Goal: Use online tool/utility: Utilize a website feature to perform a specific function

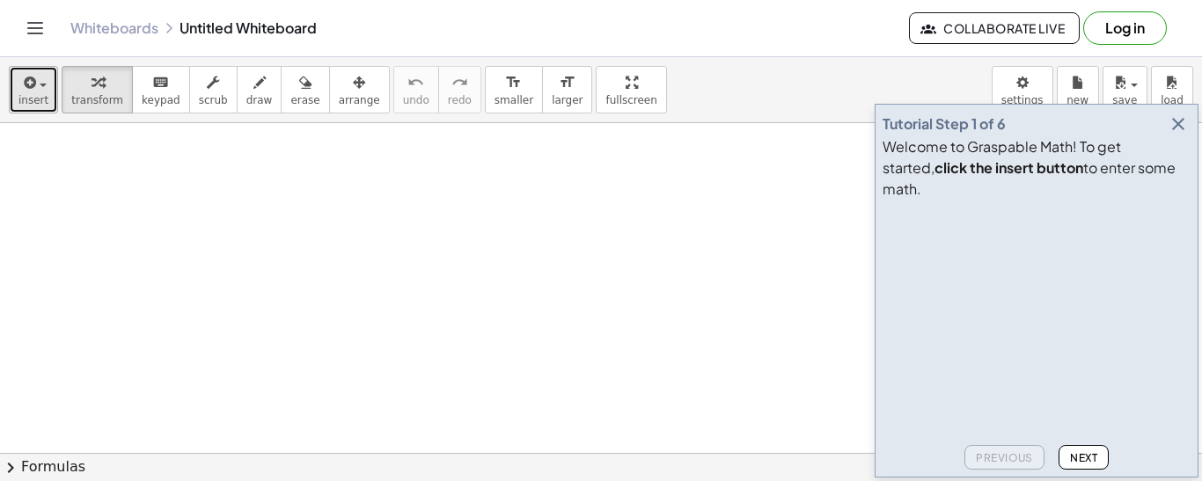
click at [39, 96] on span "insert" at bounding box center [33, 100] width 30 height 12
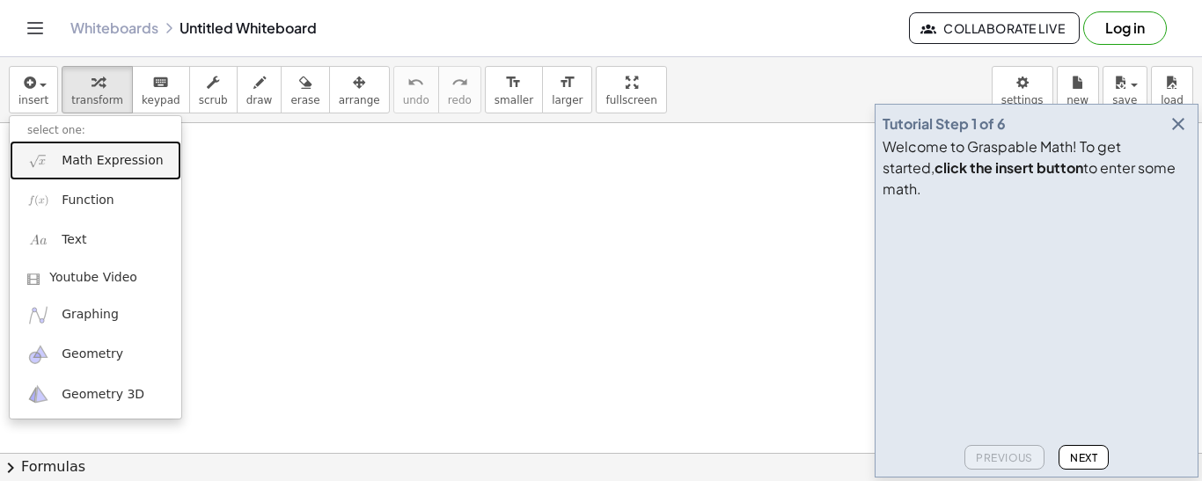
click at [69, 159] on span "Math Expression" at bounding box center [112, 161] width 101 height 18
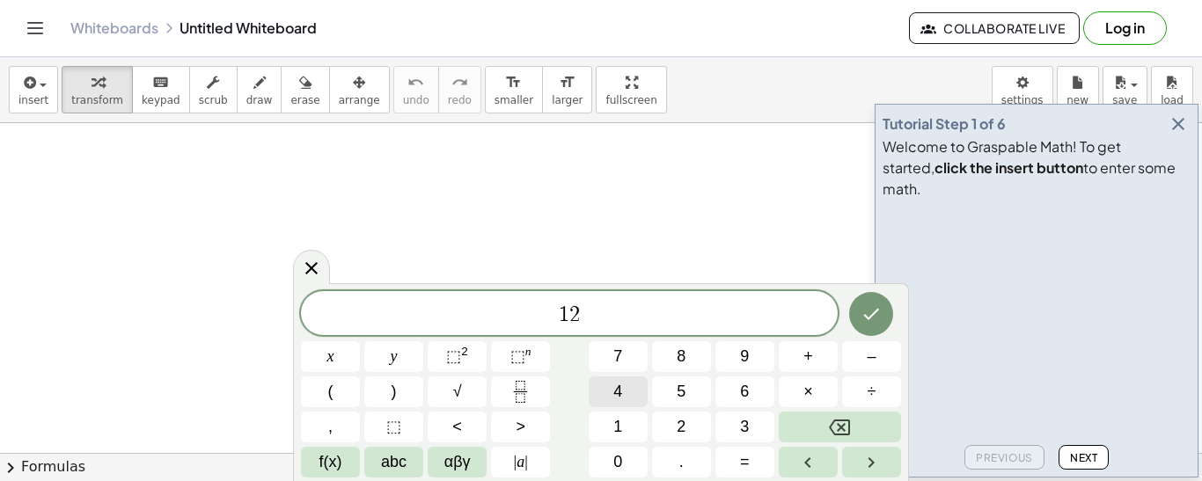
scroll to position [4, 0]
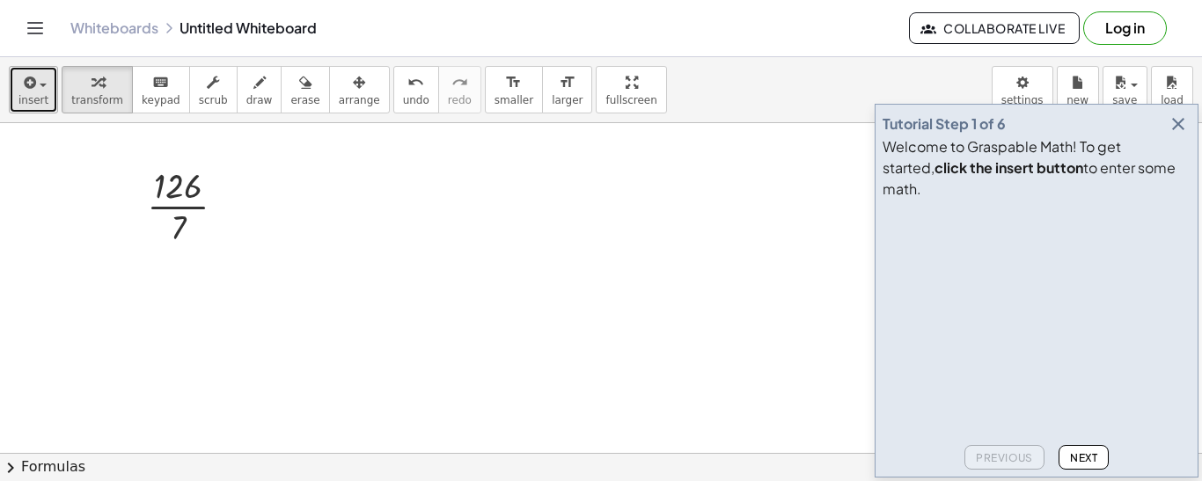
click at [40, 85] on span "button" at bounding box center [43, 86] width 7 height 4
click at [33, 82] on icon "button" at bounding box center [28, 82] width 16 height 21
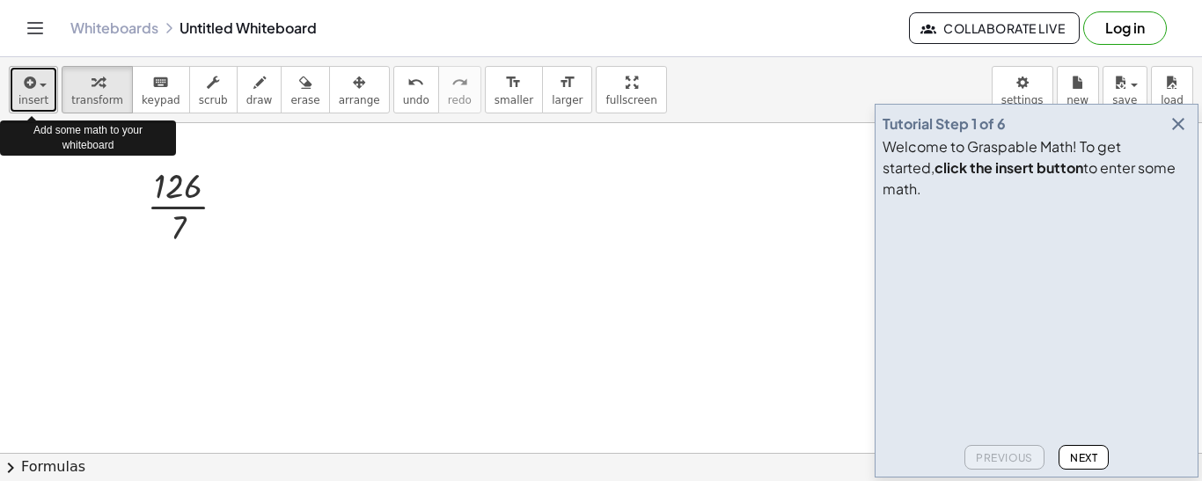
click at [43, 87] on div "button" at bounding box center [33, 81] width 30 height 21
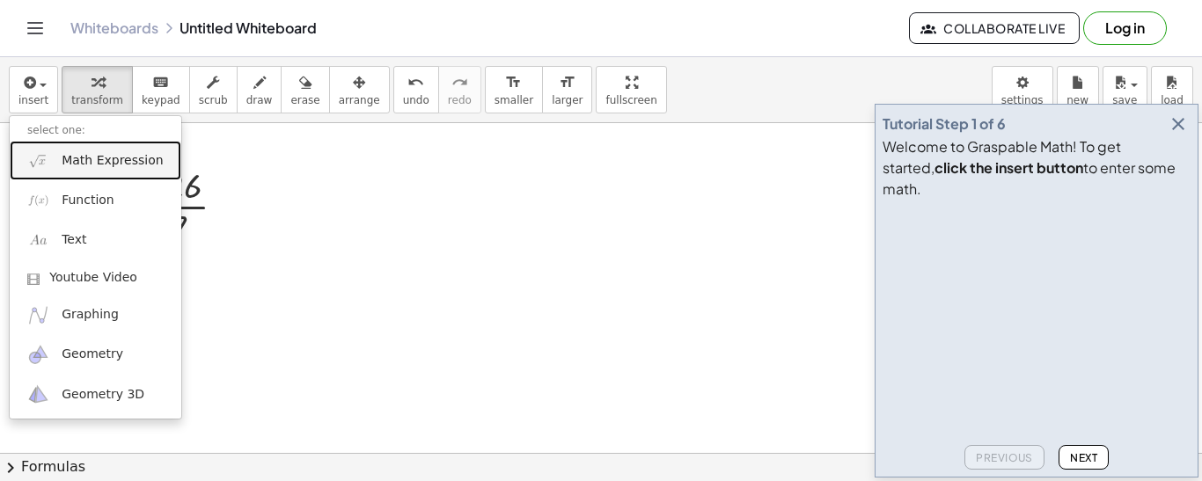
click at [58, 175] on link "Math Expression" at bounding box center [96, 161] width 172 height 40
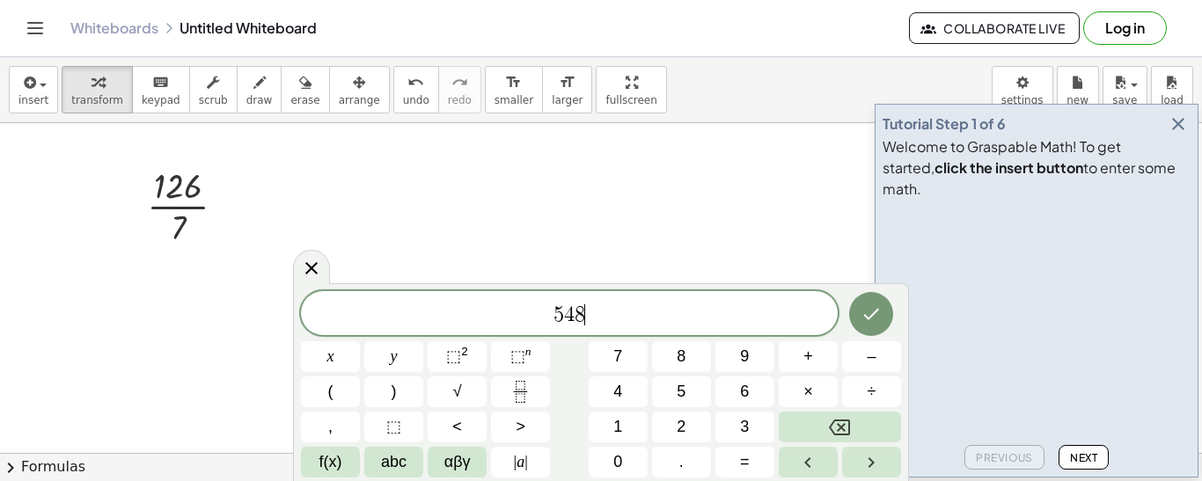
scroll to position [8, 0]
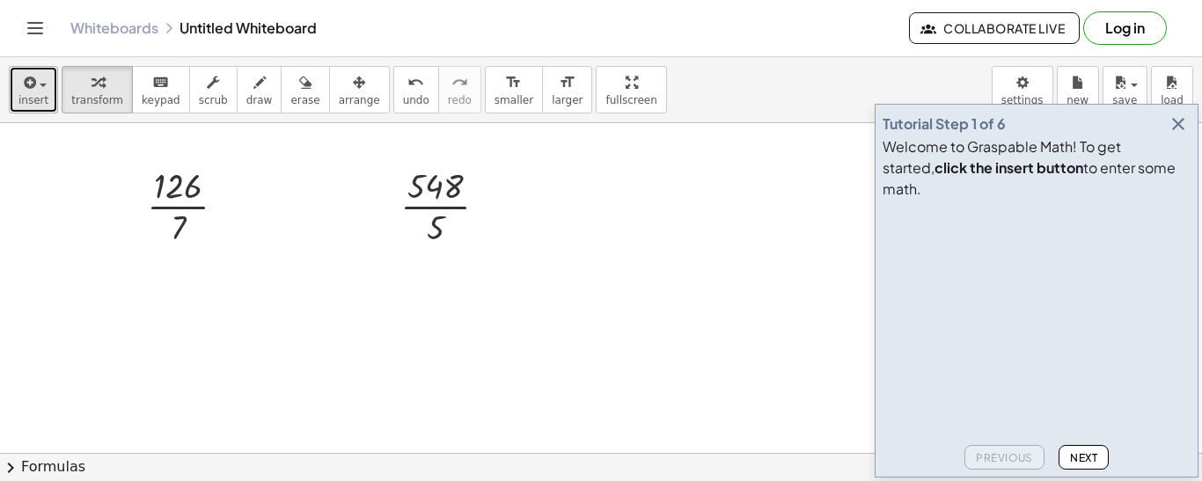
click at [36, 98] on span "insert" at bounding box center [33, 100] width 30 height 12
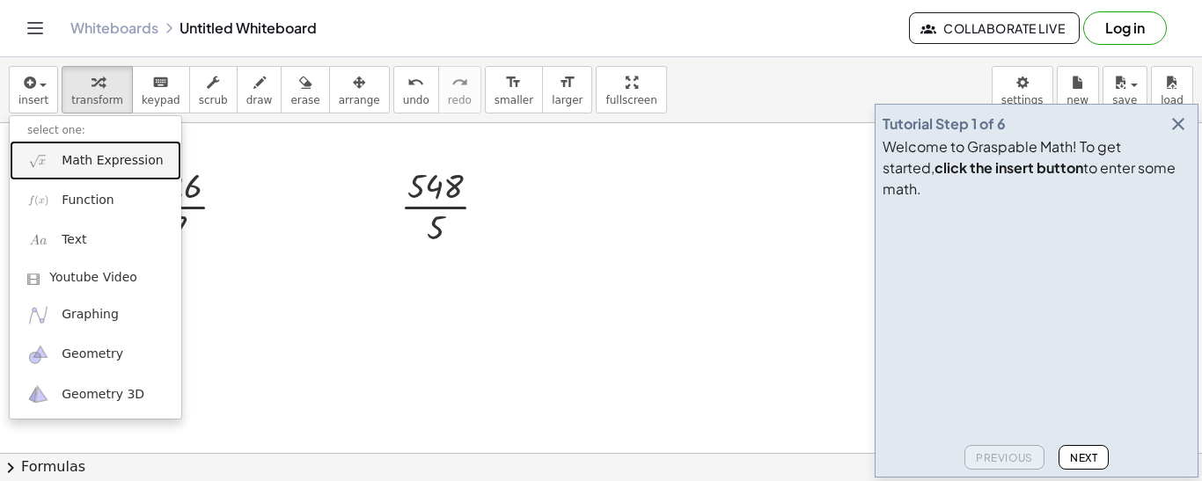
click at [95, 165] on span "Math Expression" at bounding box center [112, 161] width 101 height 18
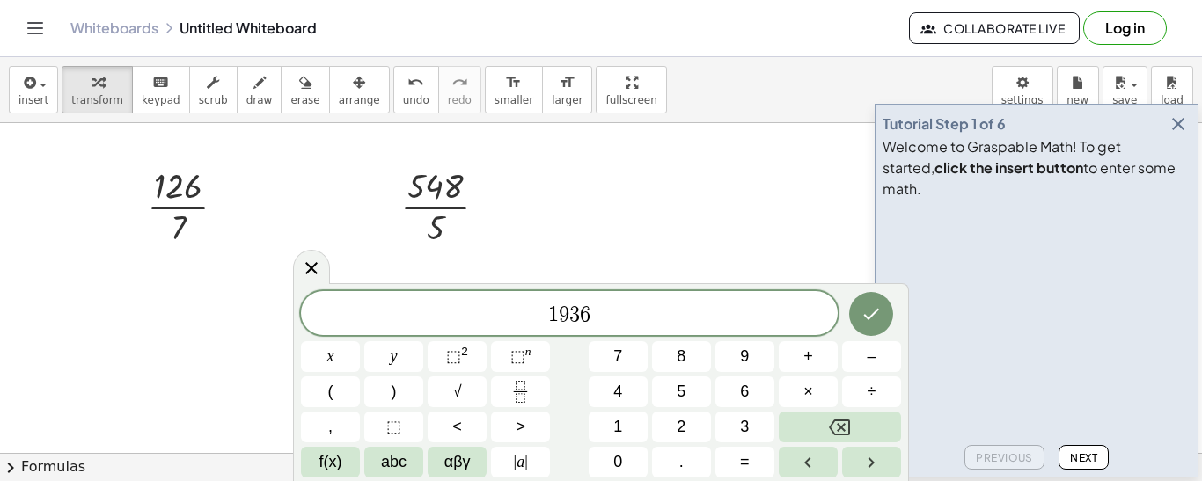
scroll to position [12, 0]
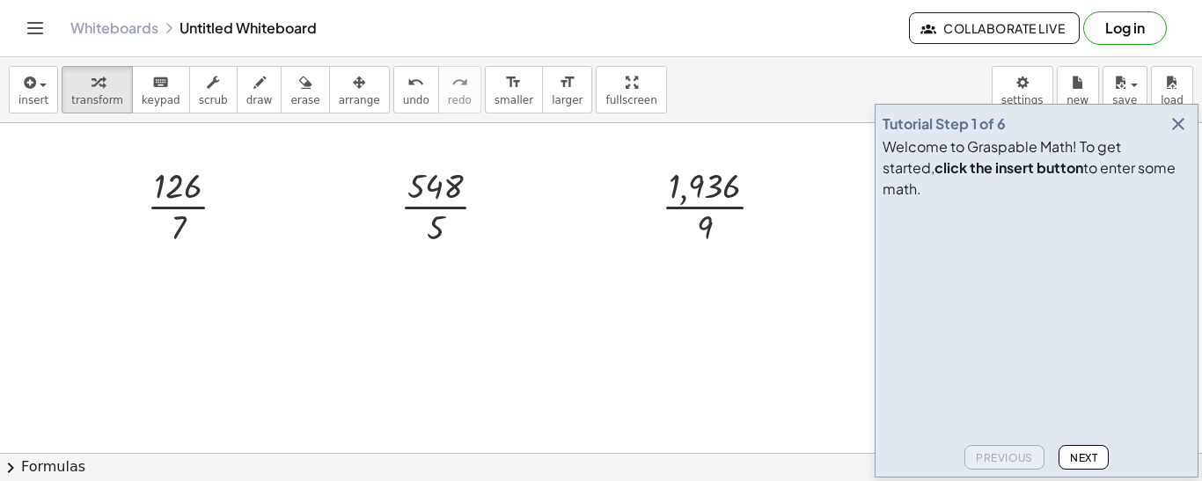
click at [1183, 135] on icon "button" at bounding box center [1178, 124] width 21 height 21
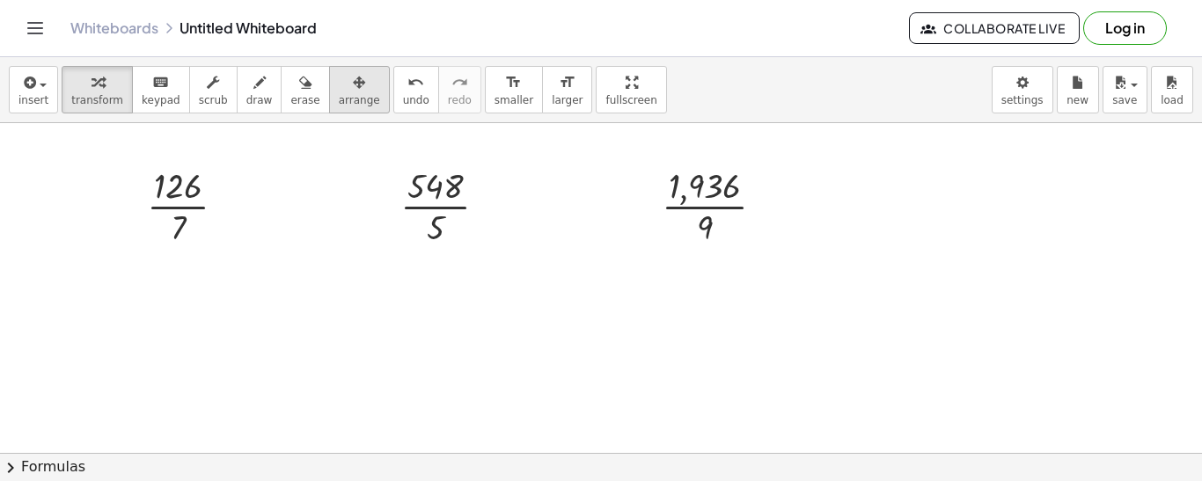
click at [344, 73] on div "button" at bounding box center [359, 81] width 41 height 21
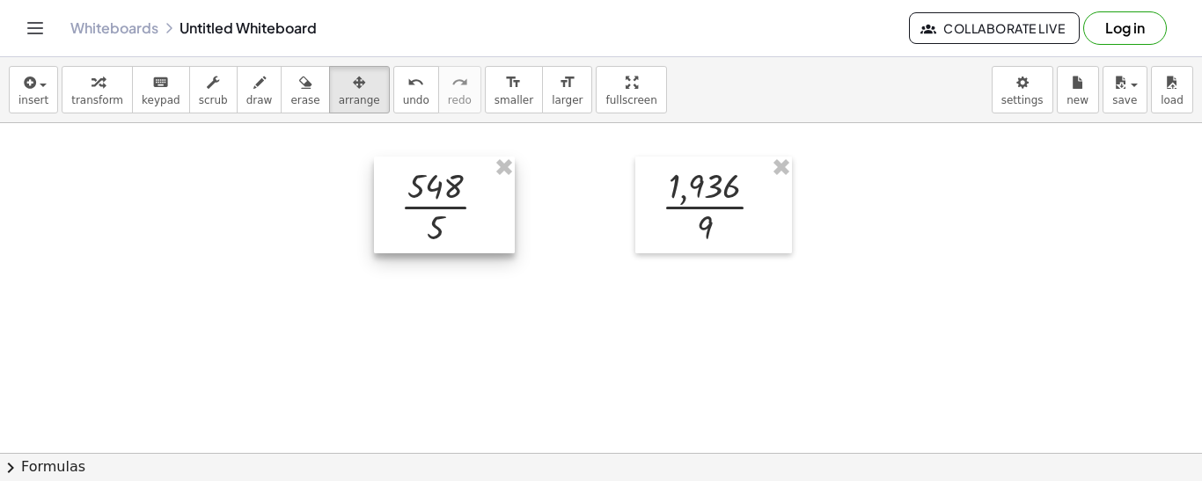
click at [488, 169] on div at bounding box center [444, 205] width 141 height 97
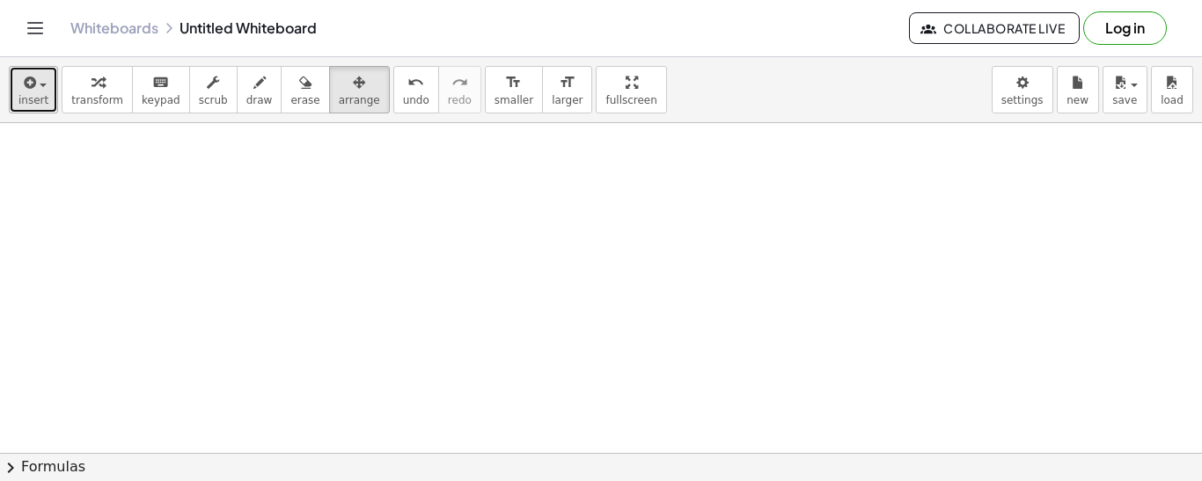
click at [40, 99] on span "insert" at bounding box center [33, 100] width 30 height 12
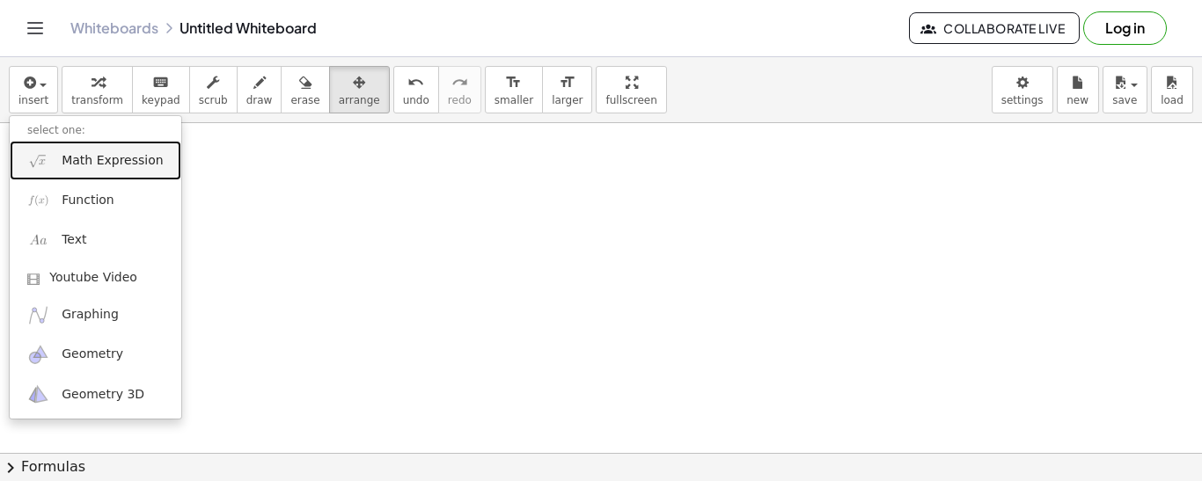
click at [77, 160] on span "Math Expression" at bounding box center [112, 161] width 101 height 18
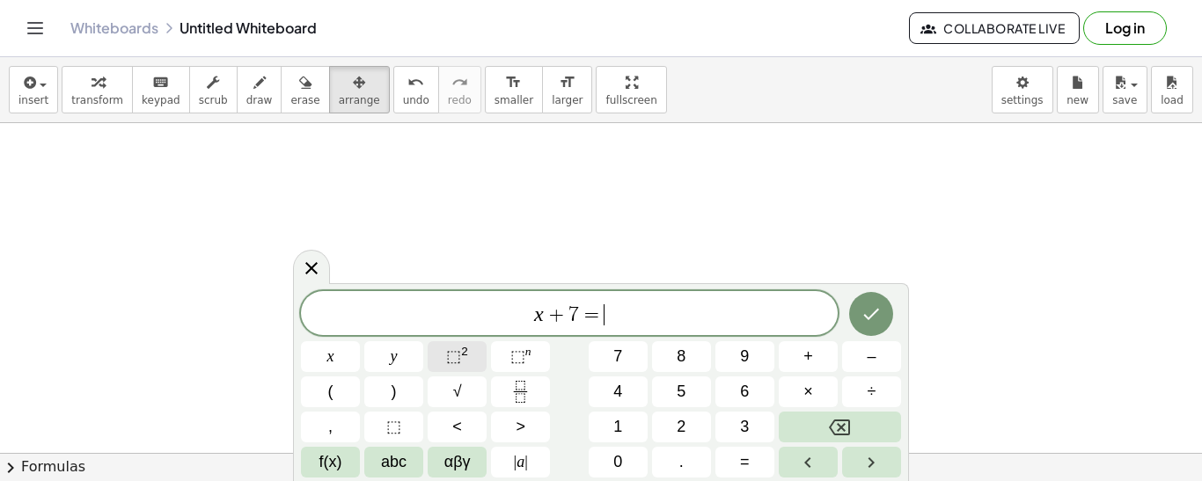
scroll to position [17, 0]
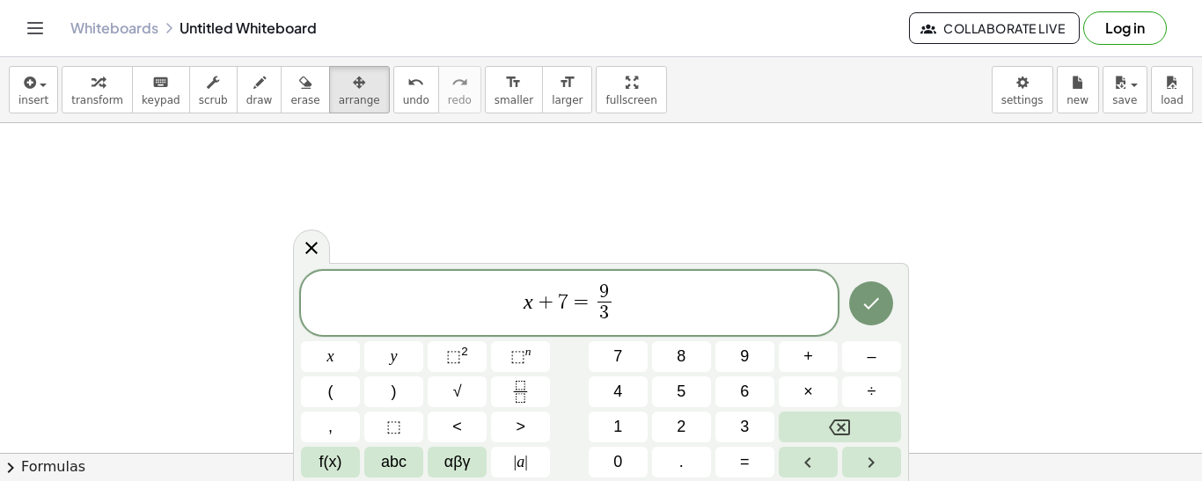
click at [714, 296] on span "x + 7 = 9 3 ​ ​" at bounding box center [569, 305] width 537 height 47
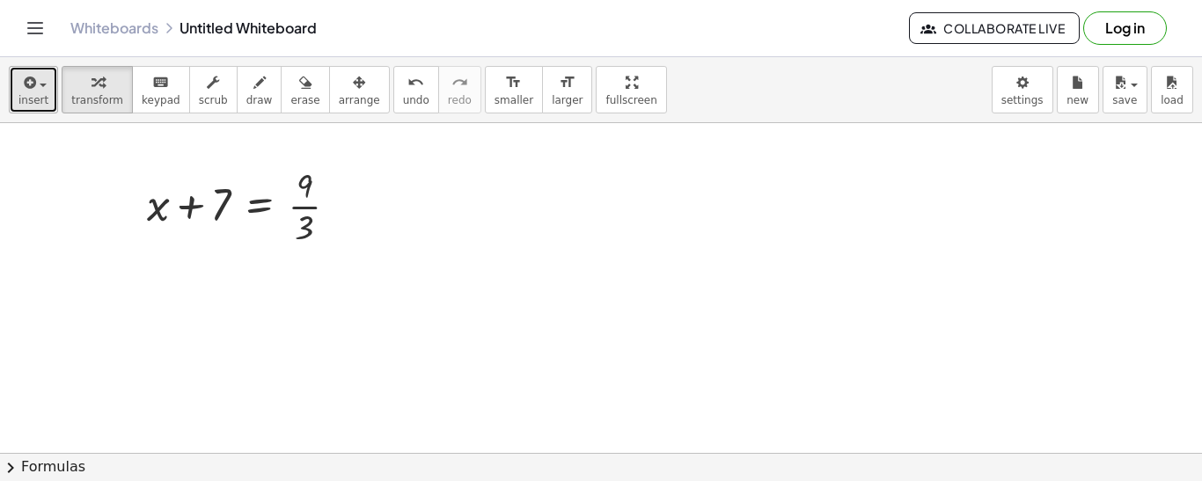
click at [21, 85] on icon "button" at bounding box center [28, 82] width 16 height 21
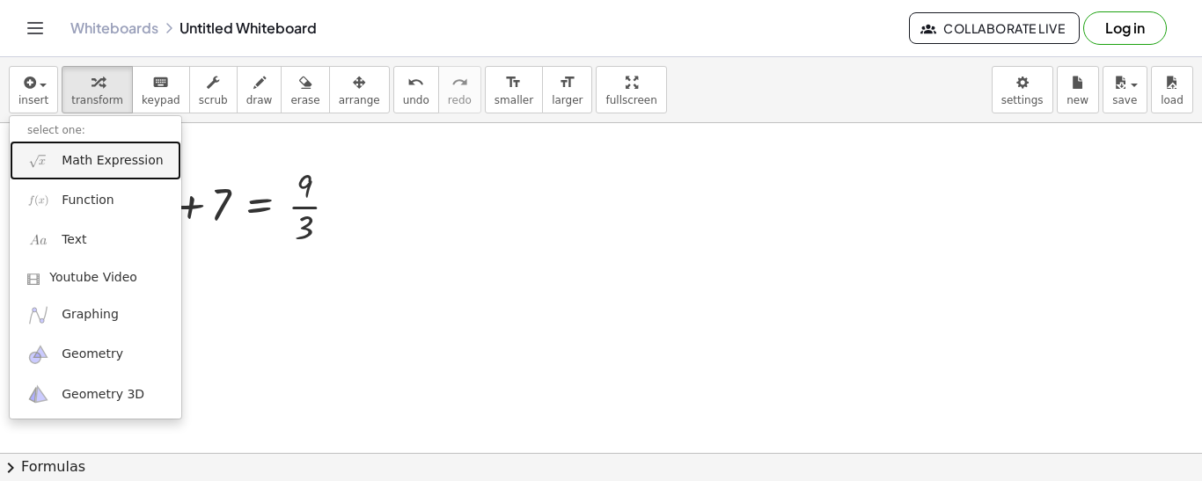
click at [93, 150] on link "Math Expression" at bounding box center [96, 161] width 172 height 40
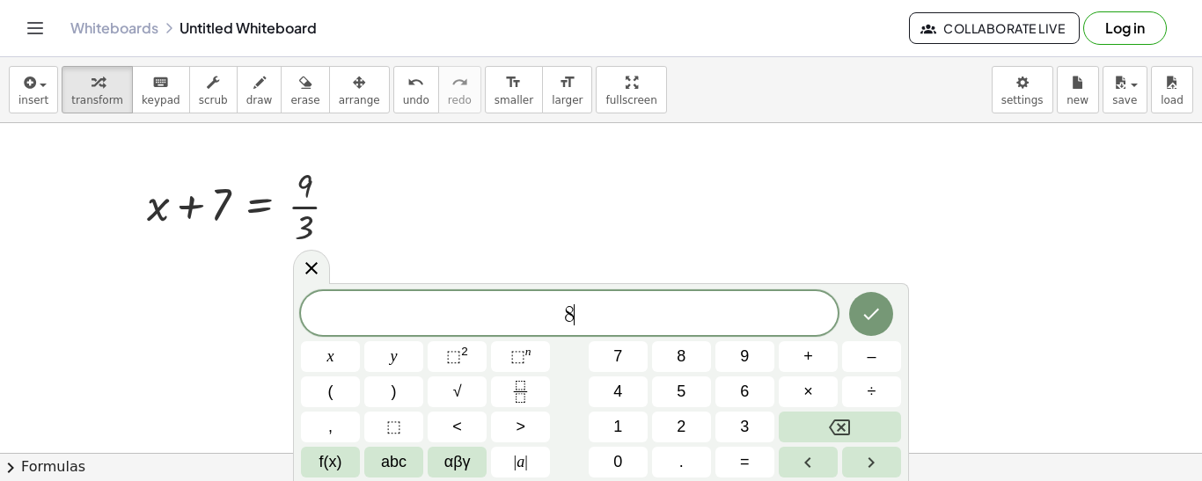
scroll to position [18, 0]
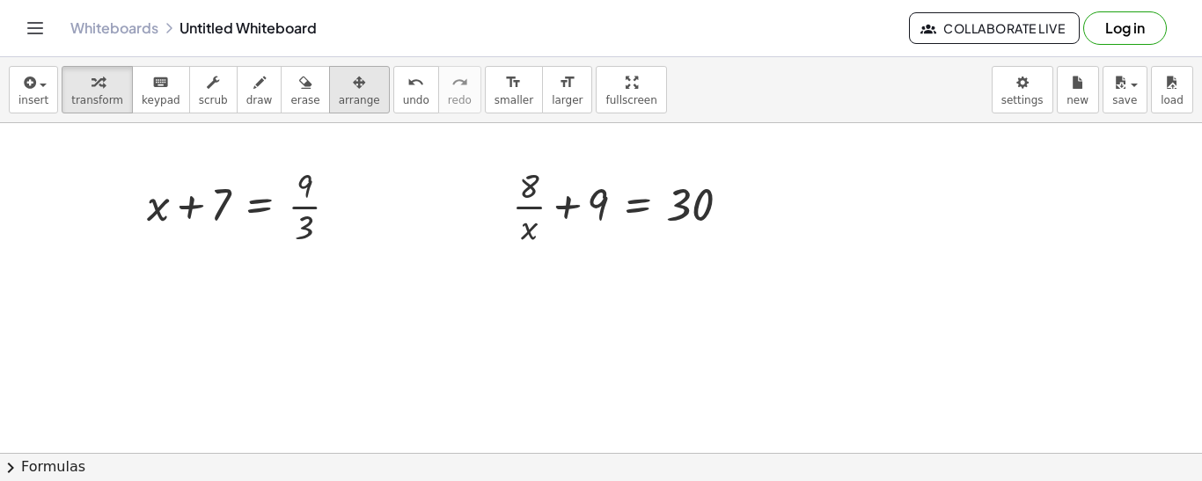
click at [349, 101] on span "arrange" at bounding box center [359, 100] width 41 height 12
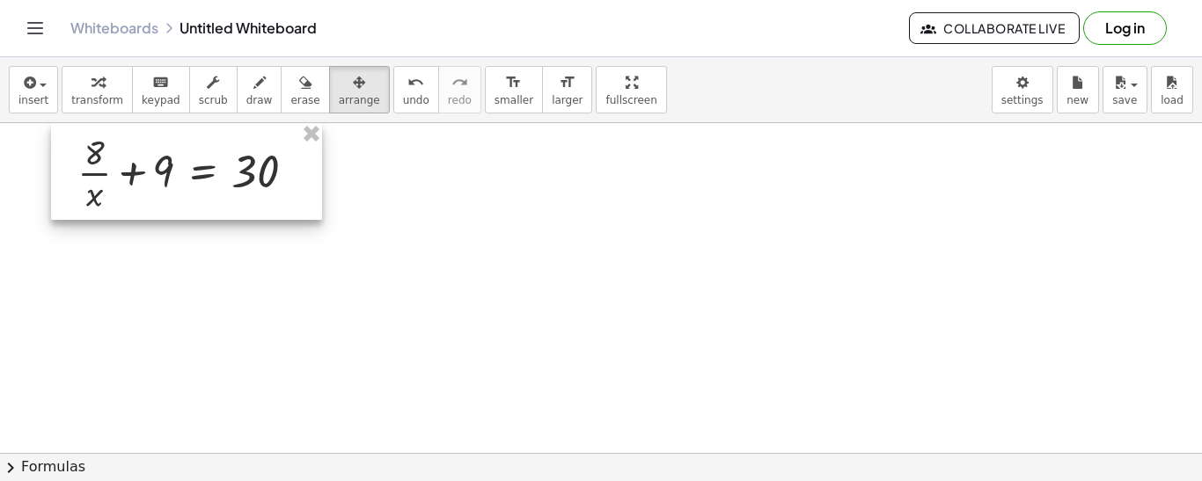
drag, startPoint x: 617, startPoint y: 204, endPoint x: 181, endPoint y: 160, distance: 437.8
click at [181, 160] on div at bounding box center [186, 171] width 271 height 97
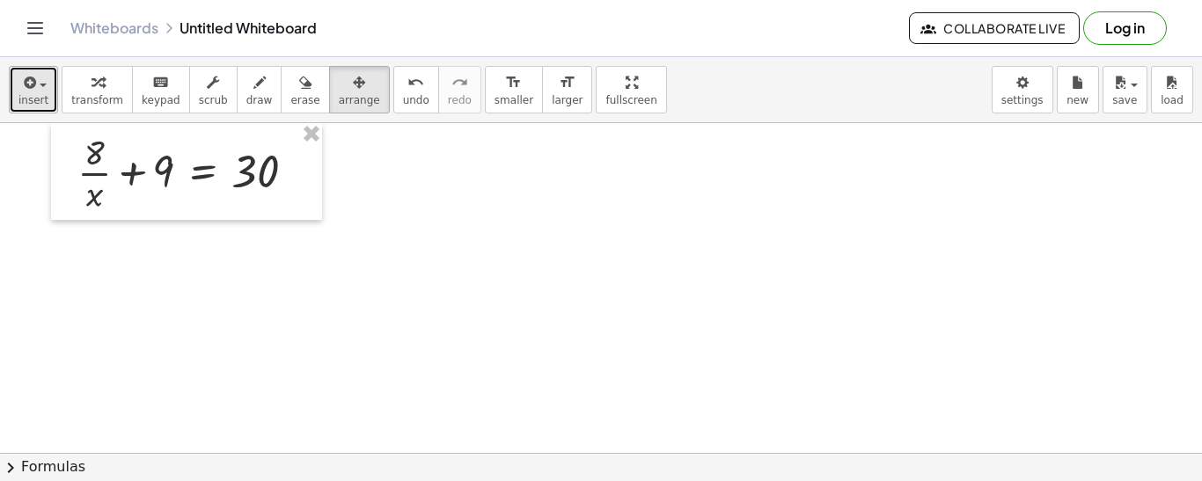
click at [22, 94] on span "insert" at bounding box center [33, 100] width 30 height 12
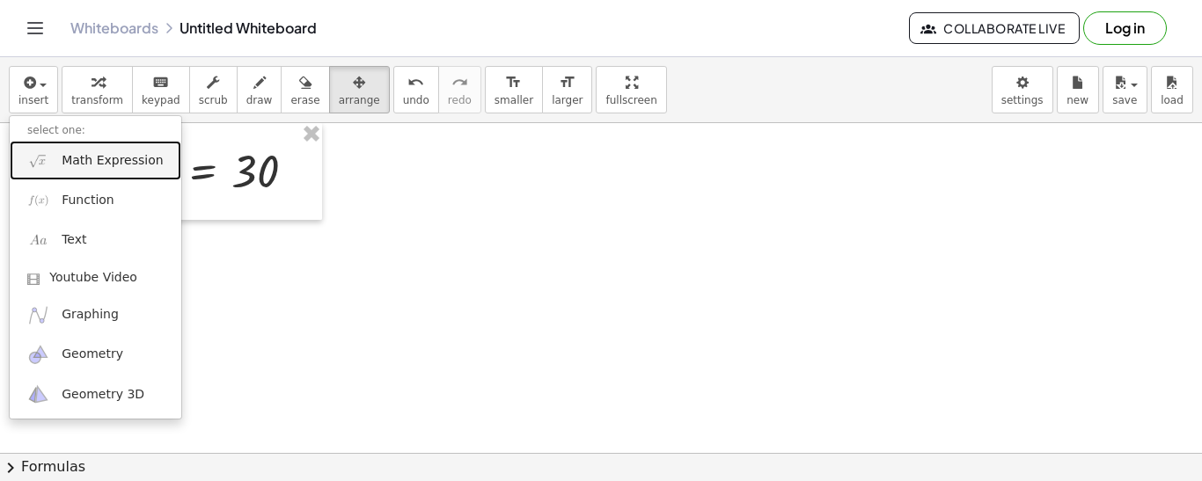
click at [92, 160] on span "Math Expression" at bounding box center [112, 161] width 101 height 18
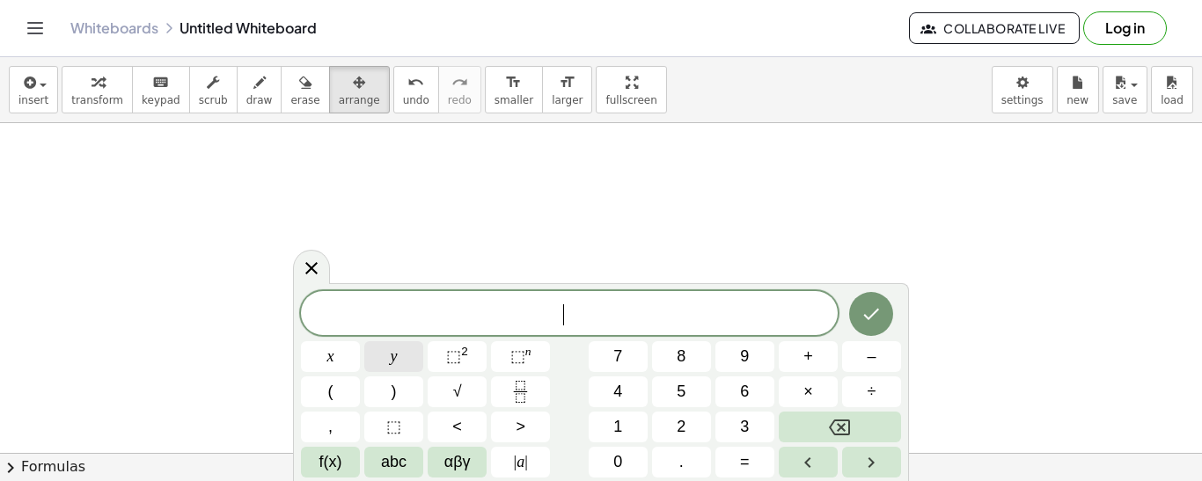
scroll to position [18, 0]
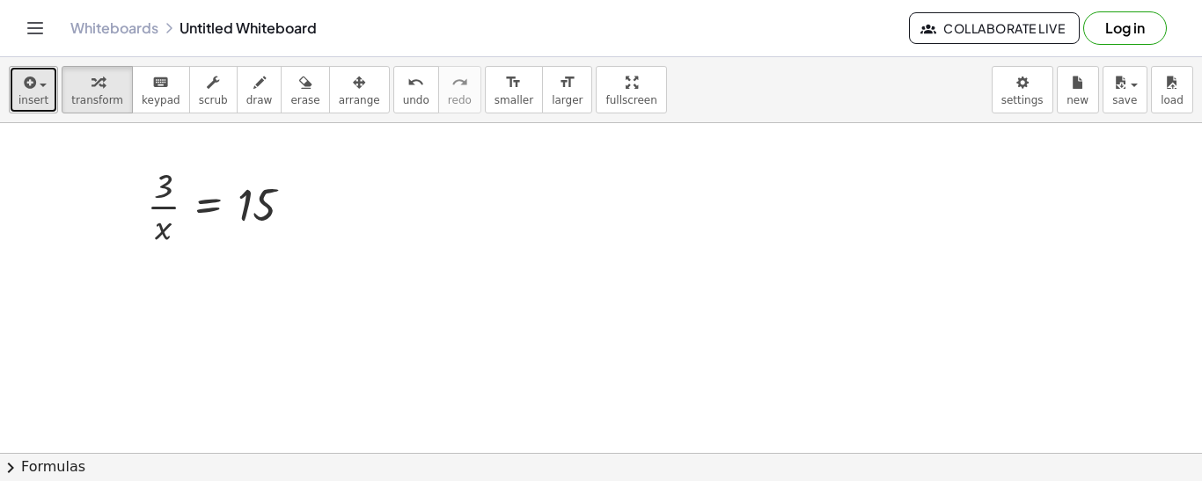
click at [27, 80] on icon "button" at bounding box center [28, 82] width 16 height 21
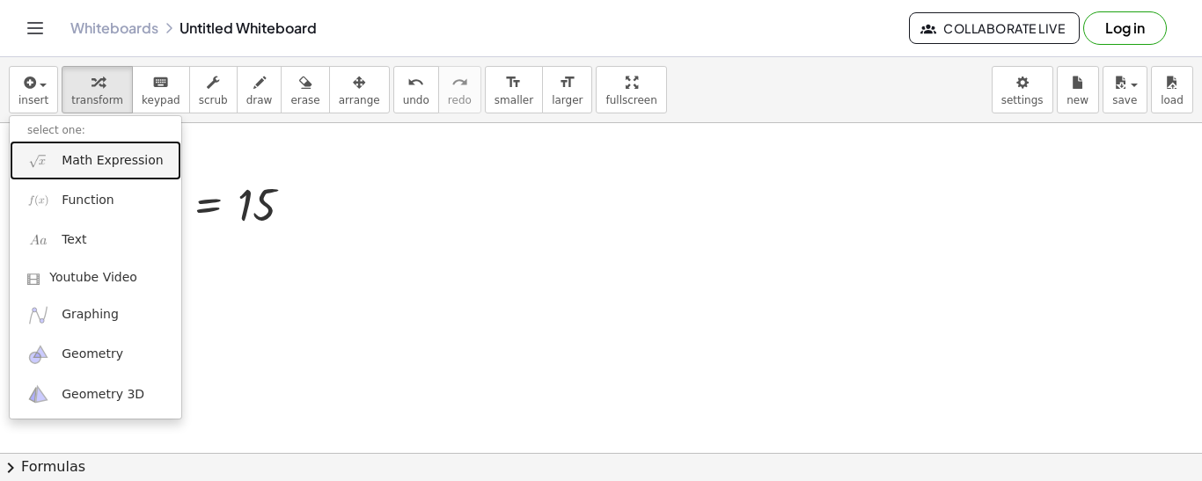
click at [139, 167] on span "Math Expression" at bounding box center [112, 161] width 101 height 18
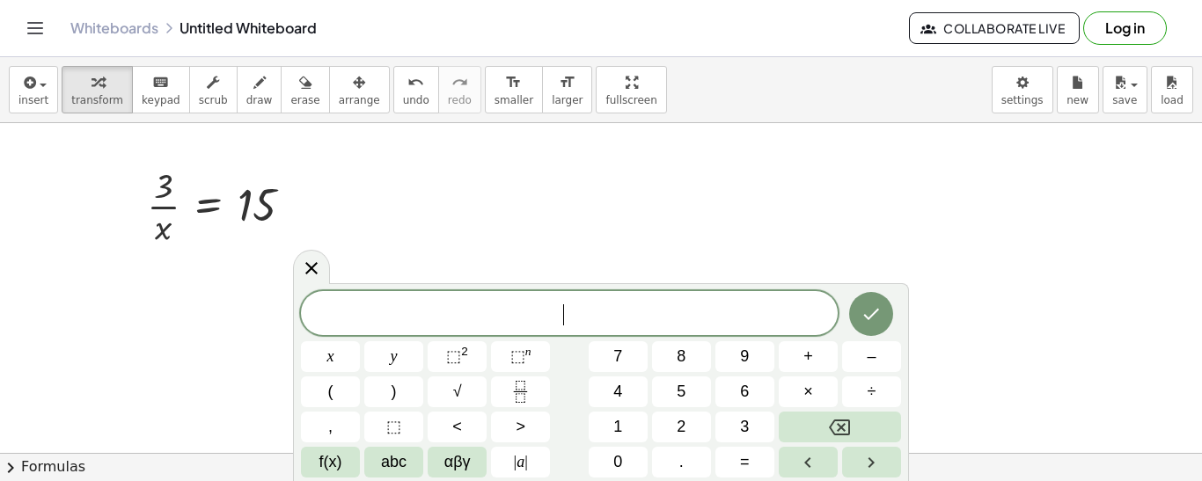
scroll to position [20, 0]
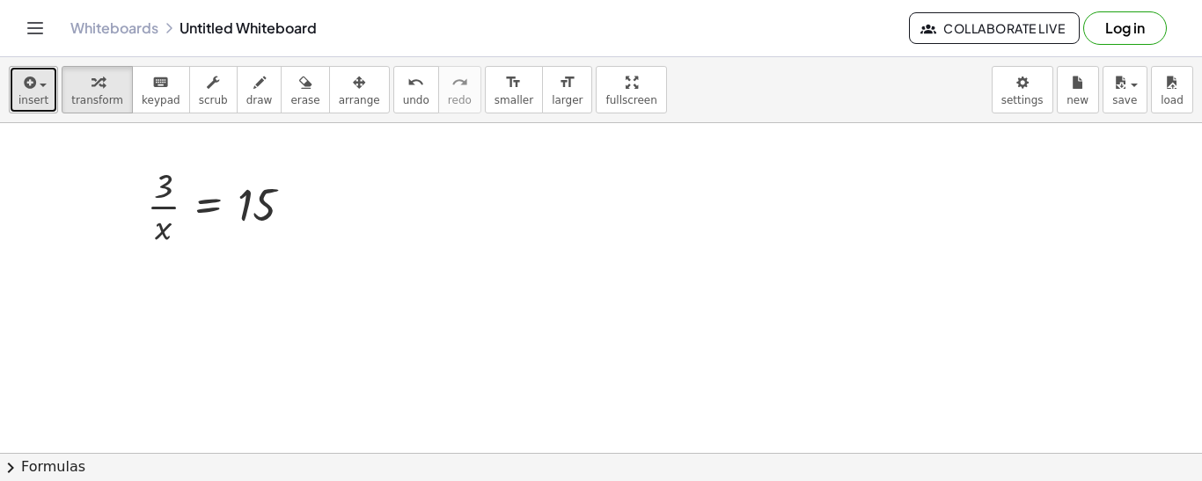
click at [31, 103] on span "insert" at bounding box center [33, 100] width 30 height 12
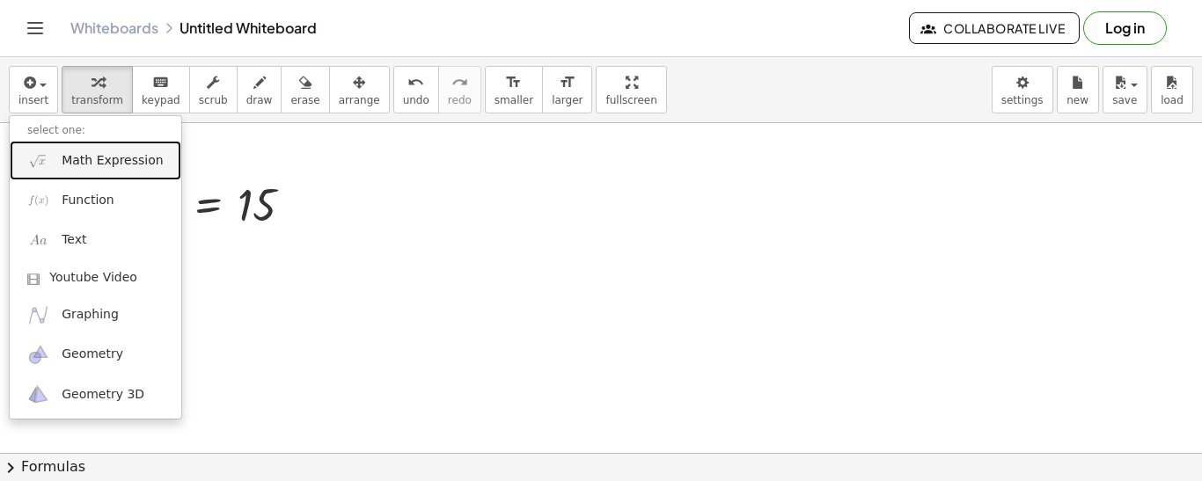
click at [99, 159] on span "Math Expression" at bounding box center [112, 161] width 101 height 18
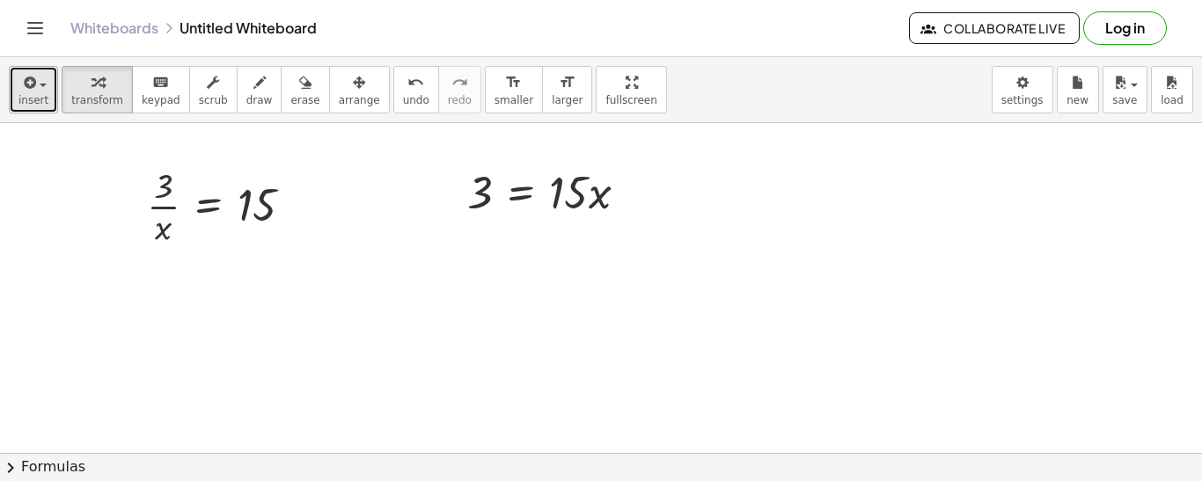
click at [40, 88] on div "button" at bounding box center [33, 81] width 30 height 21
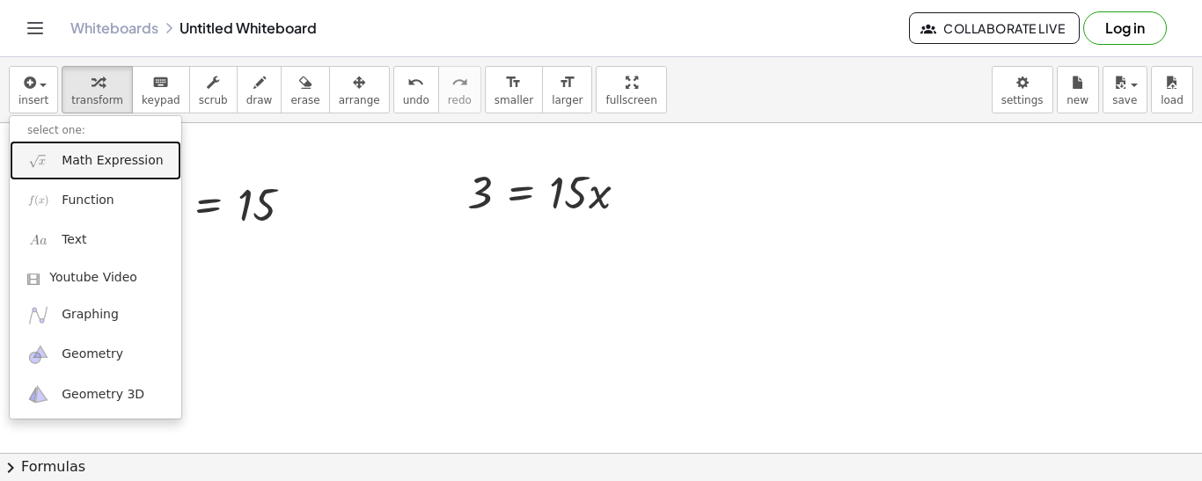
click at [118, 166] on span "Math Expression" at bounding box center [112, 161] width 101 height 18
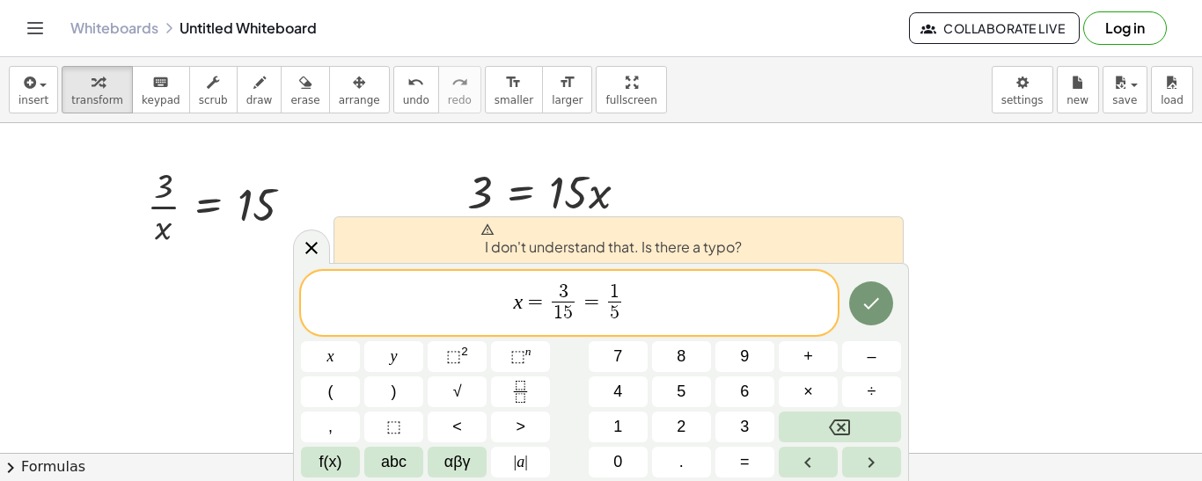
click at [656, 298] on span "x = 3 1 5 ​ = 1 5 ​ ​" at bounding box center [569, 305] width 537 height 47
click at [31, 110] on button "insert" at bounding box center [33, 90] width 49 height 48
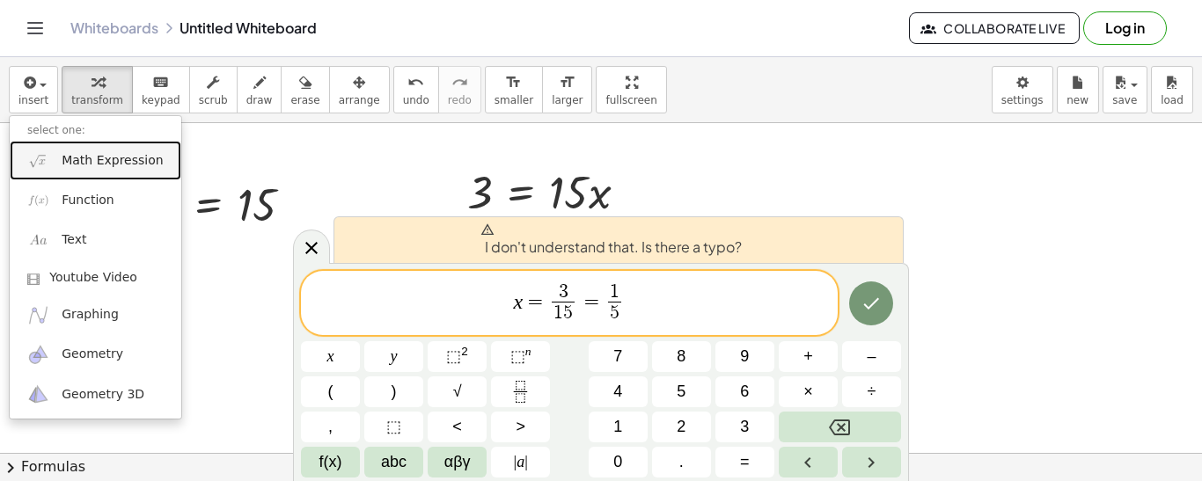
click at [99, 157] on span "Math Expression" at bounding box center [112, 161] width 101 height 18
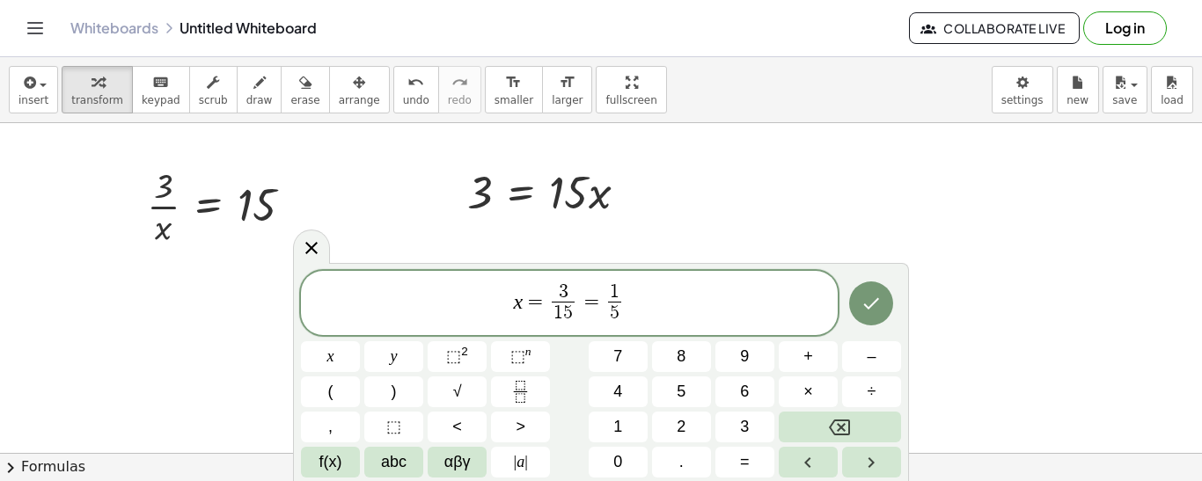
click at [640, 289] on span "x = 3 1 5 ​ = 1 5 ​" at bounding box center [569, 305] width 537 height 47
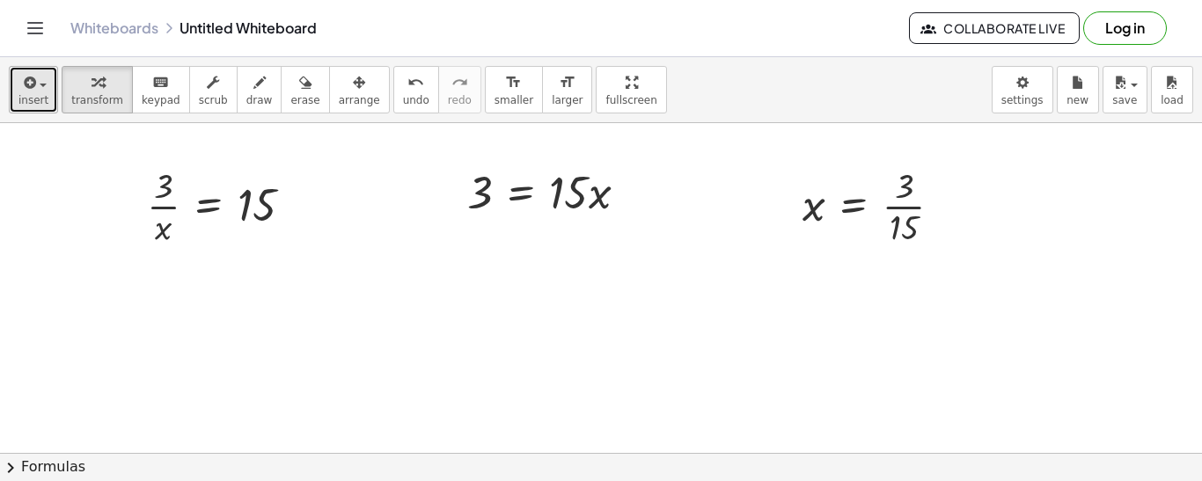
click at [29, 82] on icon "button" at bounding box center [28, 82] width 16 height 21
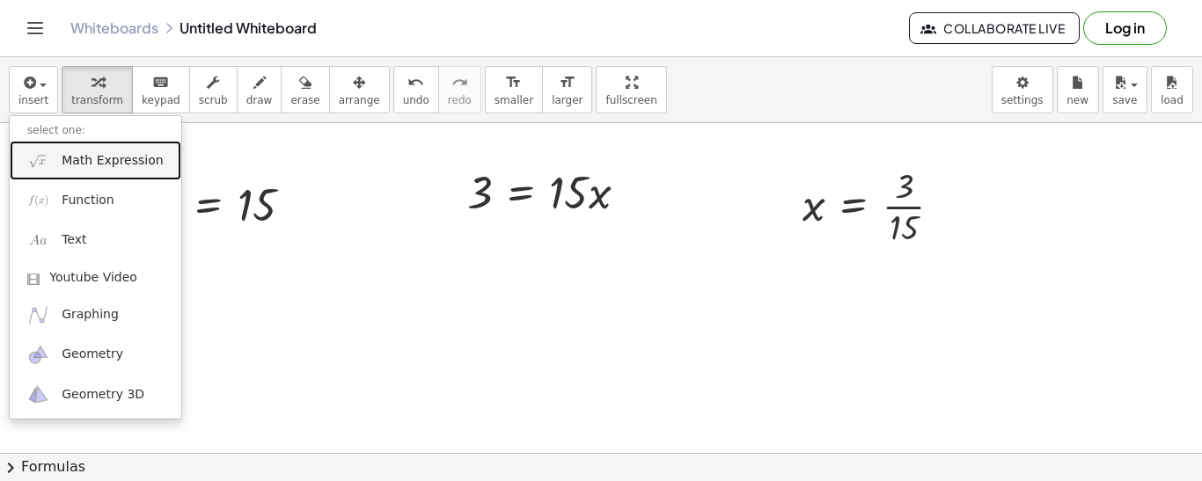
click at [65, 164] on span "Math Expression" at bounding box center [112, 161] width 101 height 18
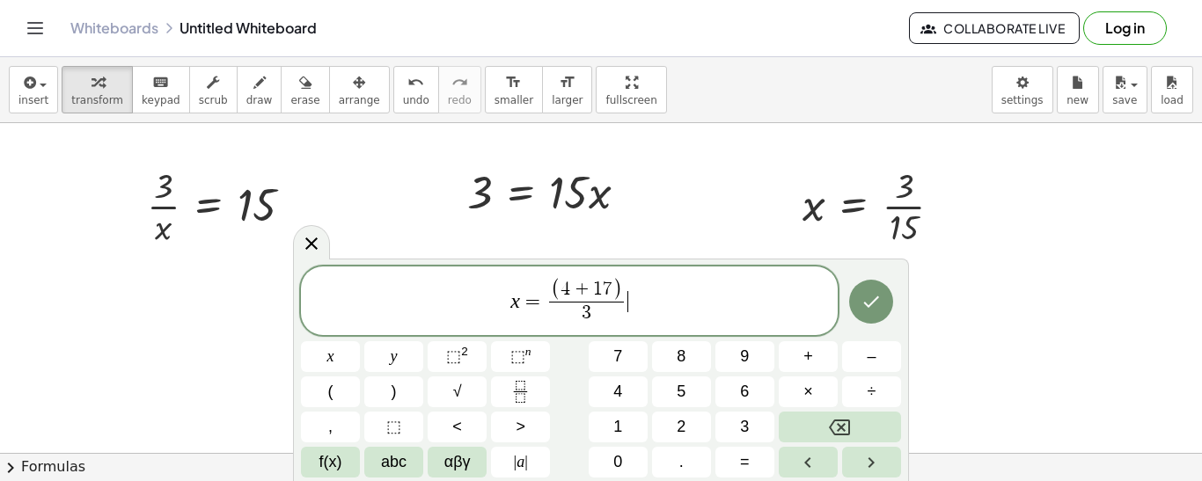
click at [642, 297] on span "x = ( 4 + 1 7 ) 3 ​ ​" at bounding box center [569, 302] width 537 height 50
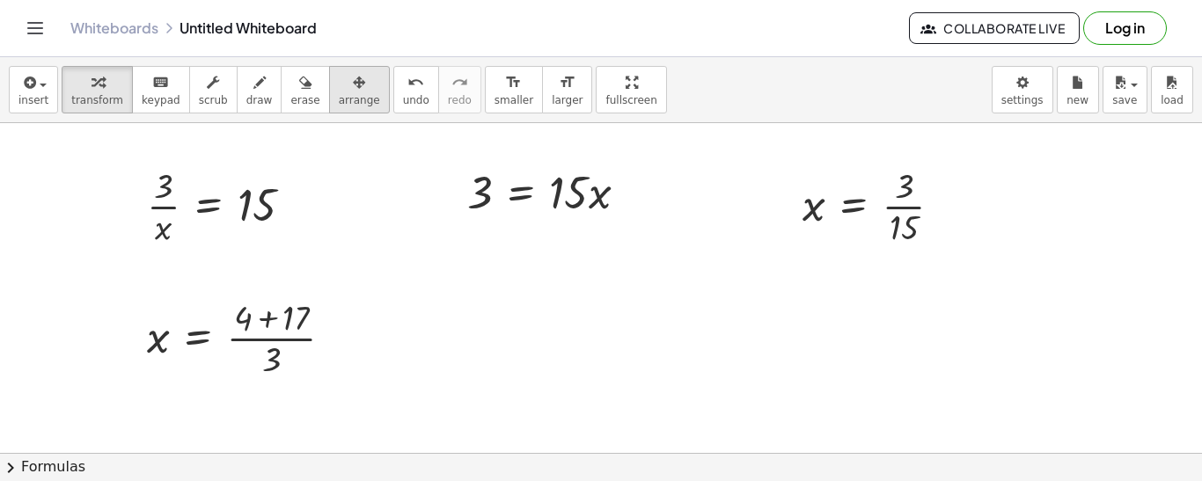
click at [344, 84] on div "button" at bounding box center [359, 81] width 41 height 21
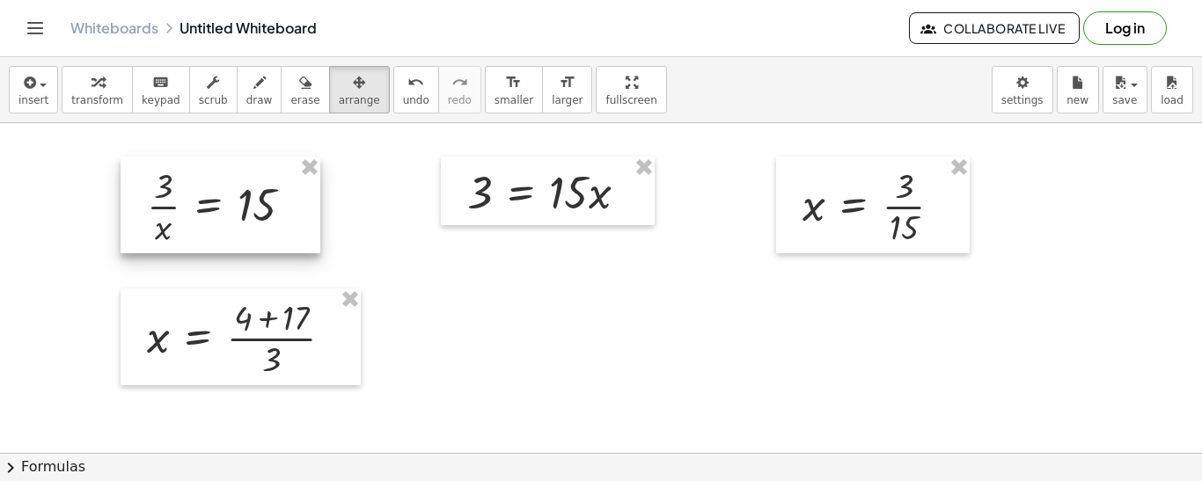
click at [300, 180] on div at bounding box center [221, 205] width 200 height 97
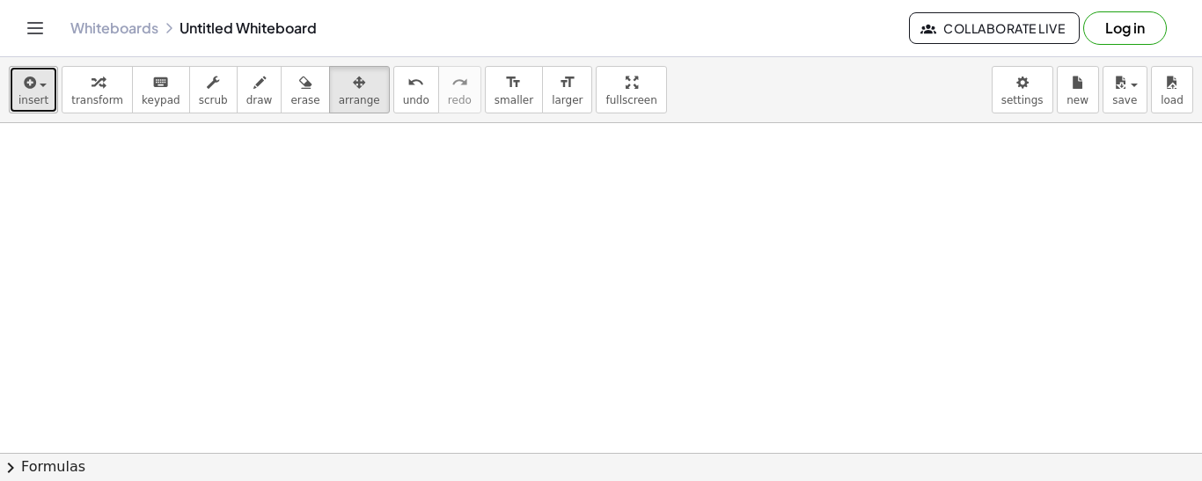
click at [12, 95] on button "insert" at bounding box center [33, 90] width 49 height 48
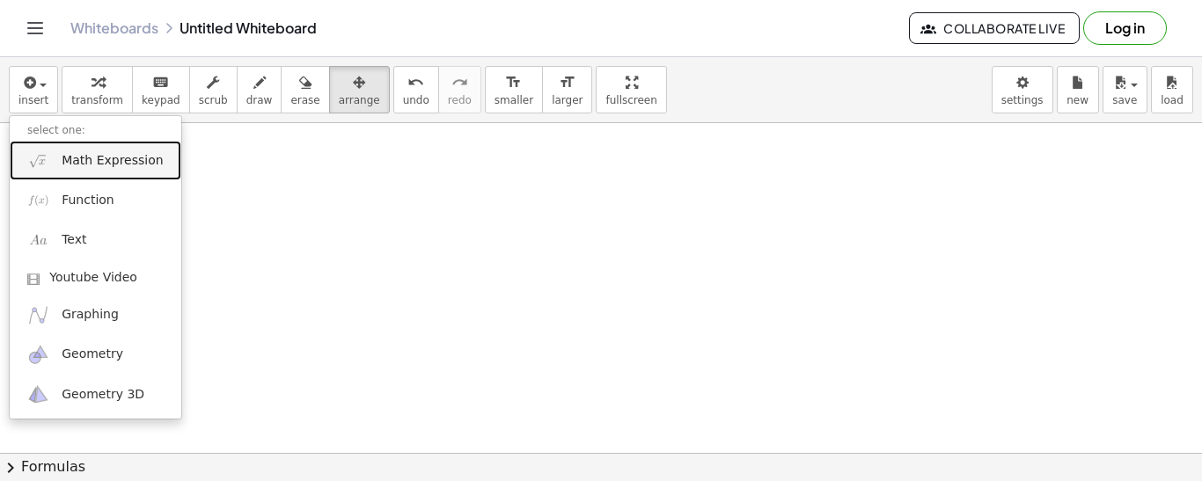
click at [106, 167] on span "Math Expression" at bounding box center [112, 161] width 101 height 18
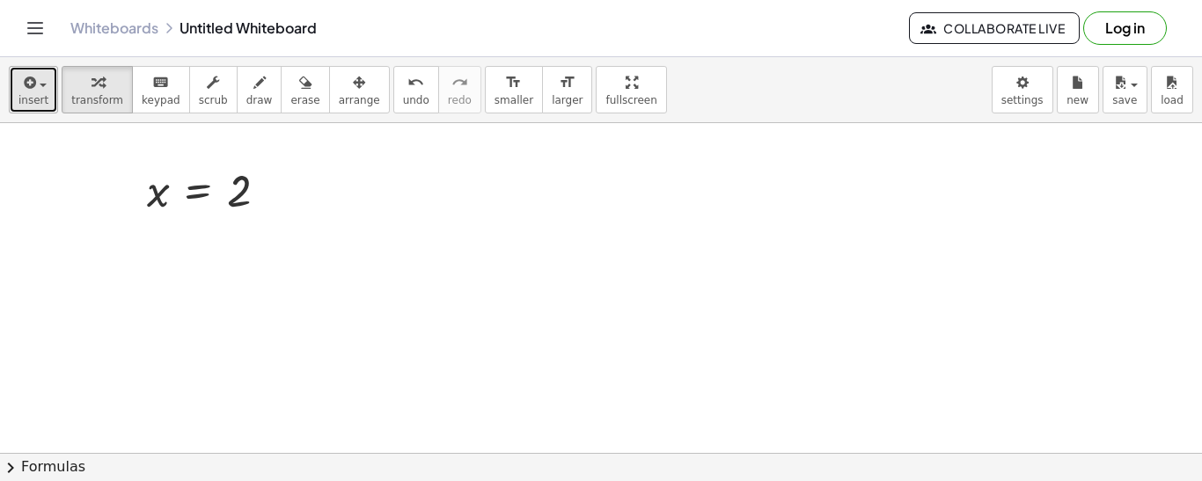
click at [31, 95] on span "insert" at bounding box center [33, 100] width 30 height 12
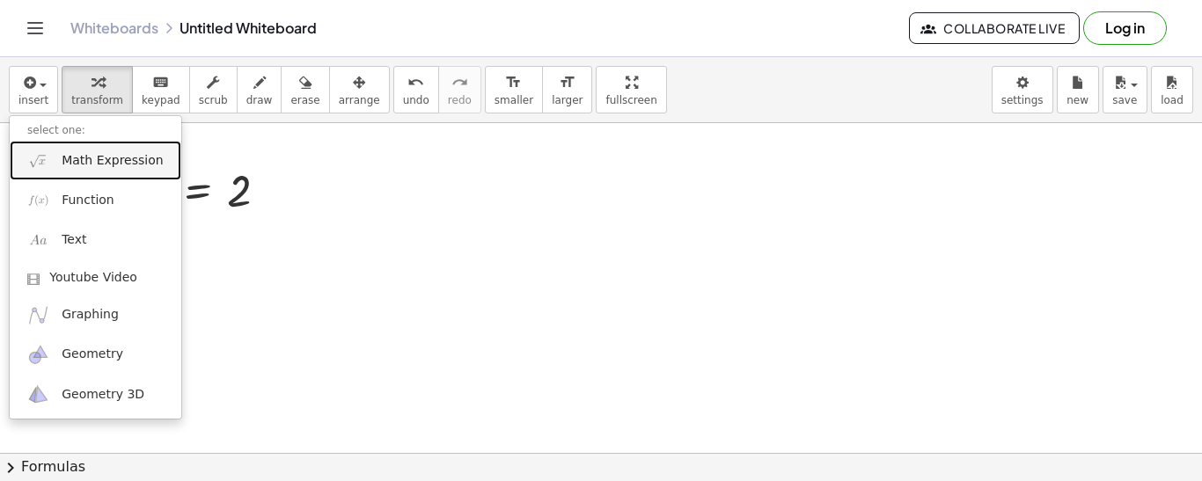
click at [94, 162] on span "Math Expression" at bounding box center [112, 161] width 101 height 18
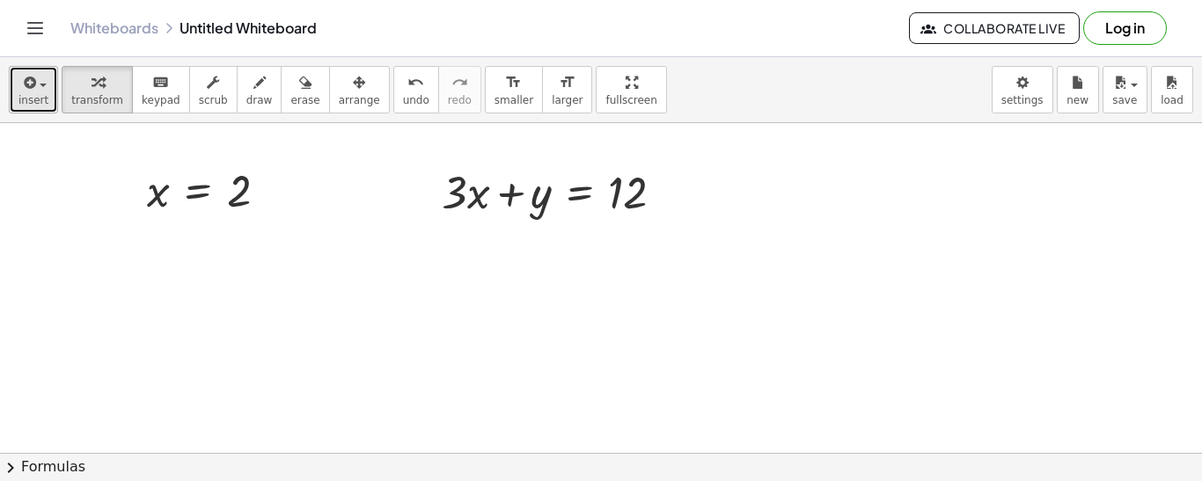
click at [50, 103] on button "insert" at bounding box center [33, 90] width 49 height 48
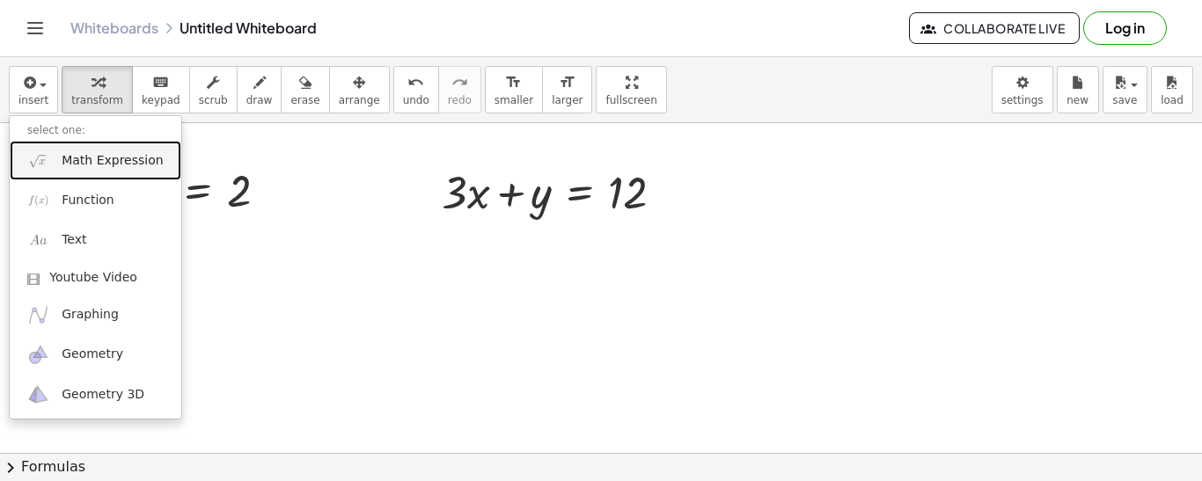
click at [91, 163] on span "Math Expression" at bounding box center [112, 161] width 101 height 18
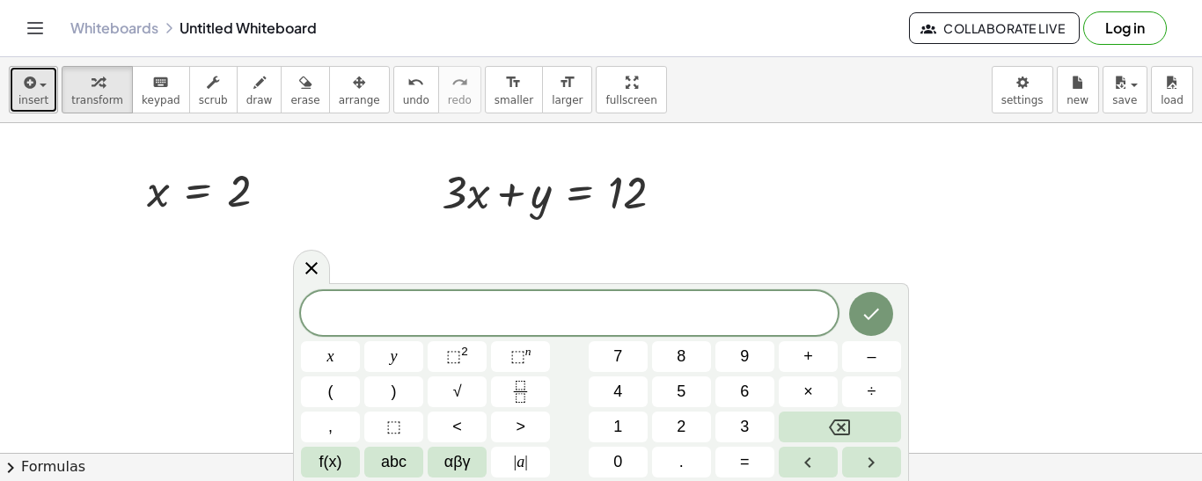
click at [28, 85] on icon "button" at bounding box center [28, 82] width 16 height 21
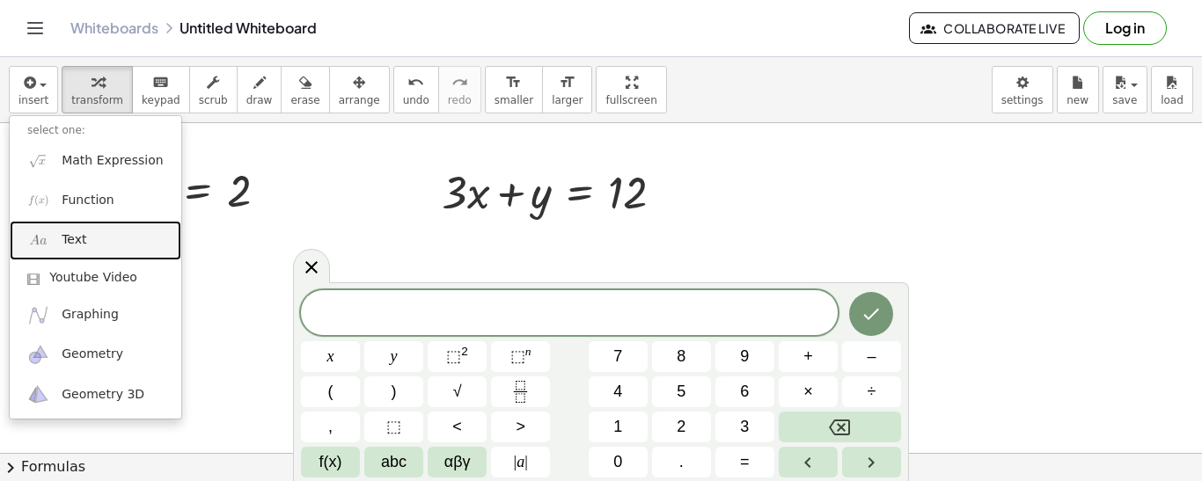
click at [82, 230] on link "Text" at bounding box center [96, 241] width 172 height 40
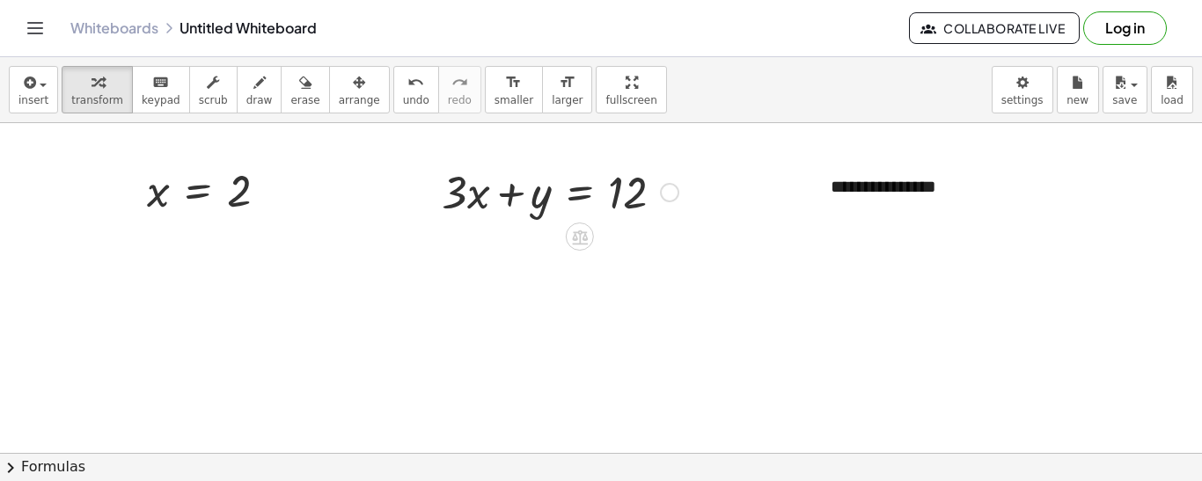
drag, startPoint x: 1001, startPoint y: 152, endPoint x: 436, endPoint y: 221, distance: 569.1
drag, startPoint x: 908, startPoint y: 165, endPoint x: 798, endPoint y: 150, distance: 110.9
click at [349, 104] on span "arrange" at bounding box center [359, 100] width 41 height 12
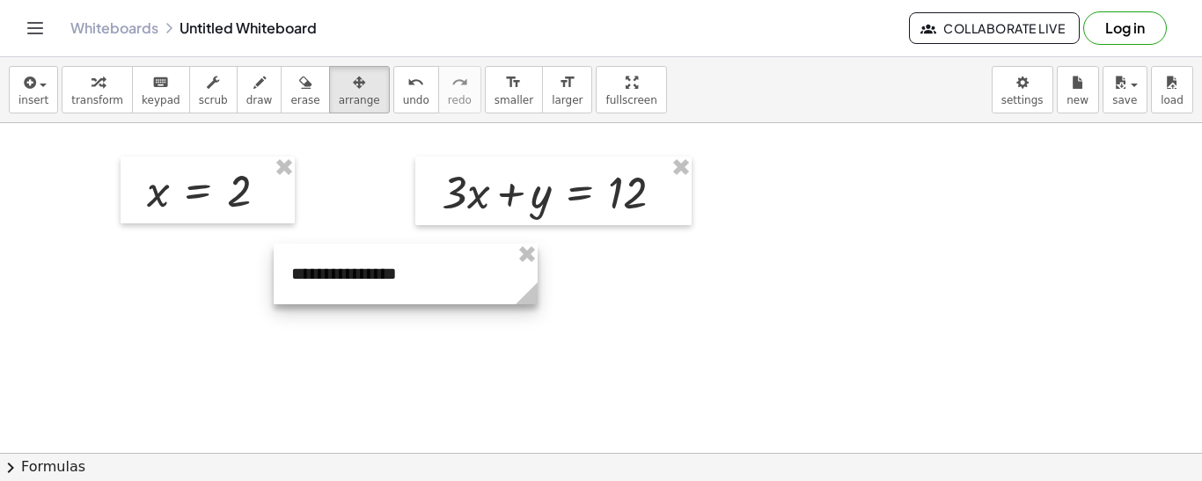
drag, startPoint x: 937, startPoint y: 165, endPoint x: 398, endPoint y: 255, distance: 546.9
click at [398, 255] on div at bounding box center [406, 274] width 264 height 61
click at [360, 281] on div at bounding box center [406, 276] width 264 height 61
click at [315, 269] on div at bounding box center [406, 276] width 264 height 61
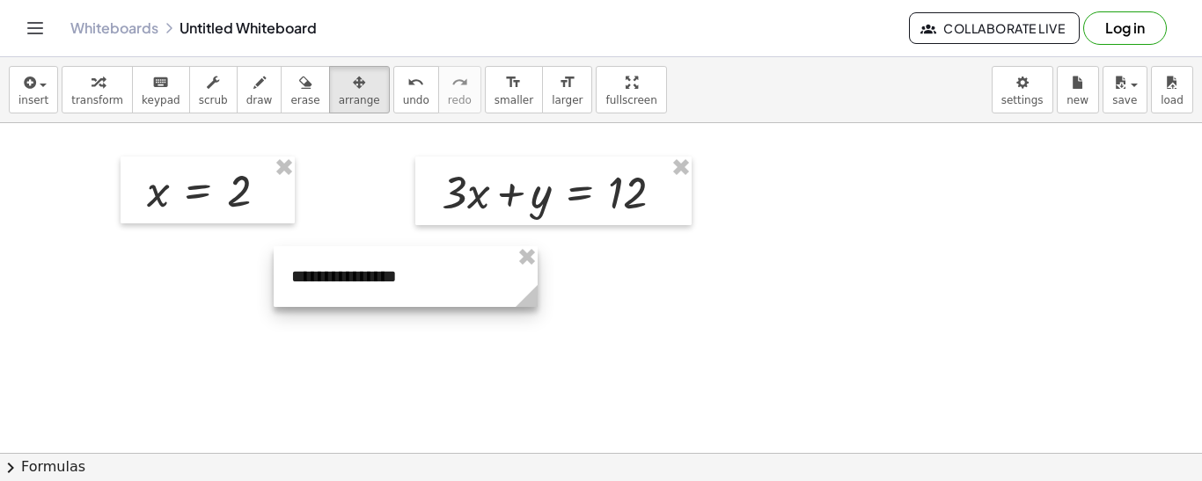
click at [315, 269] on div at bounding box center [406, 276] width 264 height 61
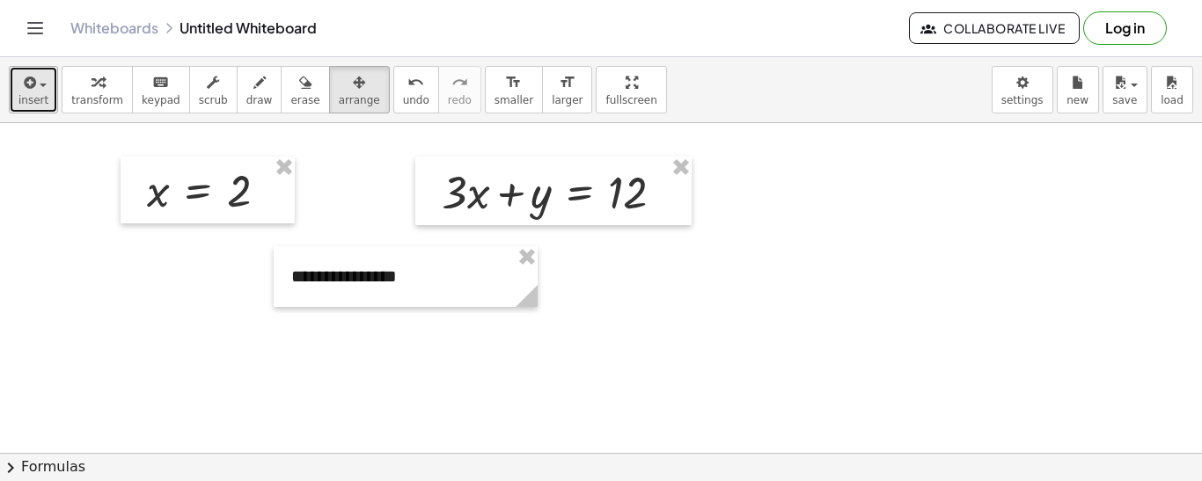
click at [33, 99] on span "insert" at bounding box center [33, 100] width 30 height 12
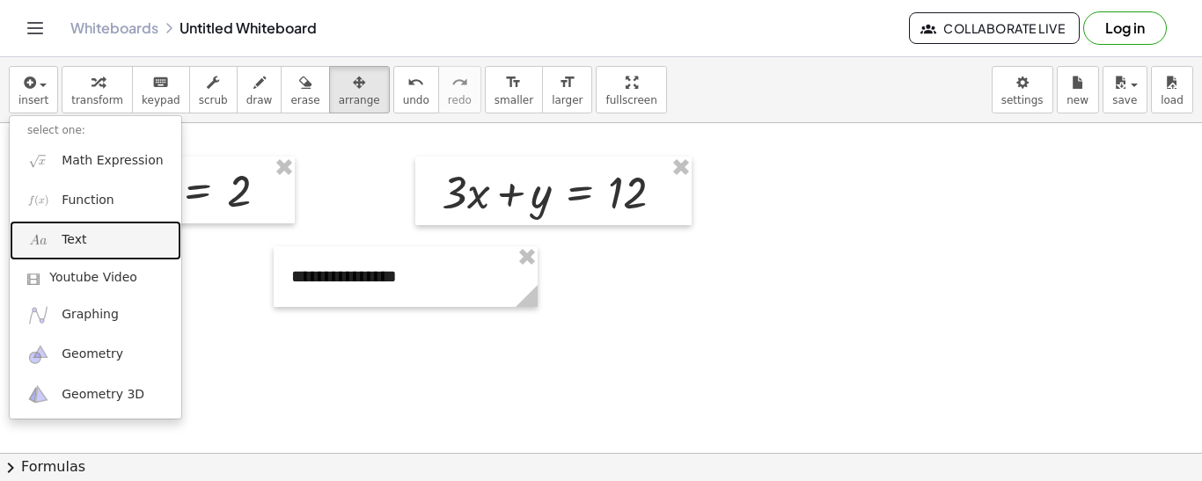
click at [70, 248] on span "Text" at bounding box center [74, 240] width 25 height 18
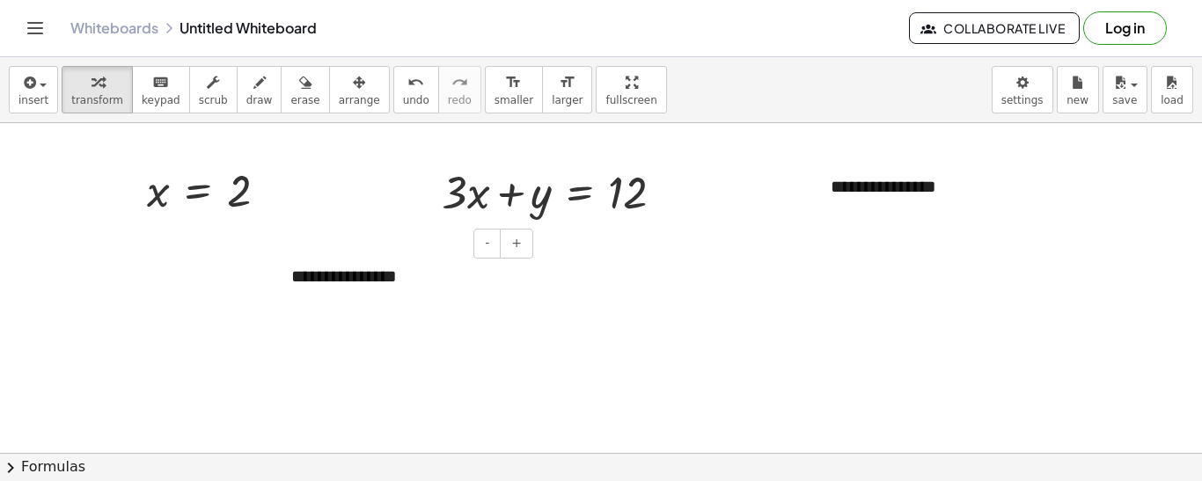
click at [311, 280] on div "**********" at bounding box center [406, 276] width 264 height 61
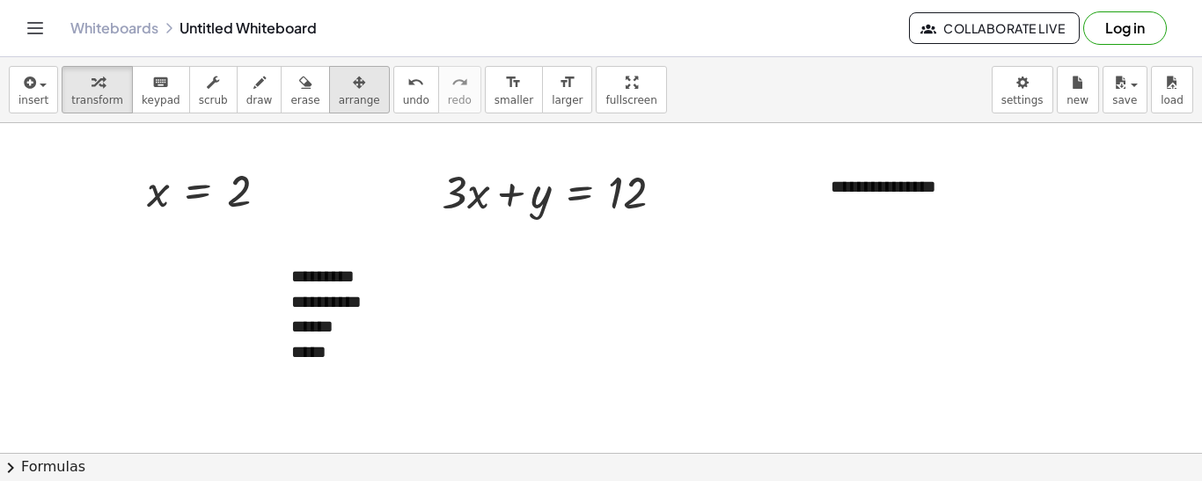
click at [346, 78] on div "button" at bounding box center [359, 81] width 41 height 21
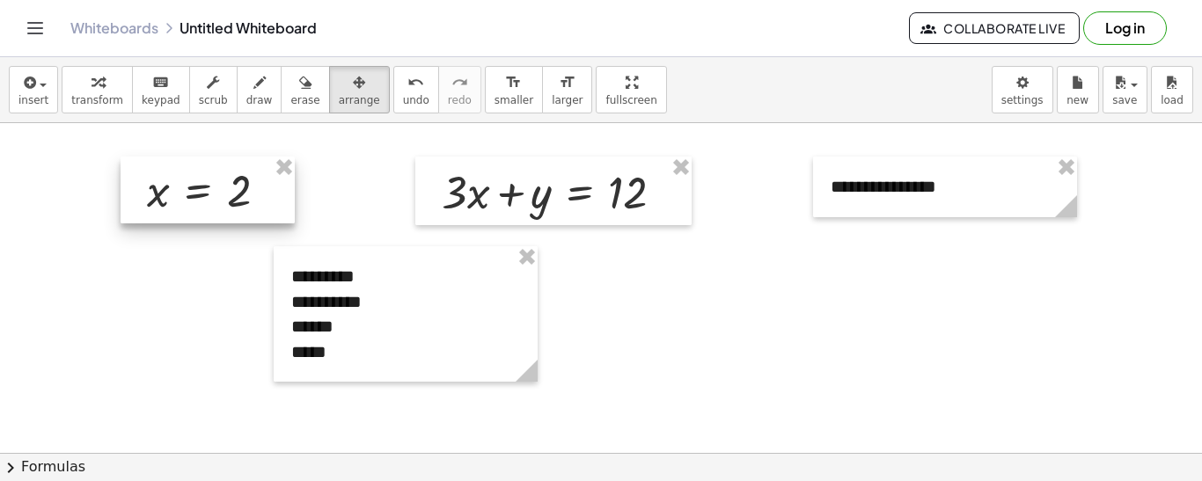
click at [229, 199] on div at bounding box center [208, 190] width 174 height 67
click at [349, 82] on div "button" at bounding box center [359, 81] width 41 height 21
click at [12, 99] on button "insert" at bounding box center [33, 90] width 49 height 48
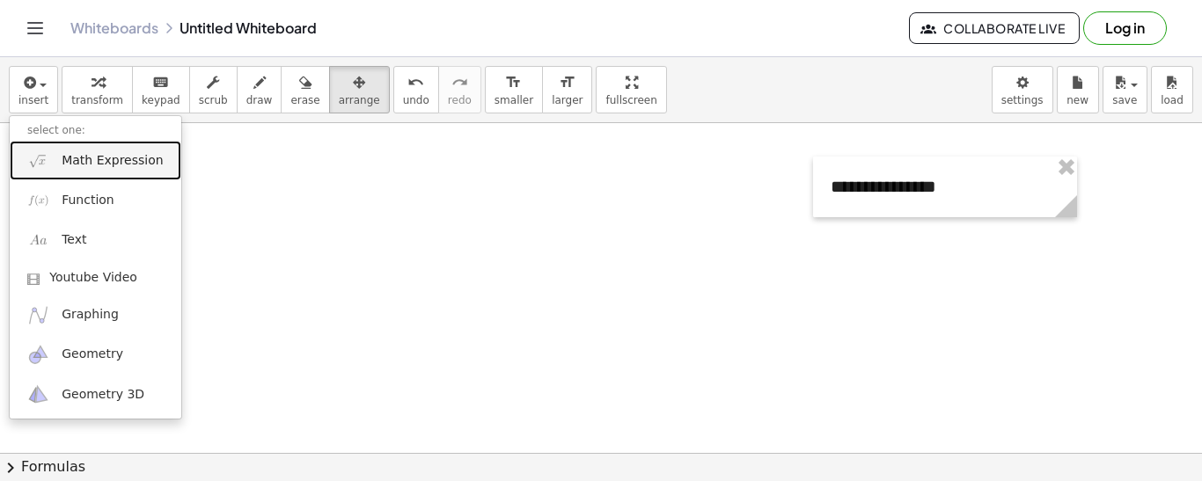
click at [64, 157] on span "Math Expression" at bounding box center [112, 161] width 101 height 18
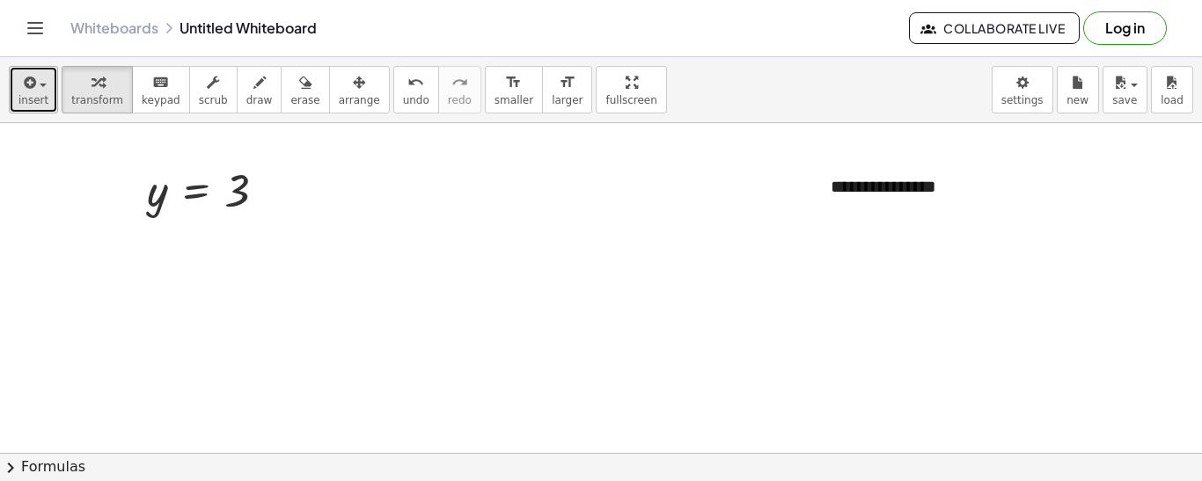
click at [33, 94] on span "insert" at bounding box center [33, 100] width 30 height 12
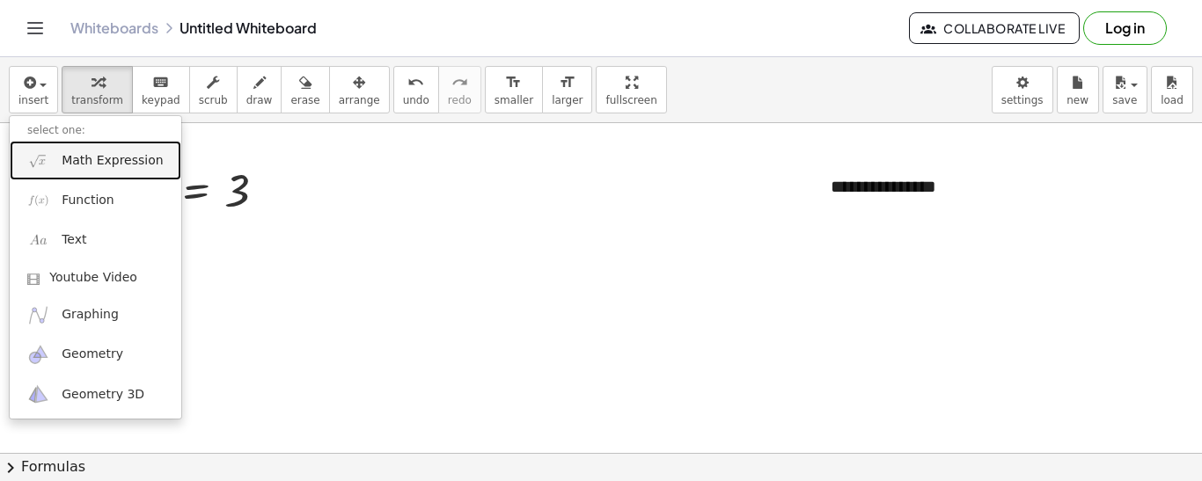
click at [71, 163] on span "Math Expression" at bounding box center [112, 161] width 101 height 18
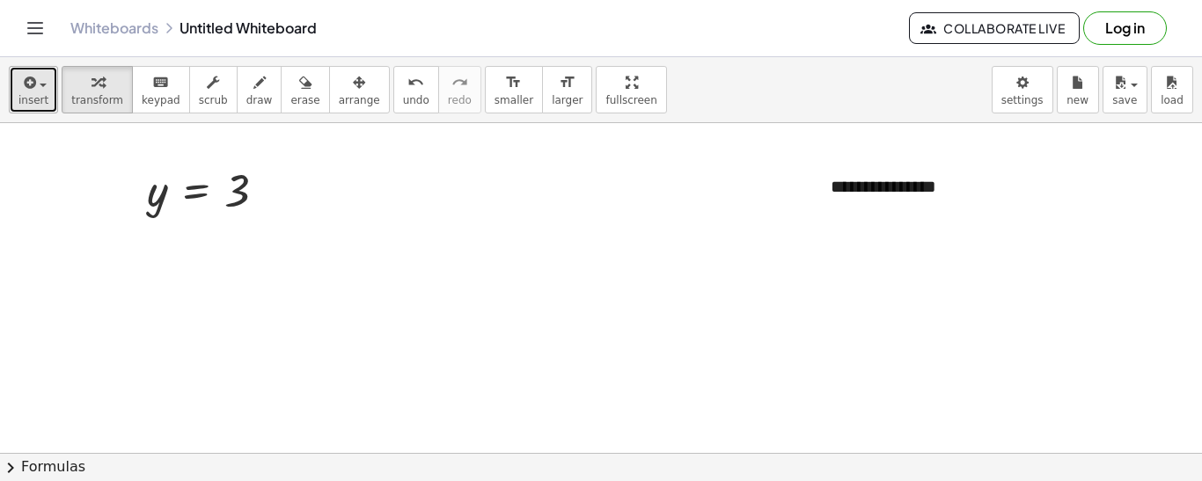
click at [37, 105] on span "insert" at bounding box center [33, 100] width 30 height 12
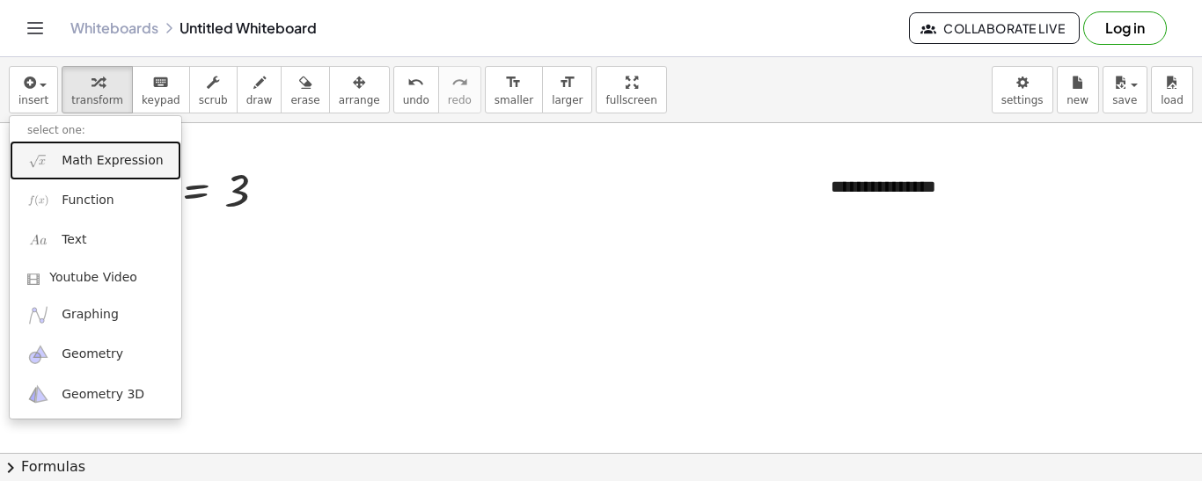
click at [84, 161] on span "Math Expression" at bounding box center [112, 161] width 101 height 18
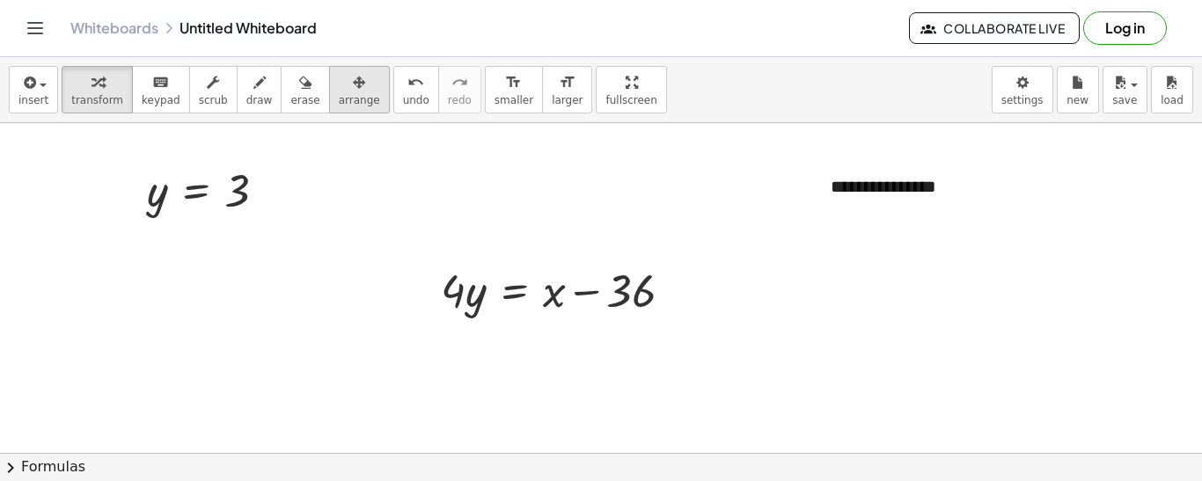
click at [353, 81] on icon "button" at bounding box center [359, 82] width 12 height 21
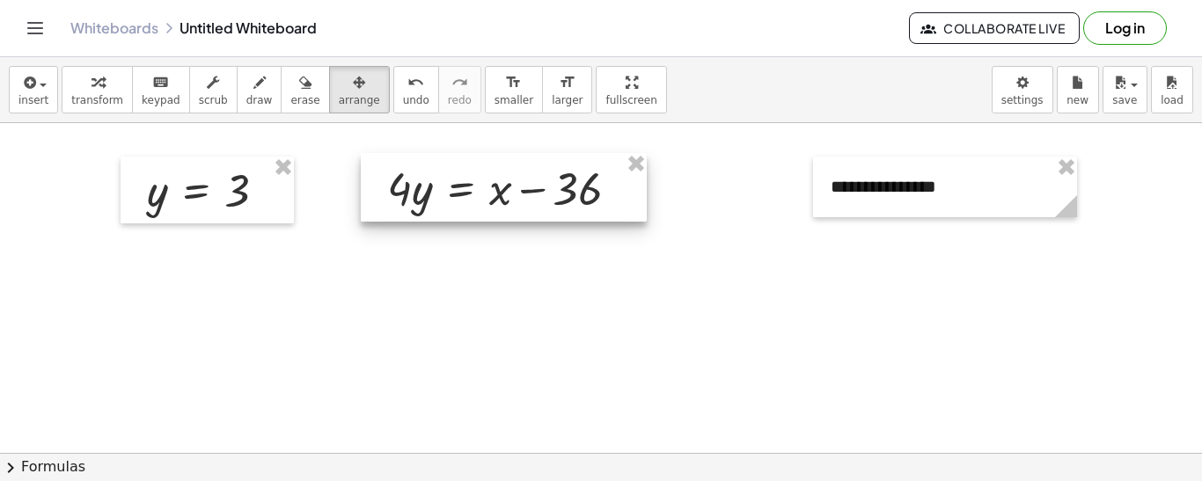
drag, startPoint x: 613, startPoint y: 280, endPoint x: 560, endPoint y: 177, distance: 116.1
click at [560, 177] on div at bounding box center [504, 187] width 286 height 69
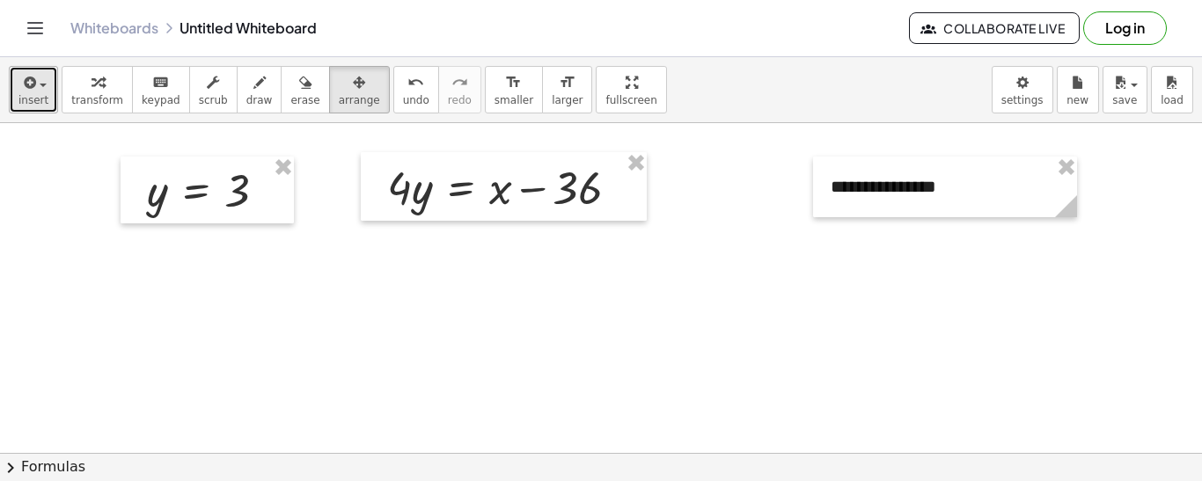
click at [37, 104] on span "insert" at bounding box center [33, 100] width 30 height 12
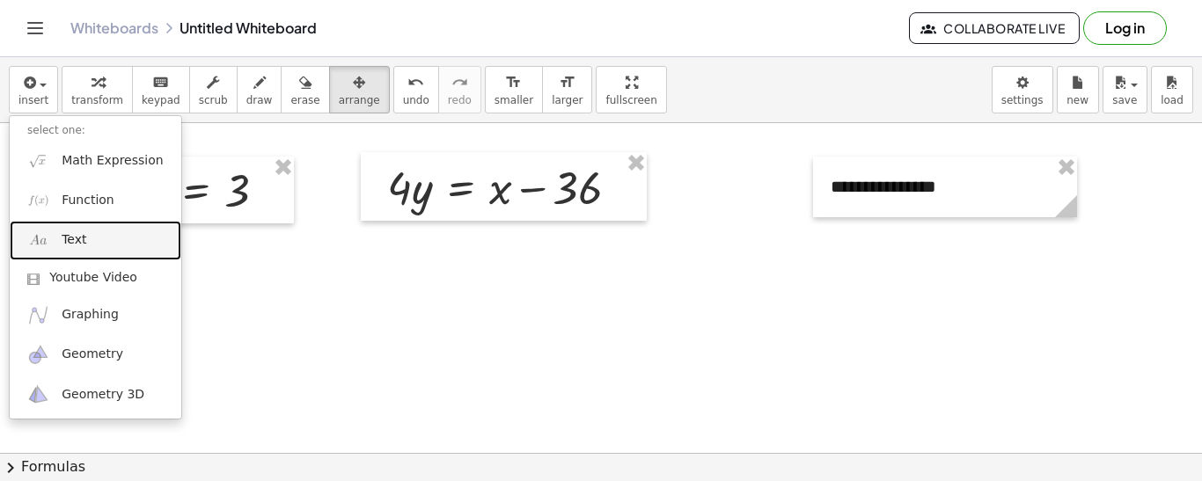
click at [91, 234] on link "Text" at bounding box center [96, 241] width 172 height 40
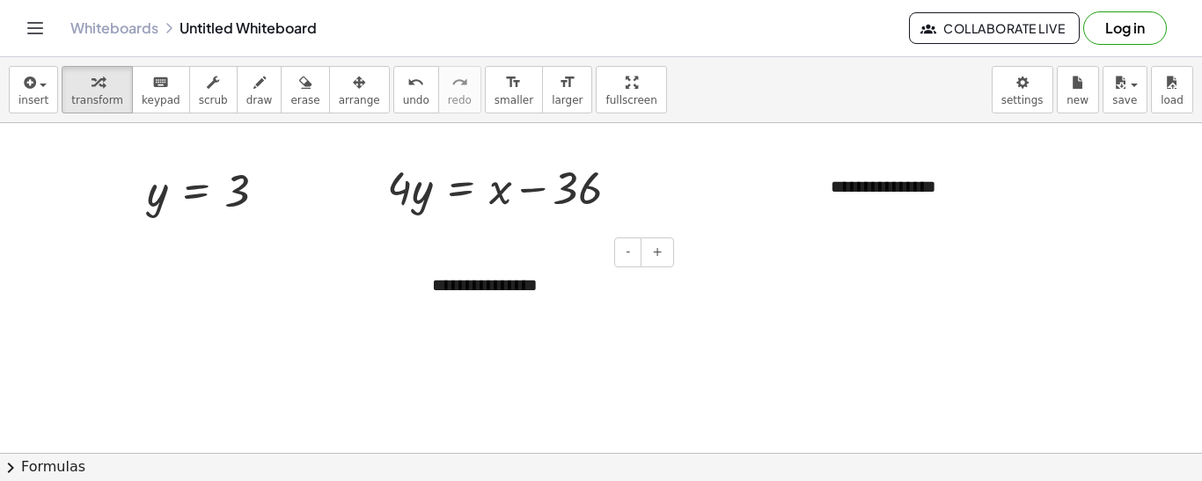
click at [474, 285] on div "**********" at bounding box center [546, 285] width 264 height 61
click at [537, 167] on div at bounding box center [510, 187] width 264 height 60
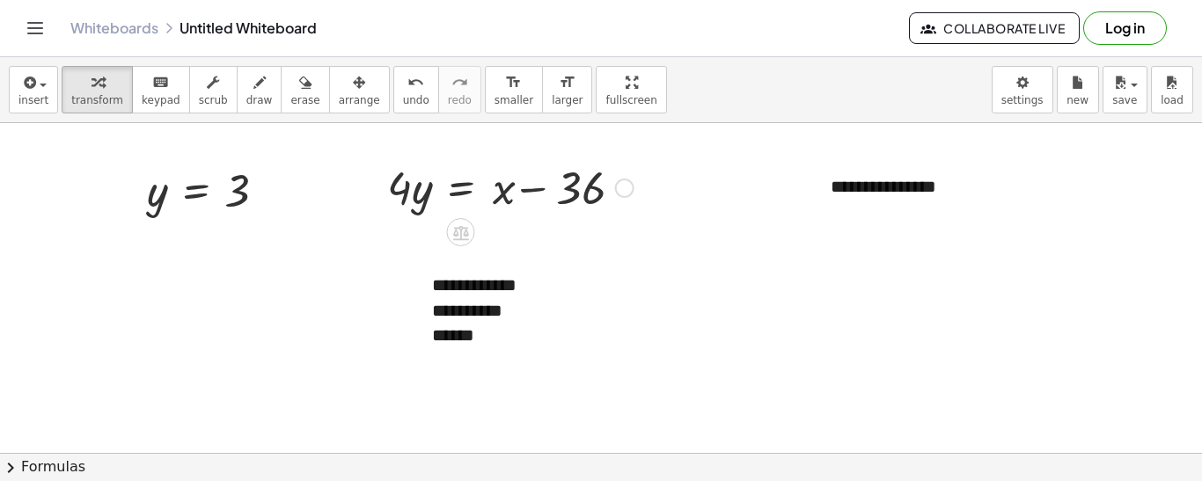
click at [537, 167] on div at bounding box center [510, 187] width 264 height 60
click at [44, 70] on button "insert" at bounding box center [33, 90] width 49 height 48
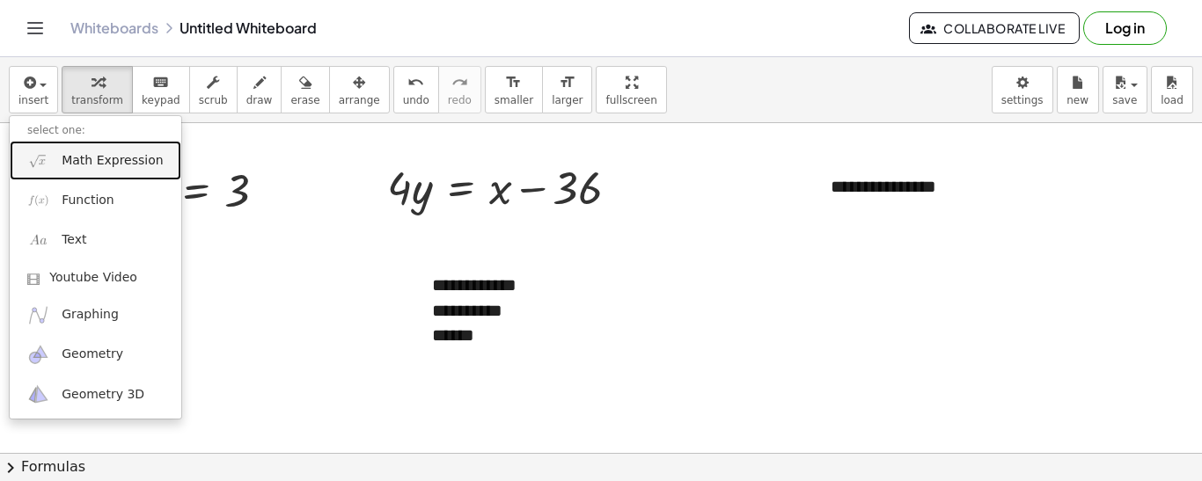
click at [94, 154] on span "Math Expression" at bounding box center [112, 161] width 101 height 18
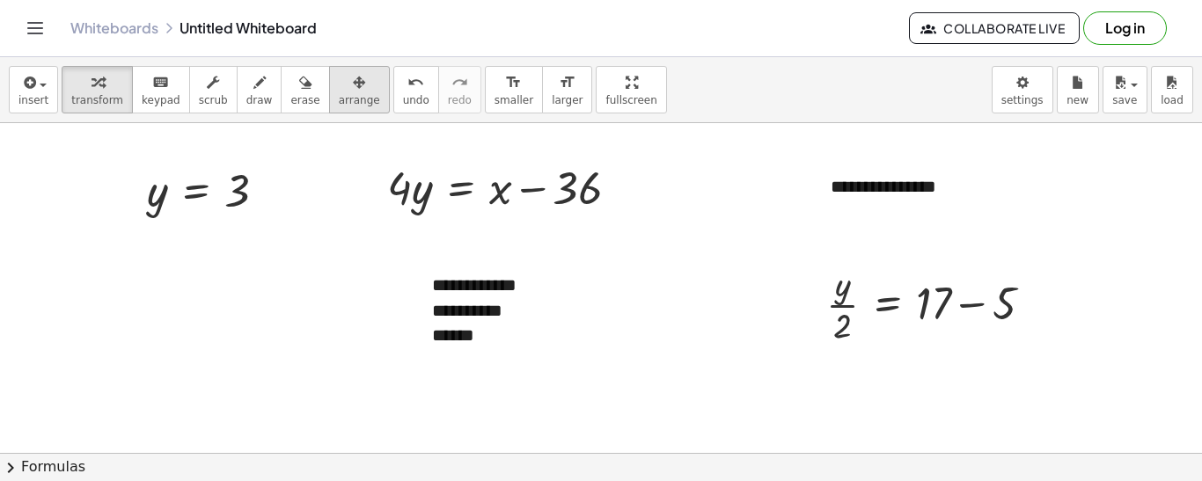
click at [339, 85] on div "button" at bounding box center [359, 81] width 41 height 21
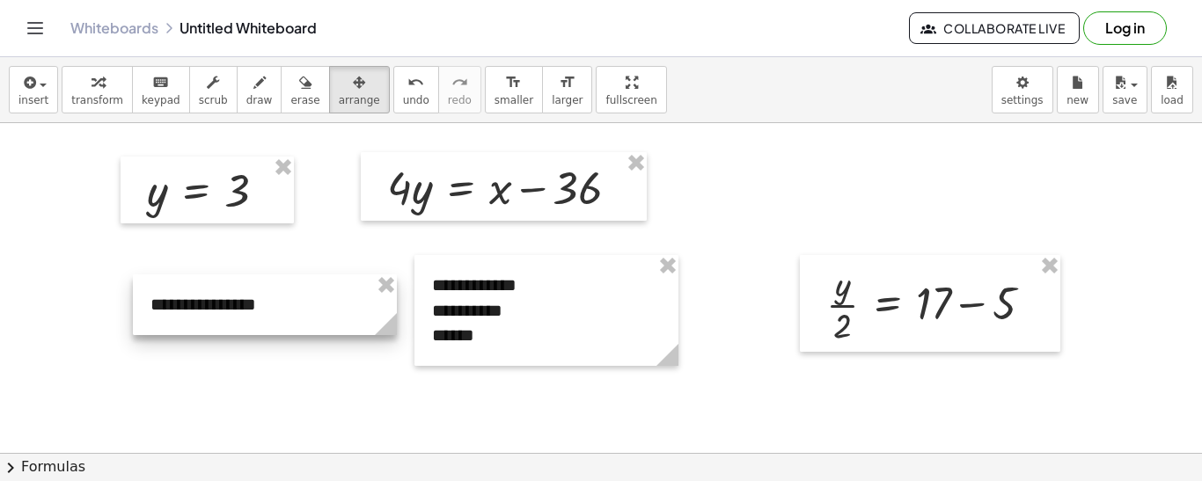
drag, startPoint x: 518, startPoint y: 204, endPoint x: 172, endPoint y: 288, distance: 356.7
click at [172, 288] on div at bounding box center [265, 305] width 264 height 61
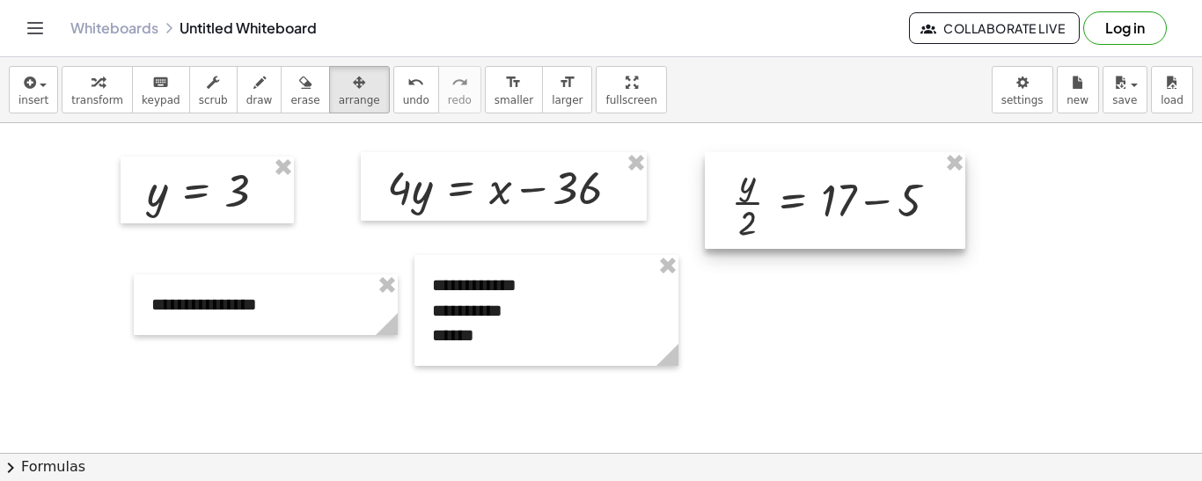
drag, startPoint x: 888, startPoint y: 311, endPoint x: 791, endPoint y: 208, distance: 141.3
click at [791, 208] on div at bounding box center [835, 200] width 260 height 97
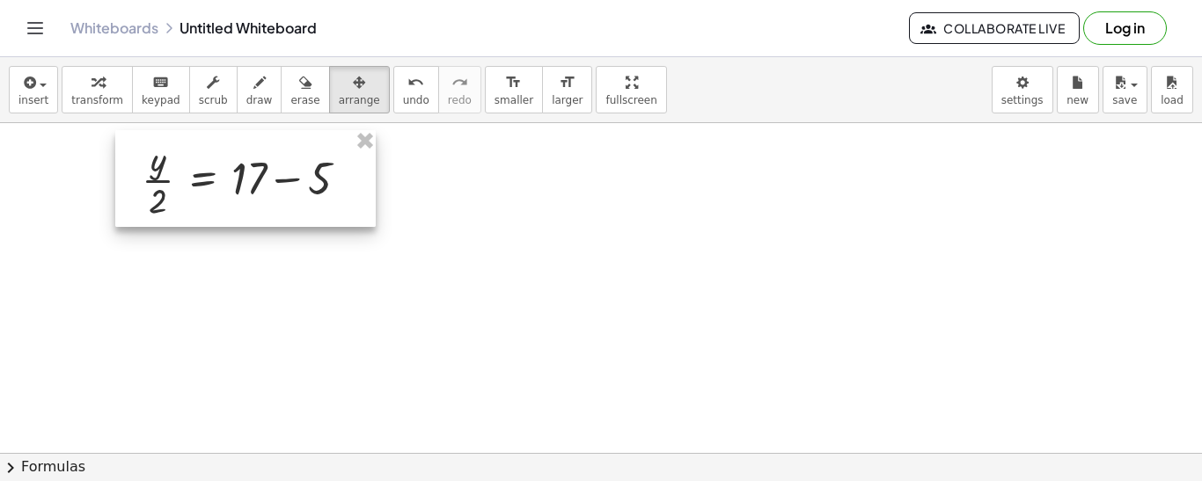
drag, startPoint x: 804, startPoint y: 211, endPoint x: 217, endPoint y: 189, distance: 587.4
click at [217, 189] on div at bounding box center [245, 178] width 260 height 97
click at [25, 85] on icon "button" at bounding box center [28, 82] width 16 height 21
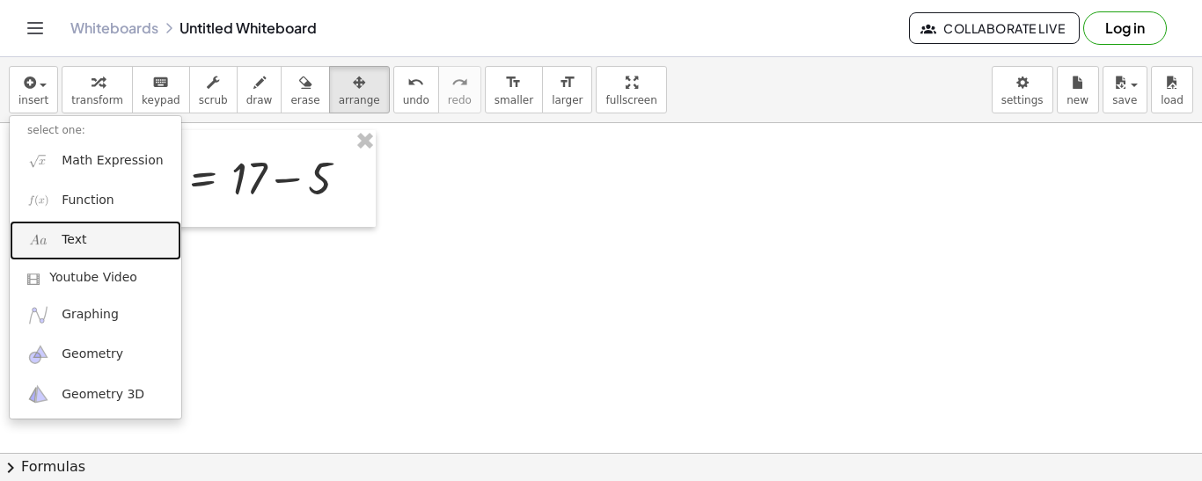
click at [88, 250] on link "Text" at bounding box center [96, 241] width 172 height 40
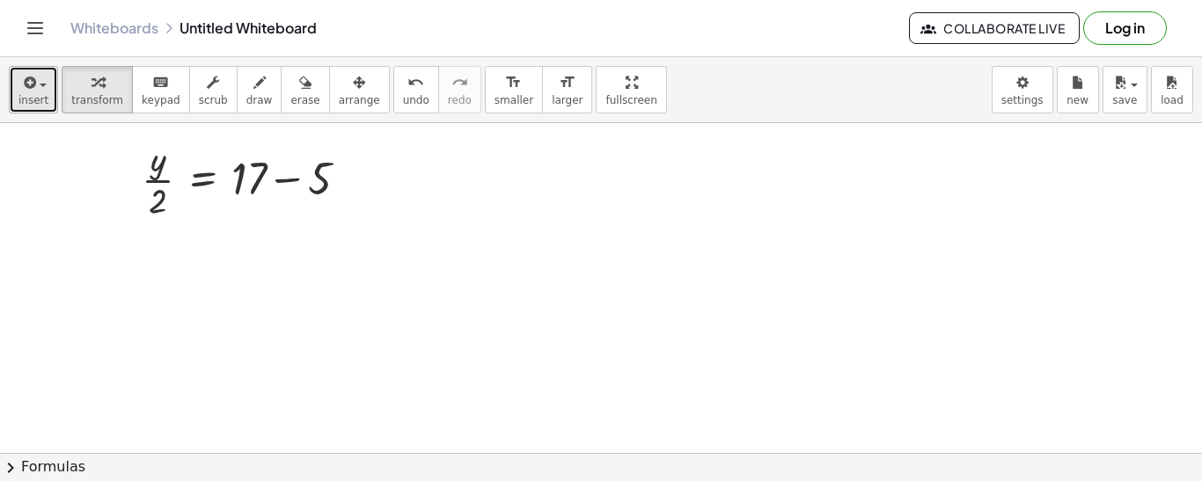
click at [33, 92] on icon "button" at bounding box center [28, 82] width 16 height 21
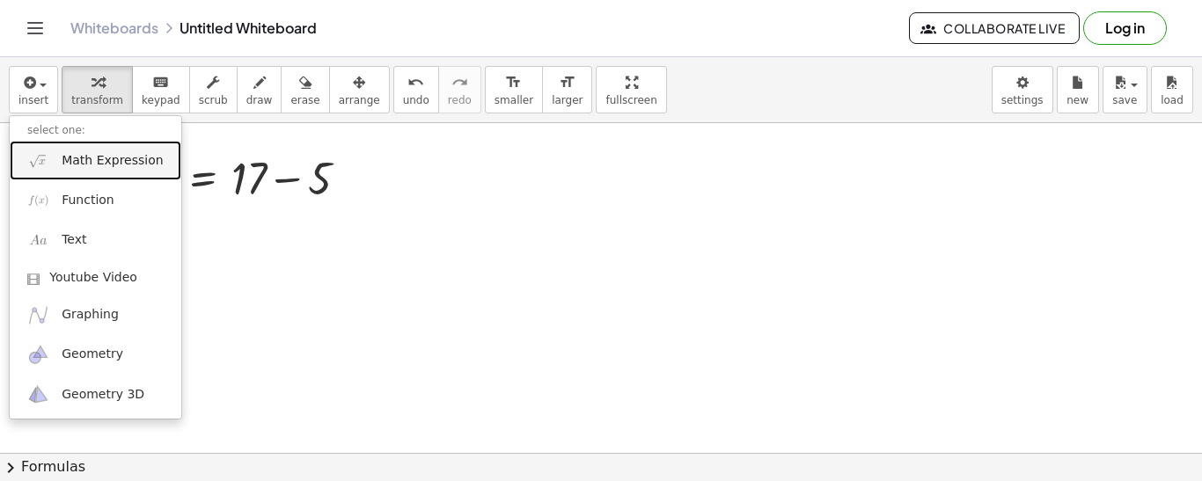
click at [140, 162] on span "Math Expression" at bounding box center [112, 161] width 101 height 18
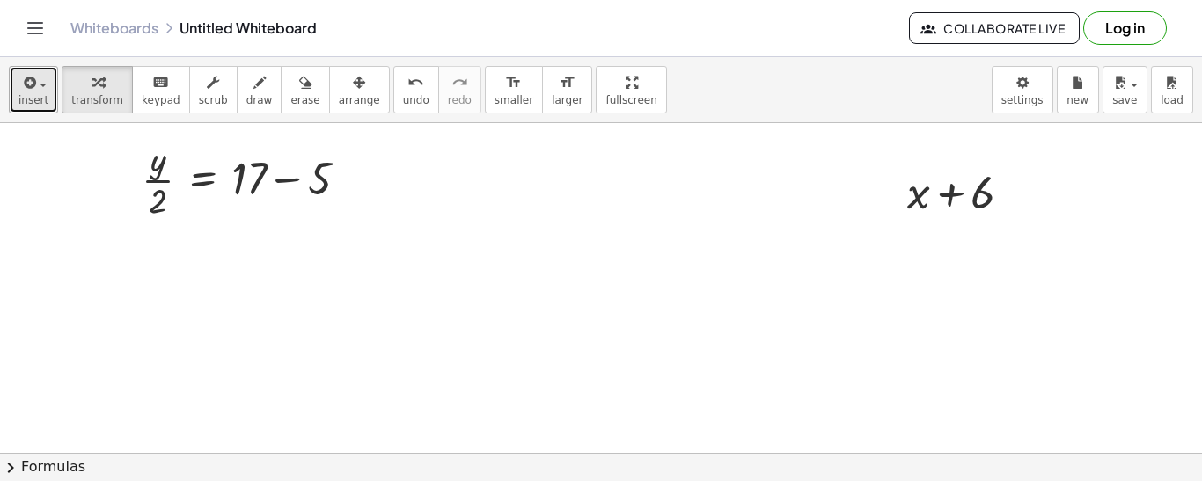
click at [36, 86] on span "button" at bounding box center [38, 84] width 4 height 12
click at [24, 94] on span "insert" at bounding box center [33, 100] width 30 height 12
click at [33, 92] on icon "button" at bounding box center [28, 82] width 16 height 21
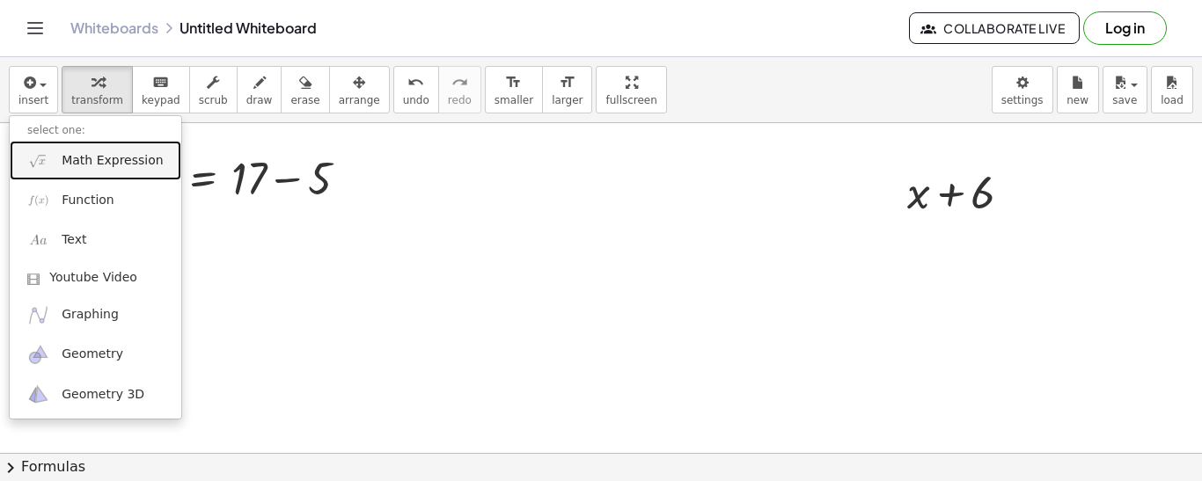
click at [70, 150] on link "Math Expression" at bounding box center [96, 161] width 172 height 40
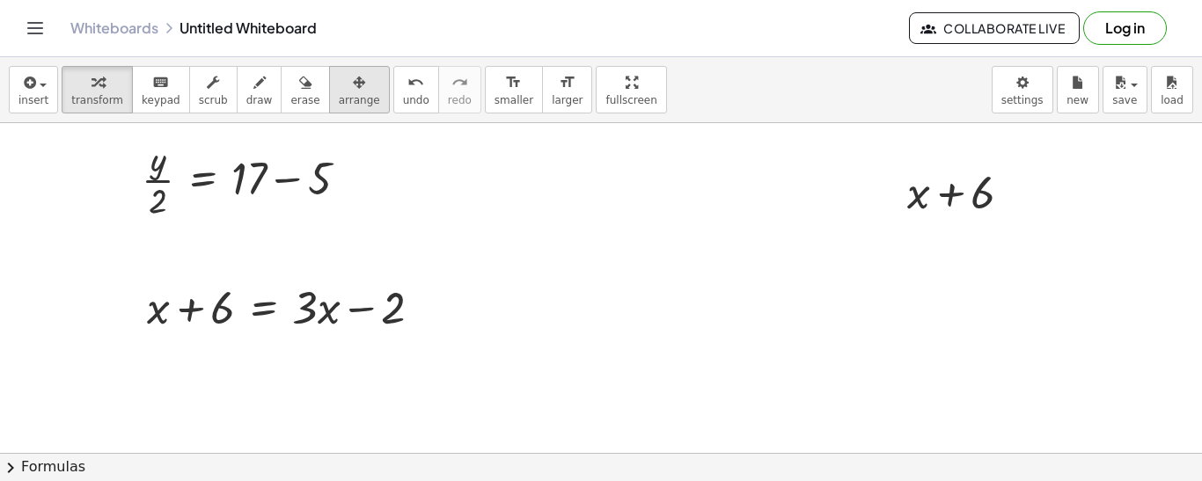
click at [339, 82] on div "button" at bounding box center [359, 81] width 41 height 21
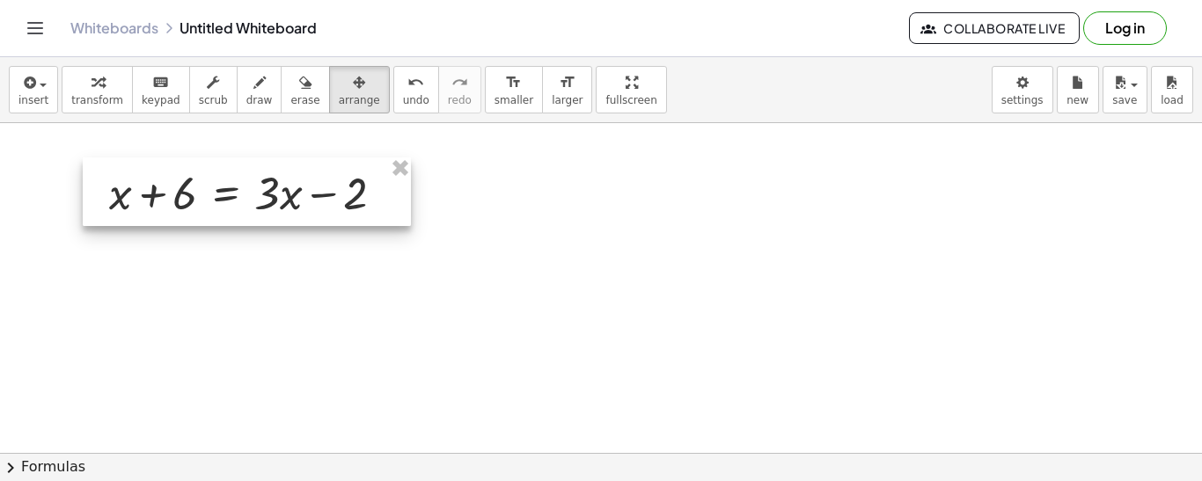
drag, startPoint x: 239, startPoint y: 326, endPoint x: 200, endPoint y: 211, distance: 121.9
click at [200, 211] on div at bounding box center [247, 192] width 328 height 69
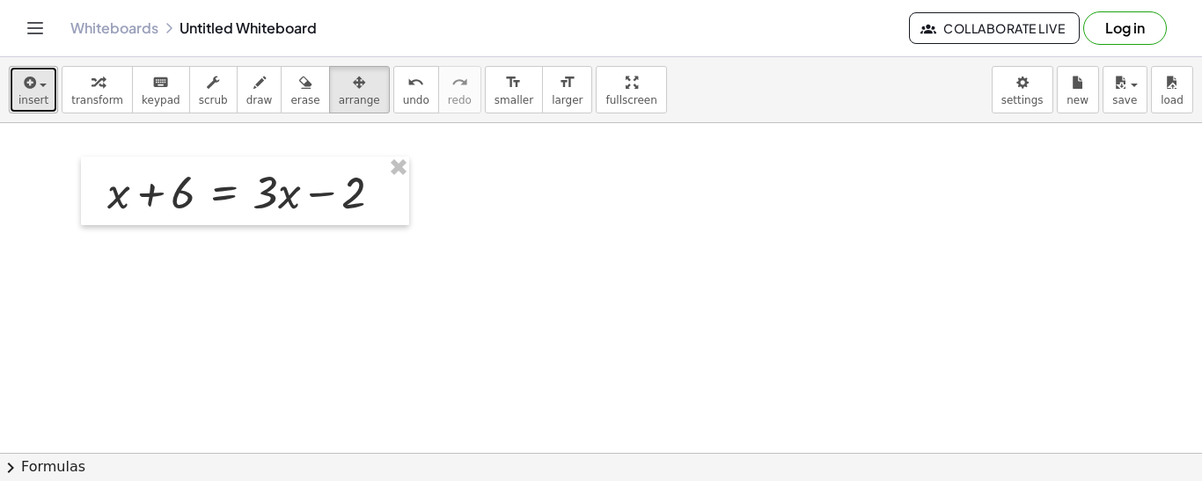
click at [32, 103] on span "insert" at bounding box center [33, 100] width 30 height 12
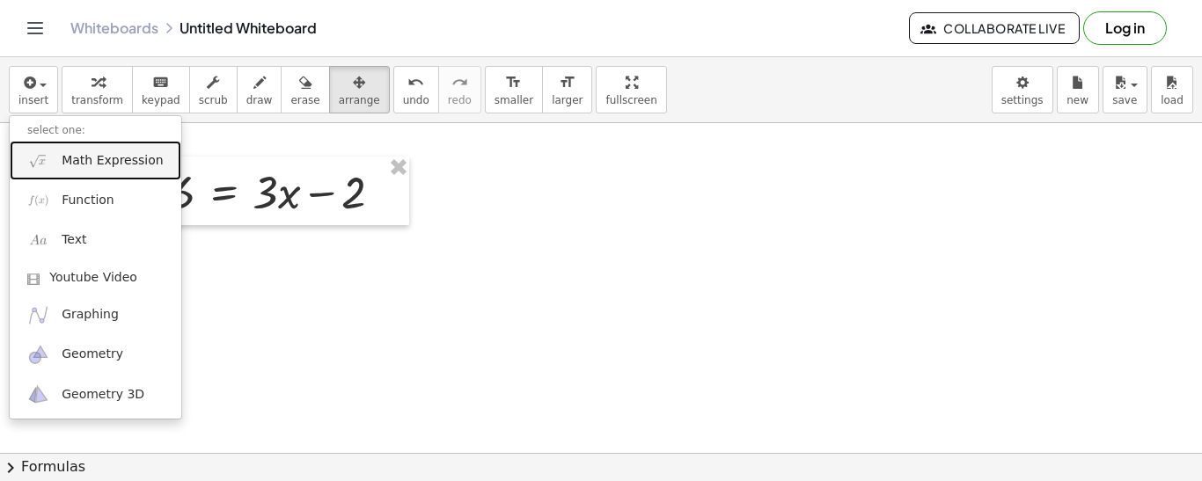
click at [90, 152] on span "Math Expression" at bounding box center [112, 161] width 101 height 18
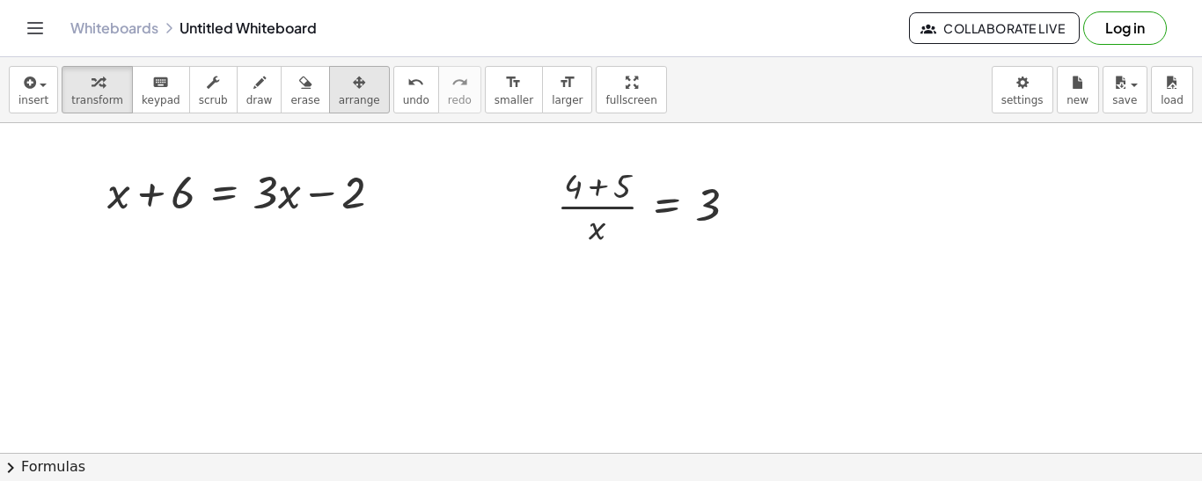
click at [339, 96] on span "arrange" at bounding box center [359, 100] width 41 height 12
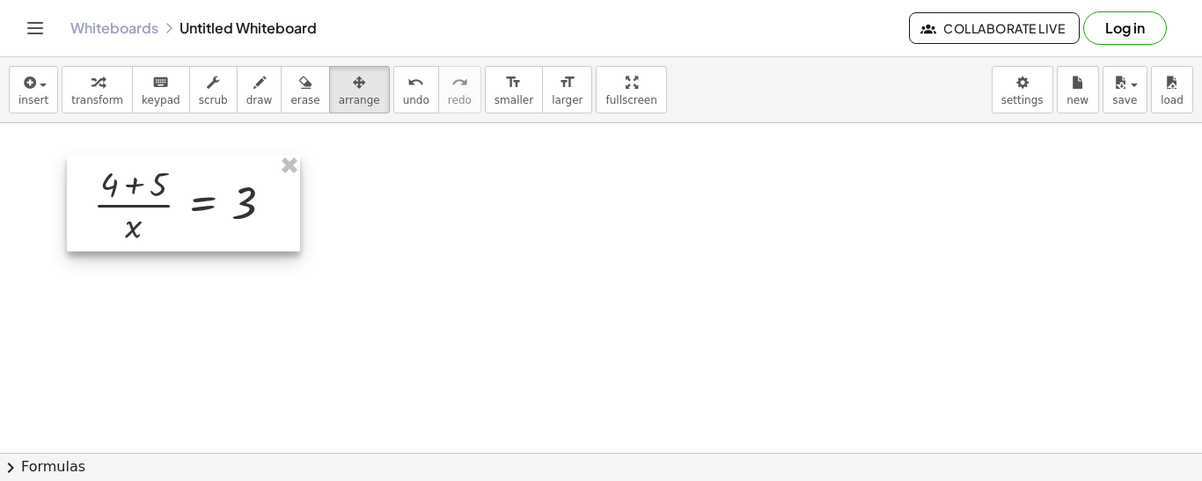
drag, startPoint x: 622, startPoint y: 194, endPoint x: 155, endPoint y: 191, distance: 467.3
click at [155, 191] on div at bounding box center [183, 203] width 233 height 97
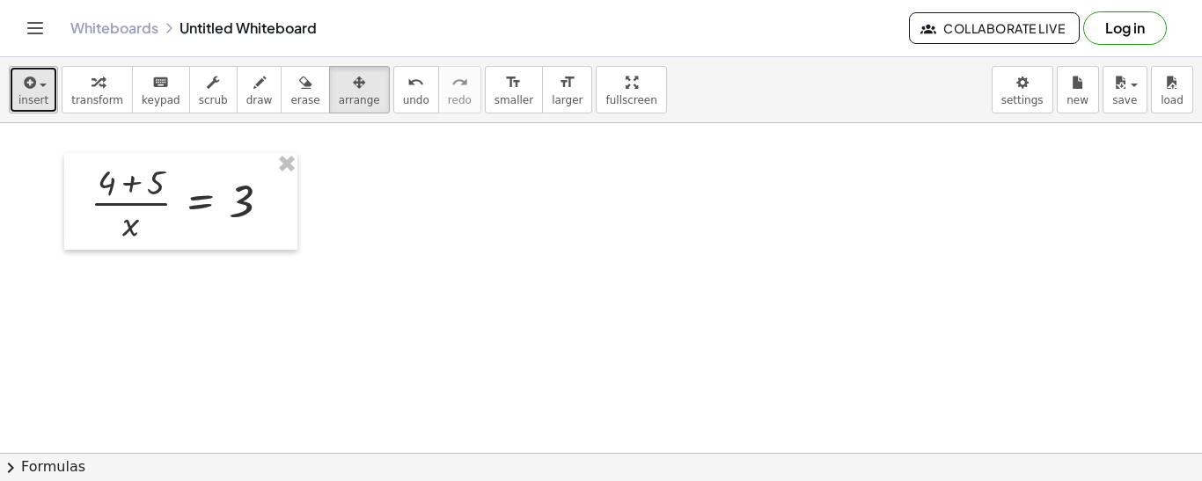
click at [20, 92] on icon "button" at bounding box center [28, 82] width 16 height 21
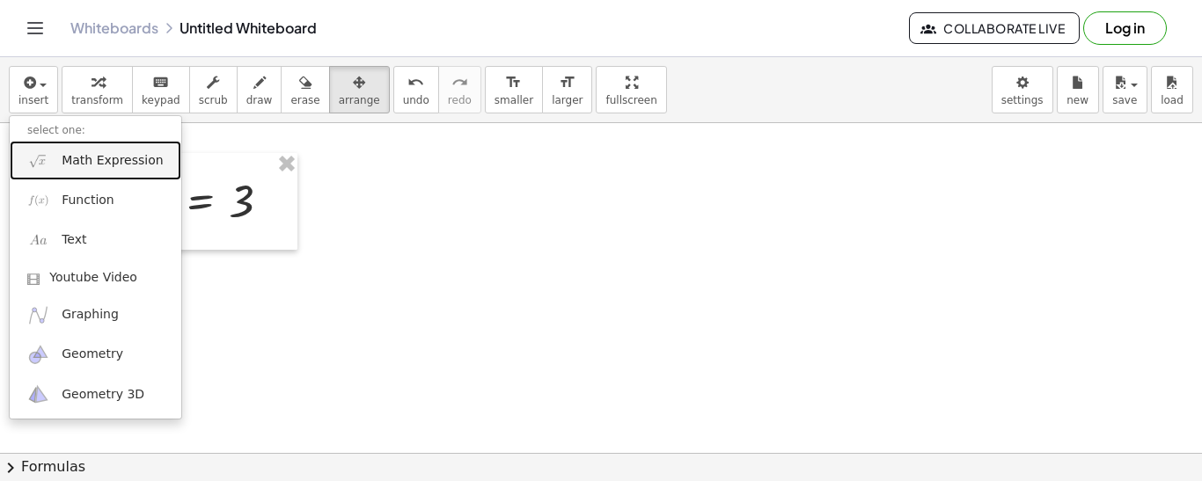
click at [102, 172] on link "Math Expression" at bounding box center [96, 161] width 172 height 40
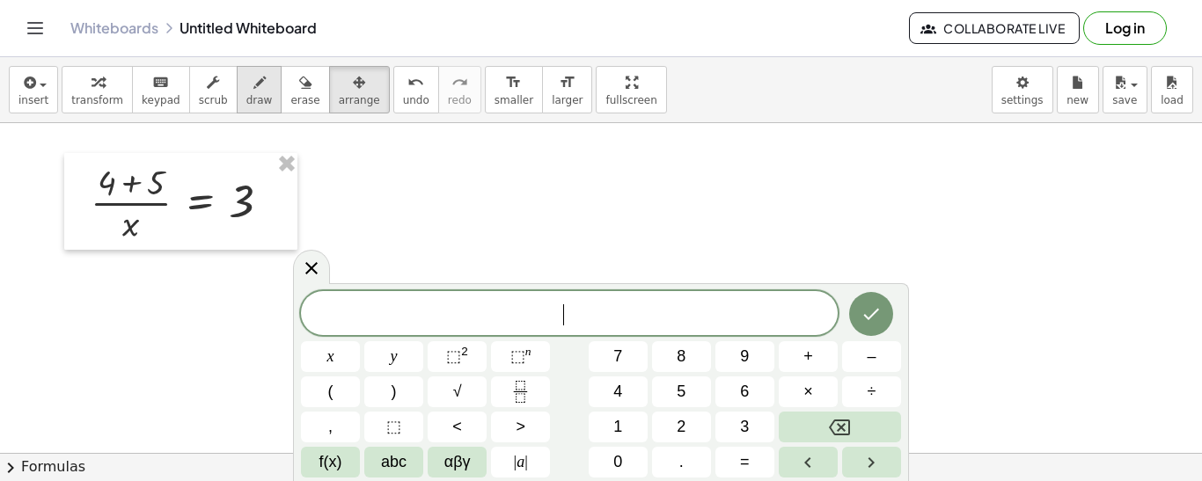
click at [253, 78] on icon "button" at bounding box center [259, 82] width 12 height 21
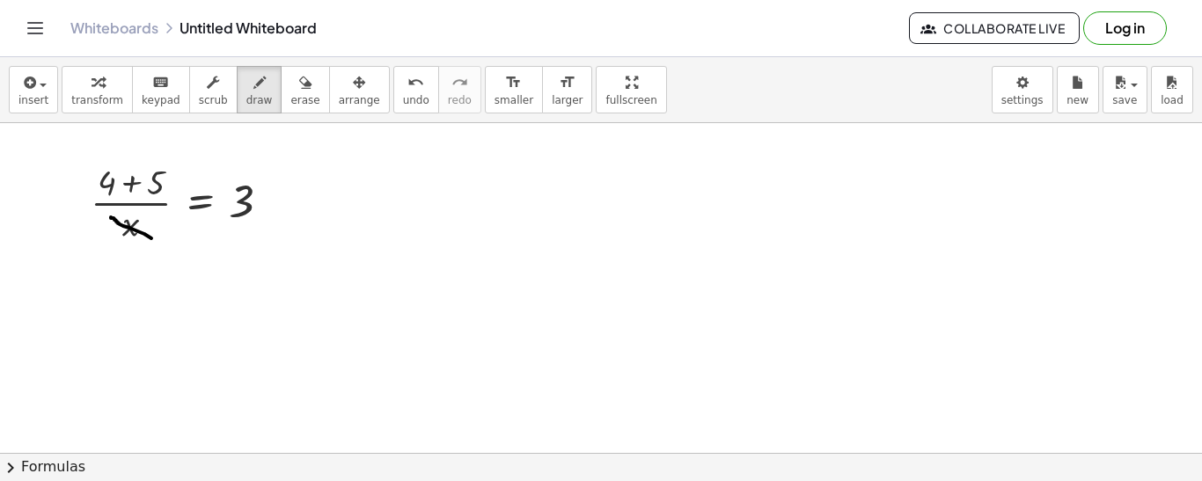
drag, startPoint x: 111, startPoint y: 217, endPoint x: 151, endPoint y: 238, distance: 45.7
drag, startPoint x: 146, startPoint y: 227, endPoint x: 115, endPoint y: 237, distance: 32.3
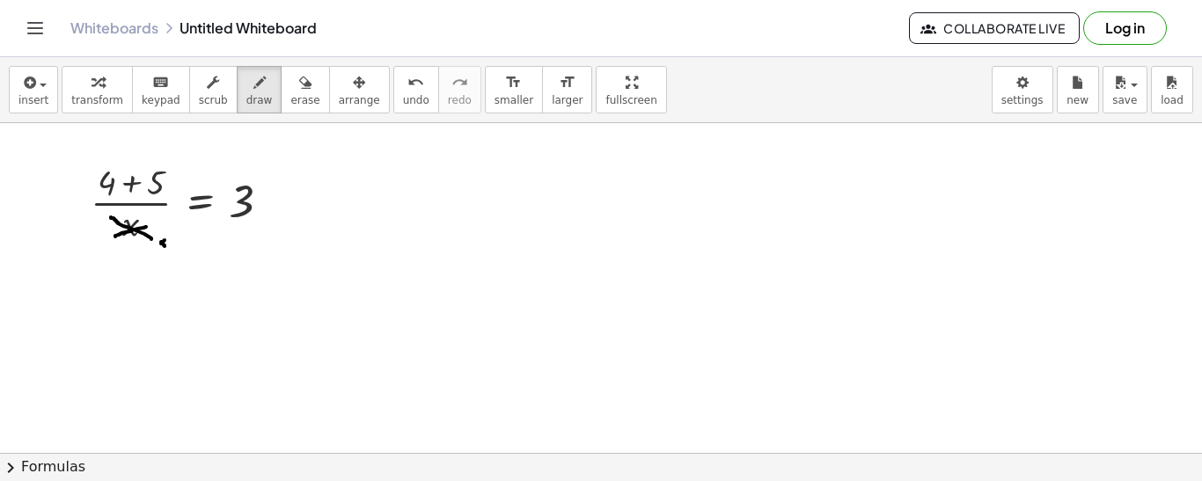
drag, startPoint x: 178, startPoint y: 243, endPoint x: 193, endPoint y: 253, distance: 18.3
drag, startPoint x: 190, startPoint y: 242, endPoint x: 172, endPoint y: 256, distance: 23.2
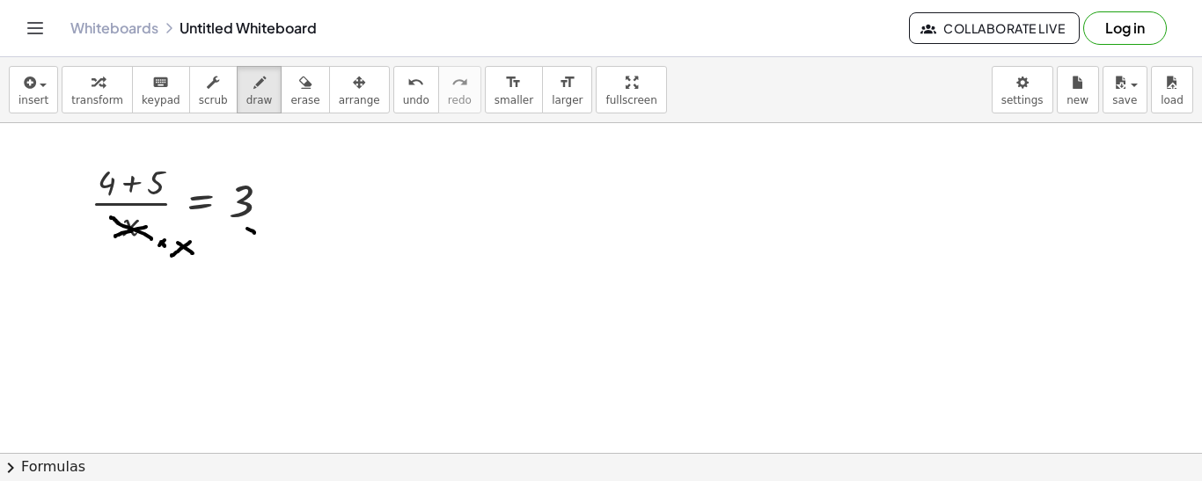
drag, startPoint x: 247, startPoint y: 229, endPoint x: 256, endPoint y: 234, distance: 10.3
drag, startPoint x: 268, startPoint y: 219, endPoint x: 288, endPoint y: 227, distance: 21.7
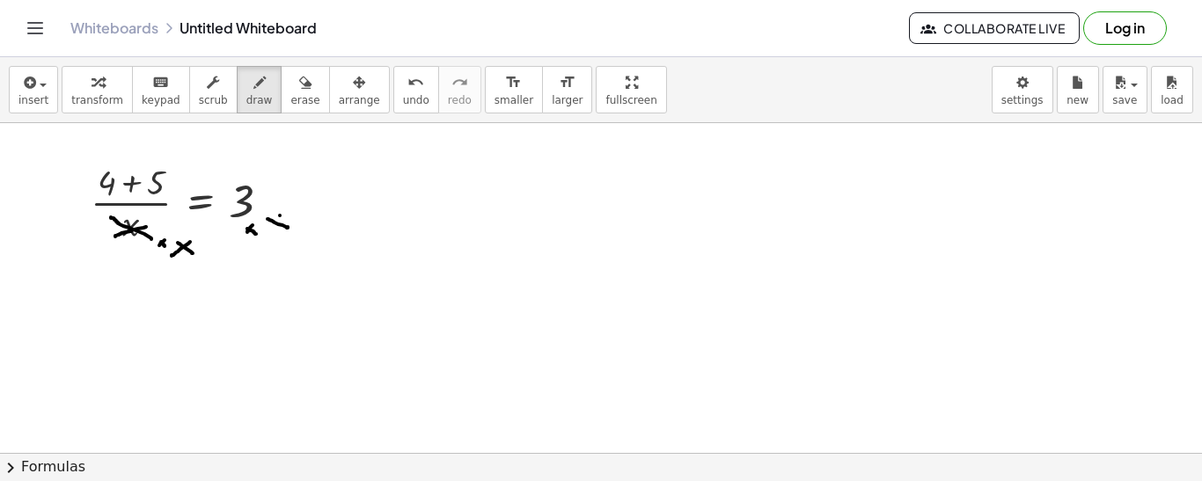
drag, startPoint x: 280, startPoint y: 216, endPoint x: 269, endPoint y: 235, distance: 22.1
click at [26, 79] on icon "button" at bounding box center [28, 82] width 16 height 21
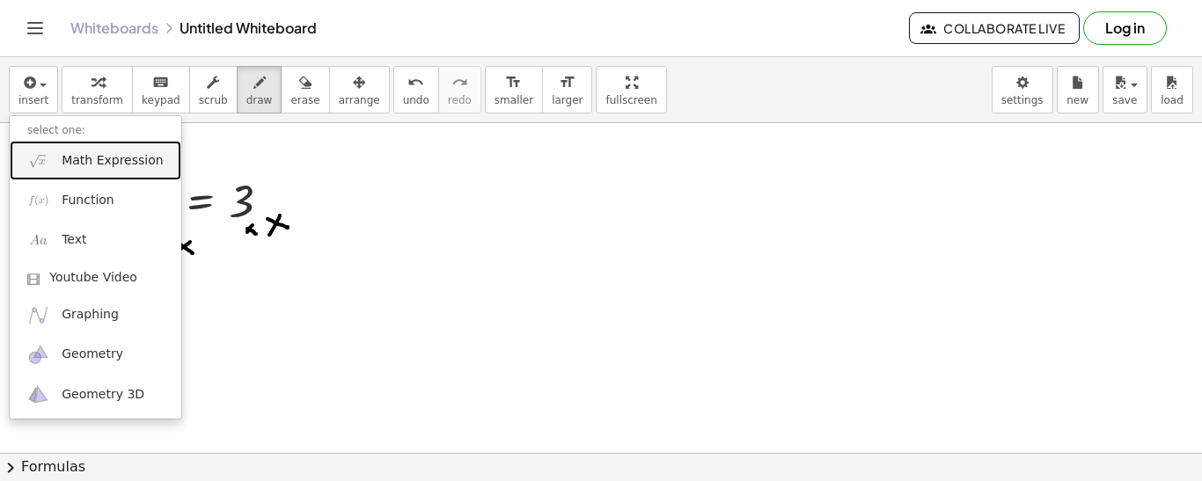
click at [77, 164] on span "Math Expression" at bounding box center [112, 161] width 101 height 18
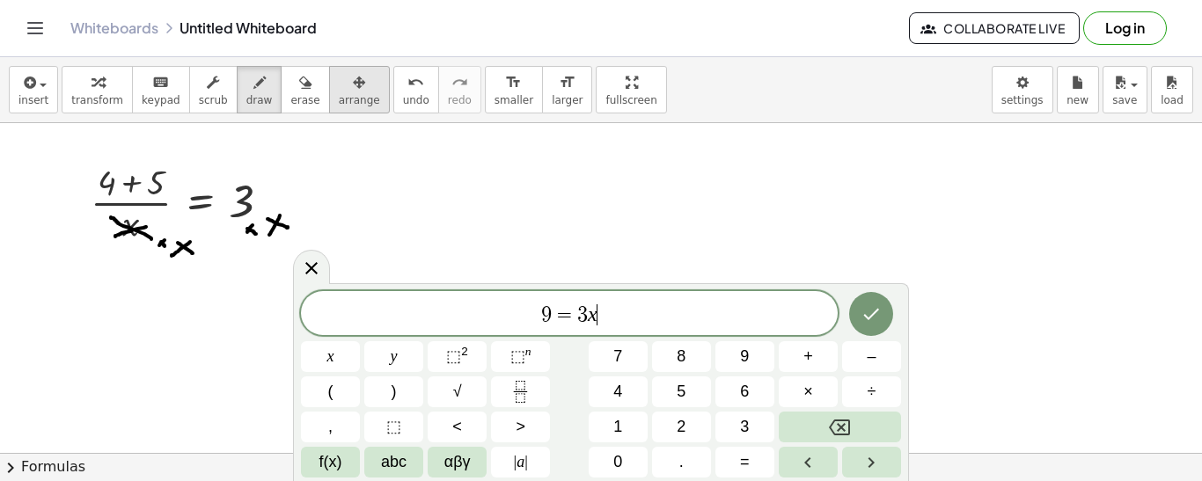
click at [339, 82] on div "button" at bounding box center [359, 81] width 41 height 21
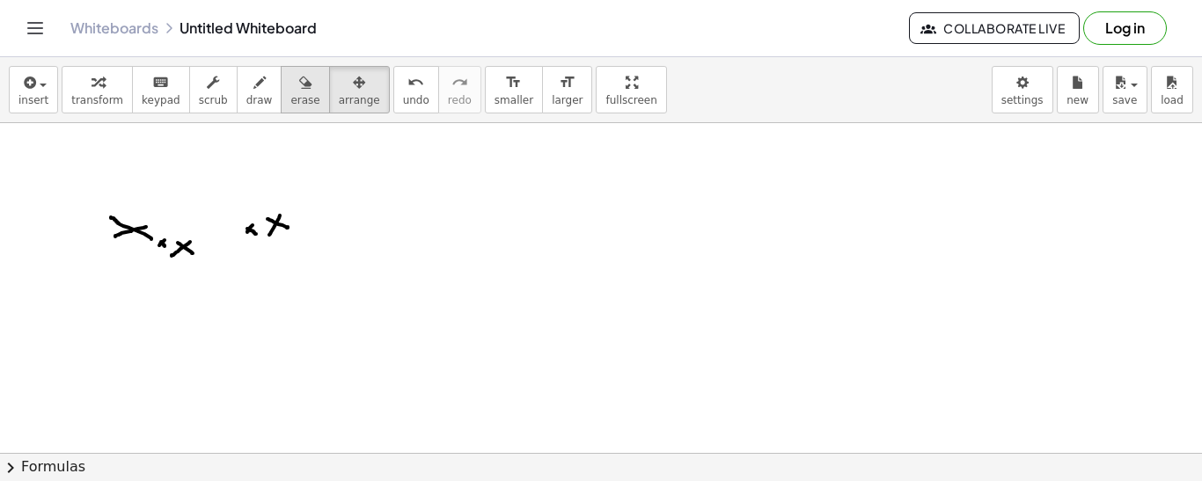
click at [290, 105] on span "erase" at bounding box center [304, 100] width 29 height 12
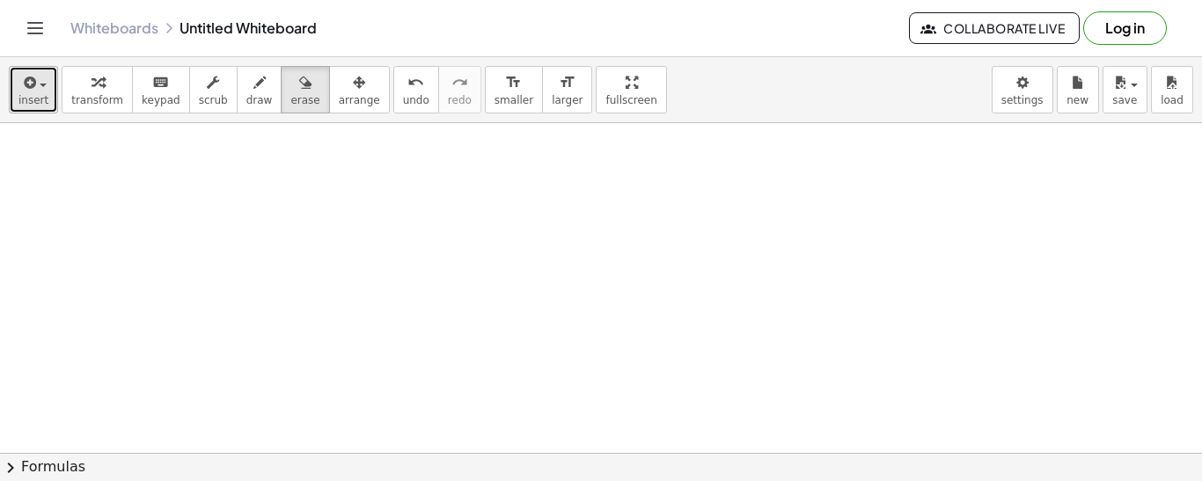
click at [32, 83] on icon "button" at bounding box center [28, 82] width 16 height 21
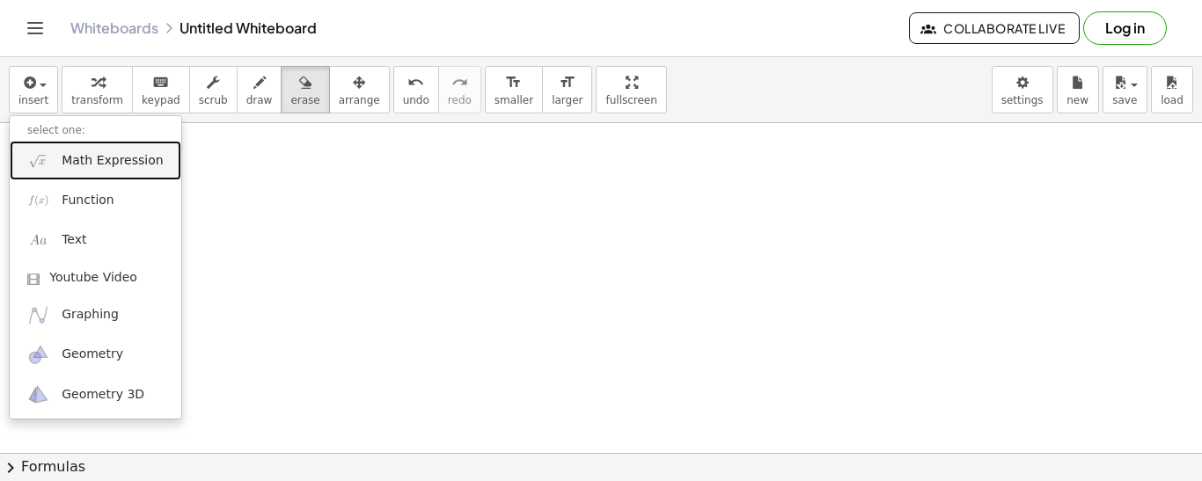
click at [134, 162] on span "Math Expression" at bounding box center [112, 161] width 101 height 18
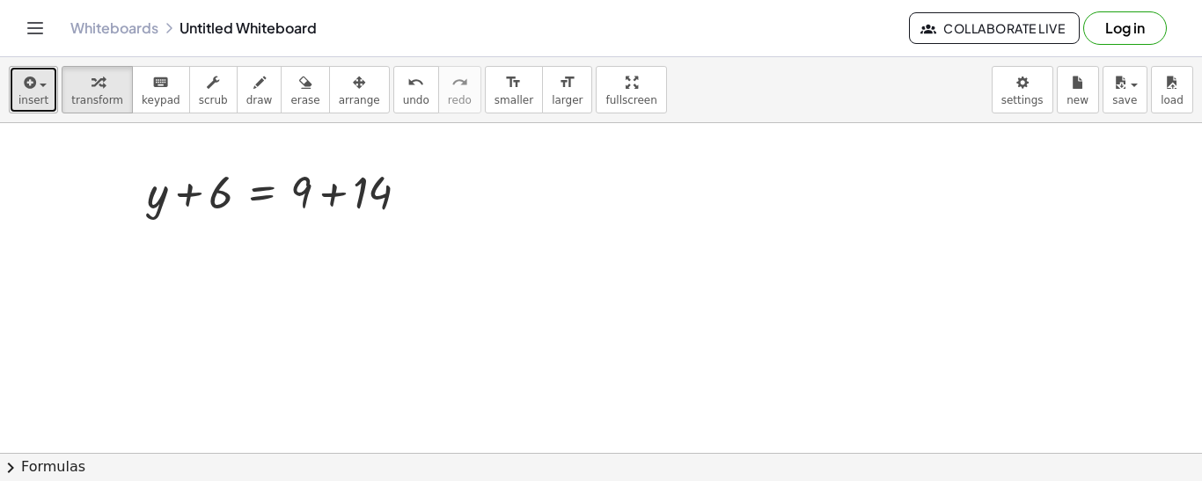
click at [20, 74] on icon "button" at bounding box center [28, 82] width 16 height 21
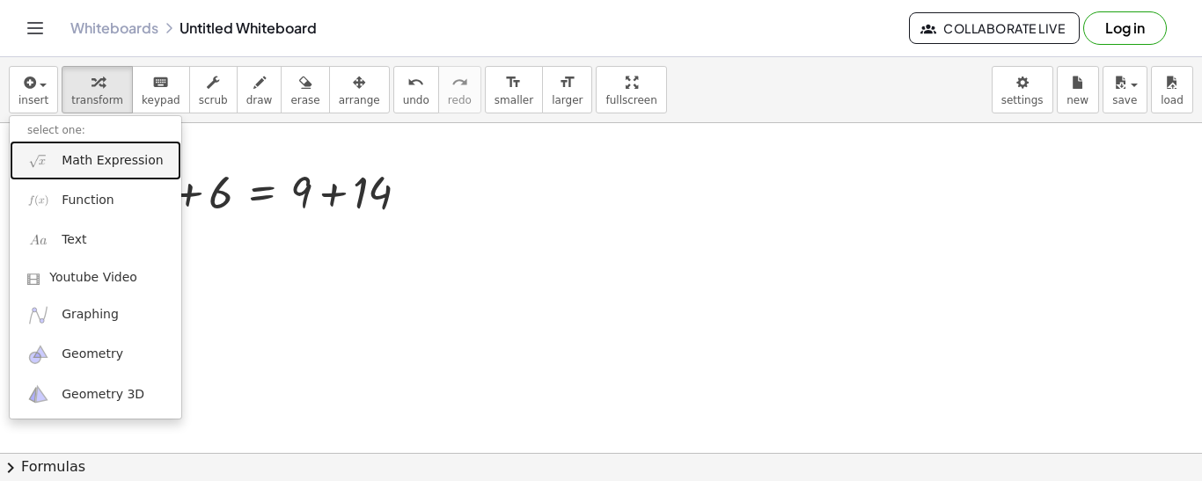
click at [118, 160] on span "Math Expression" at bounding box center [112, 161] width 101 height 18
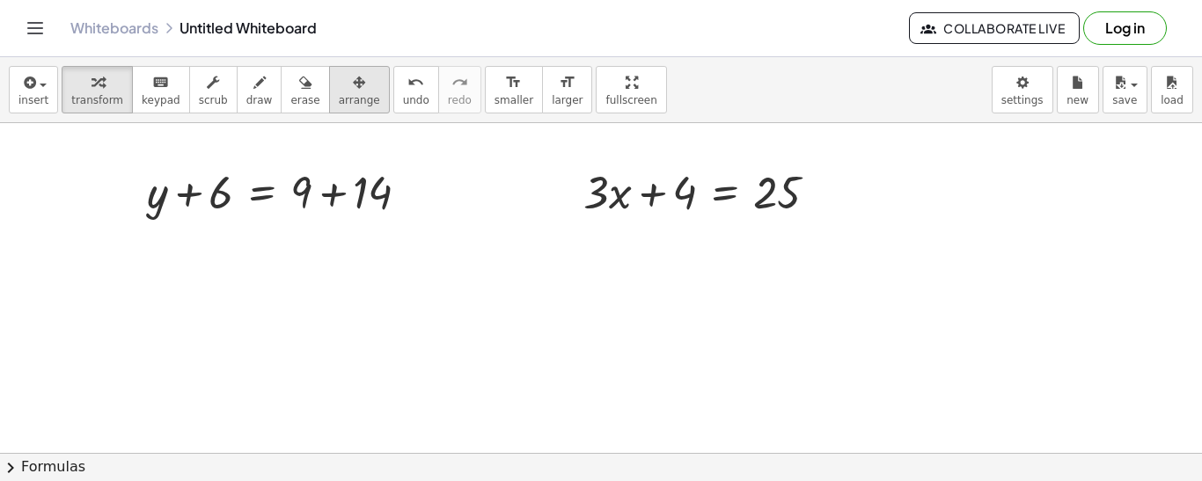
click at [353, 88] on icon "button" at bounding box center [359, 82] width 12 height 21
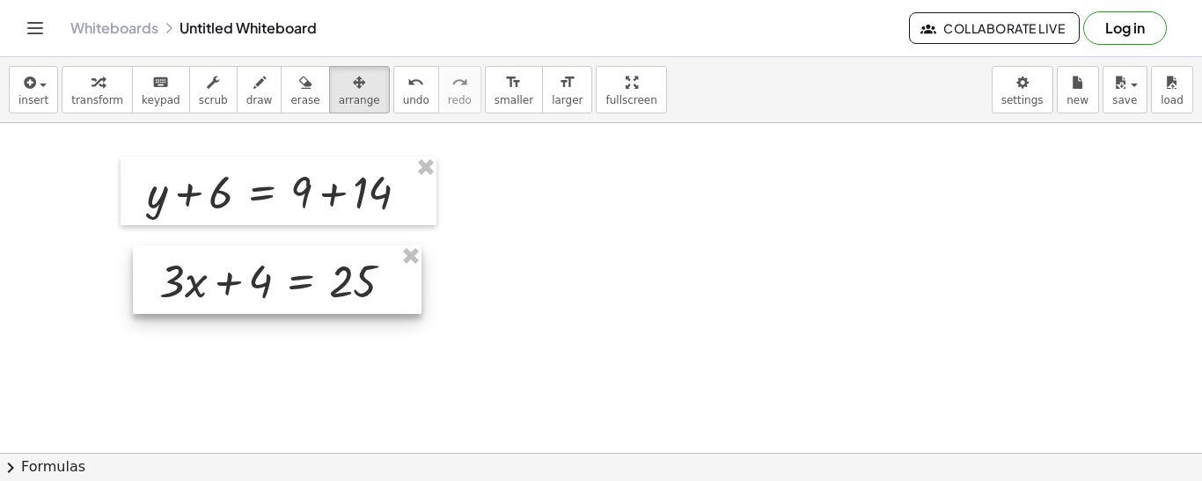
drag, startPoint x: 724, startPoint y: 168, endPoint x: 299, endPoint y: 260, distance: 435.0
click at [299, 260] on div at bounding box center [277, 280] width 289 height 69
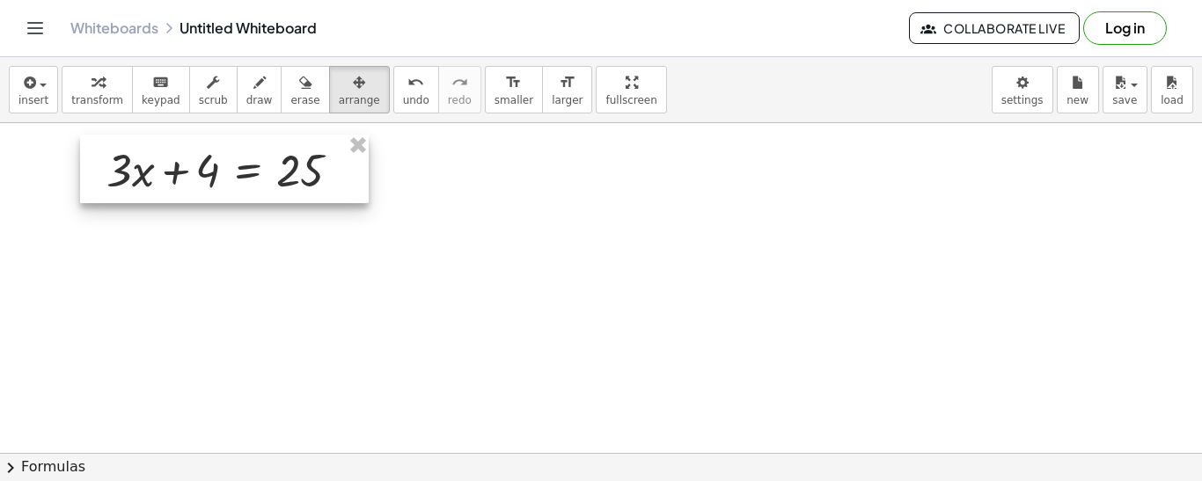
drag, startPoint x: 320, startPoint y: 304, endPoint x: 268, endPoint y: 197, distance: 119.3
click at [268, 197] on div at bounding box center [224, 169] width 289 height 69
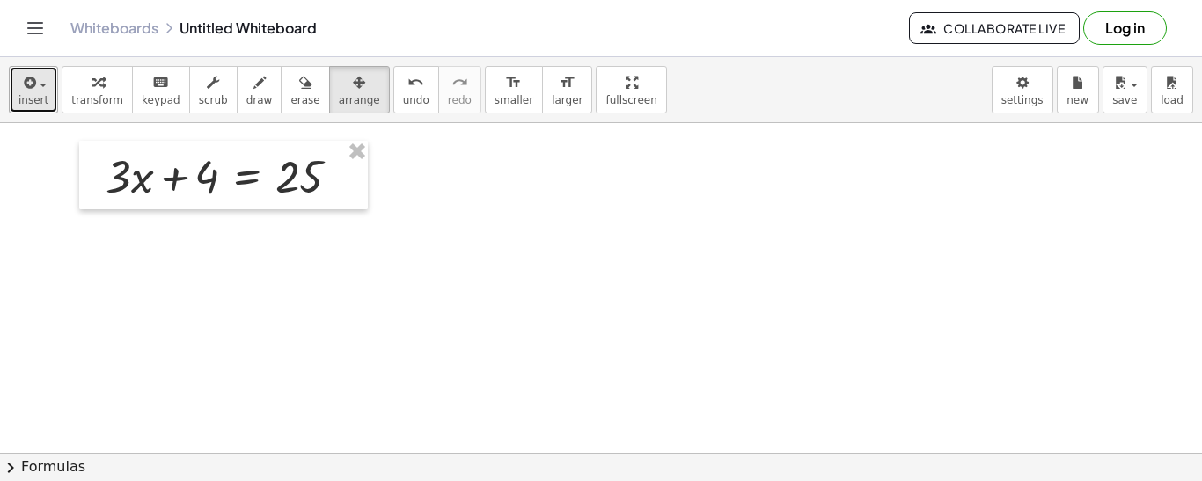
click at [9, 95] on button "insert" at bounding box center [33, 90] width 49 height 48
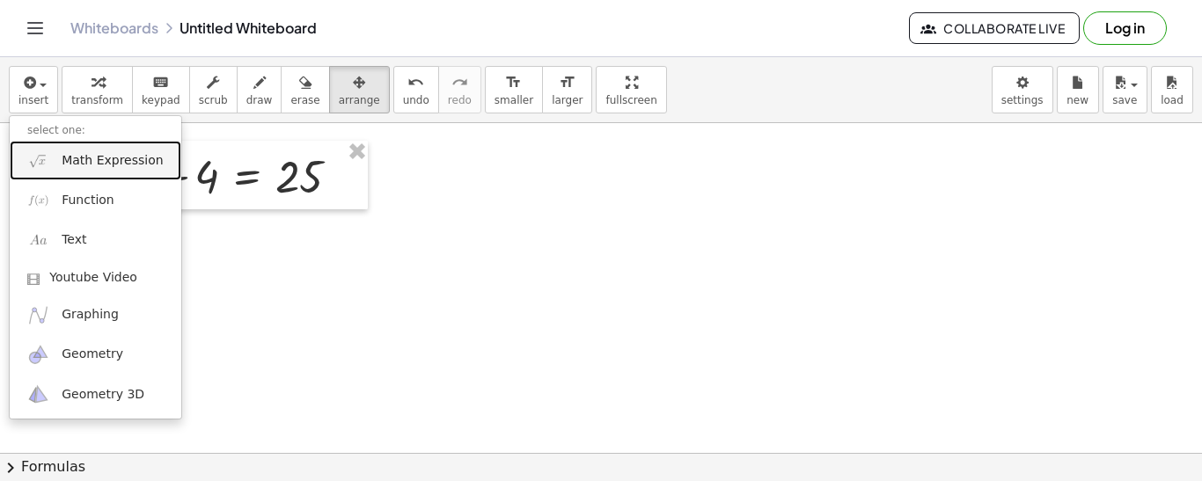
click at [122, 168] on span "Math Expression" at bounding box center [112, 161] width 101 height 18
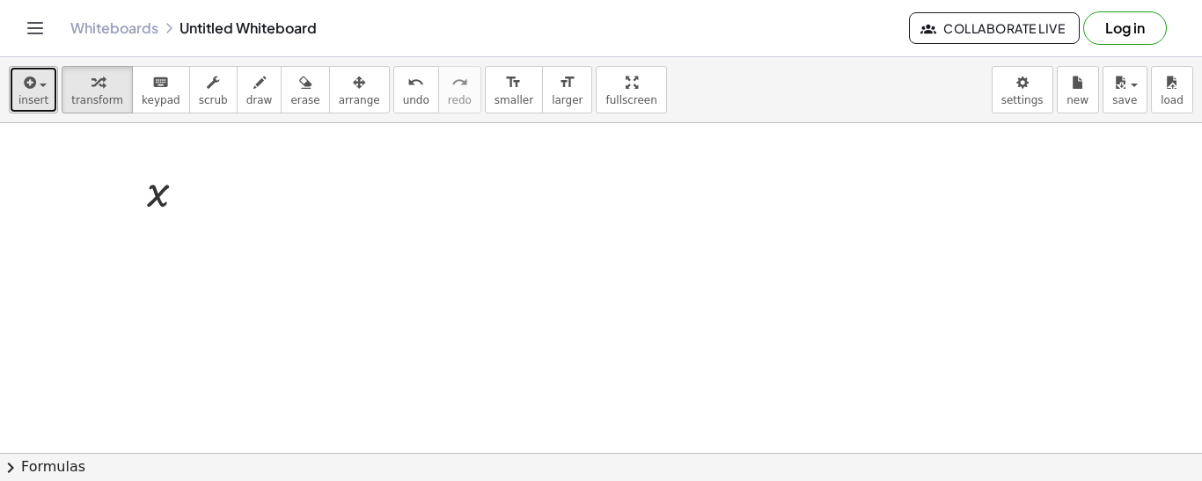
click at [40, 106] on button "insert" at bounding box center [33, 90] width 49 height 48
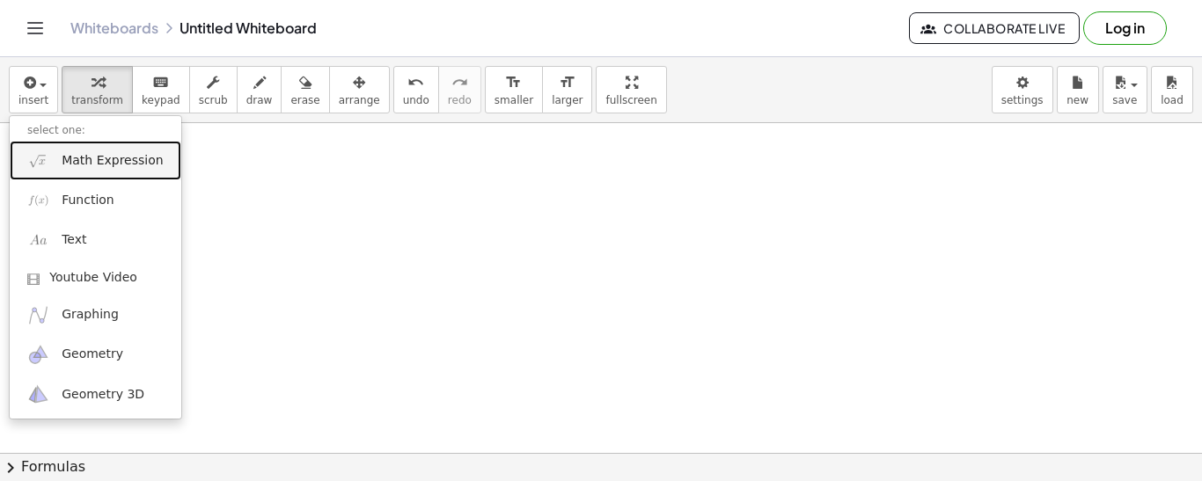
click at [118, 162] on span "Math Expression" at bounding box center [112, 161] width 101 height 18
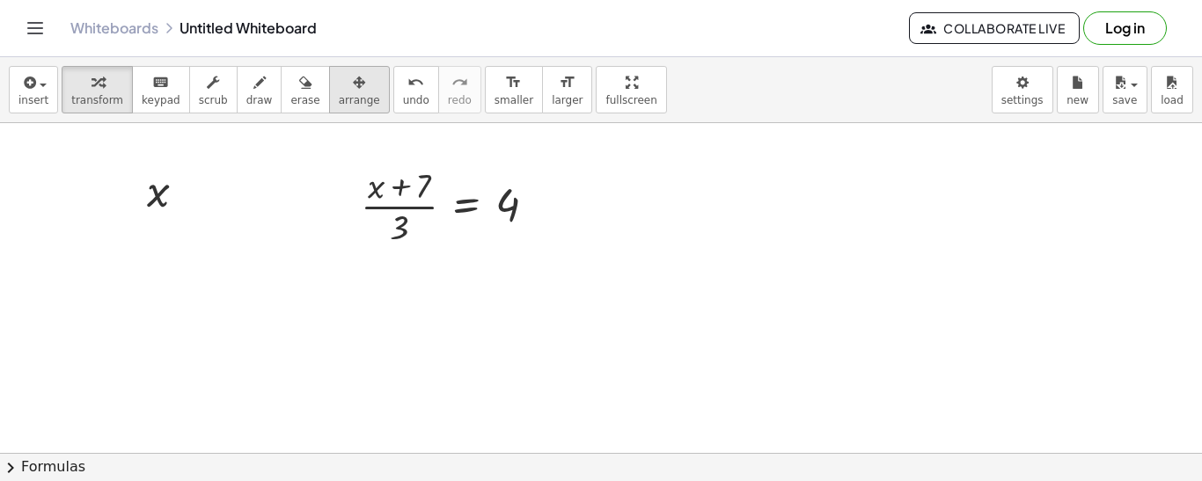
click at [329, 87] on button "arrange" at bounding box center [359, 90] width 61 height 48
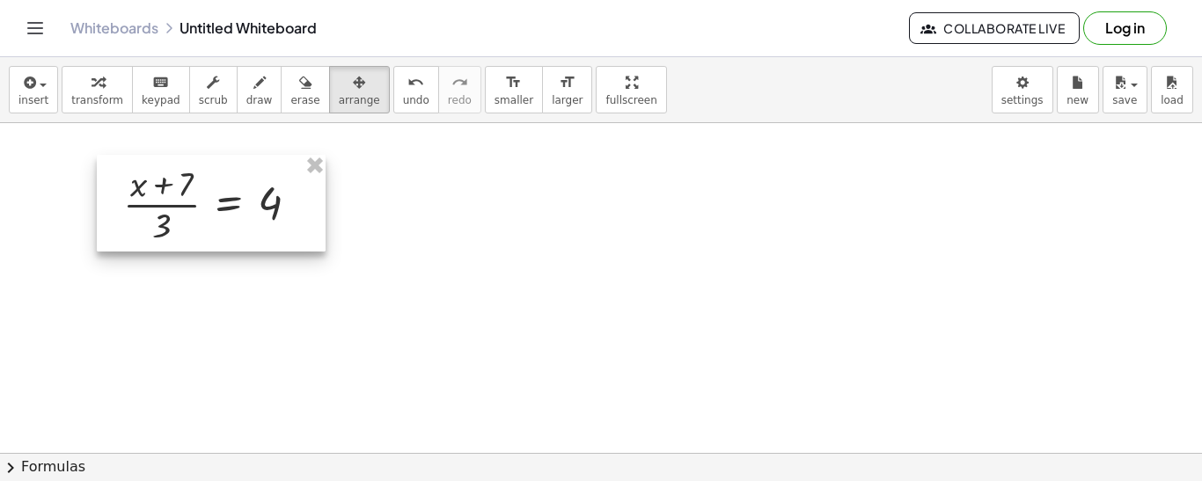
drag, startPoint x: 375, startPoint y: 187, endPoint x: 135, endPoint y: 185, distance: 240.3
click at [135, 185] on div at bounding box center [211, 203] width 229 height 97
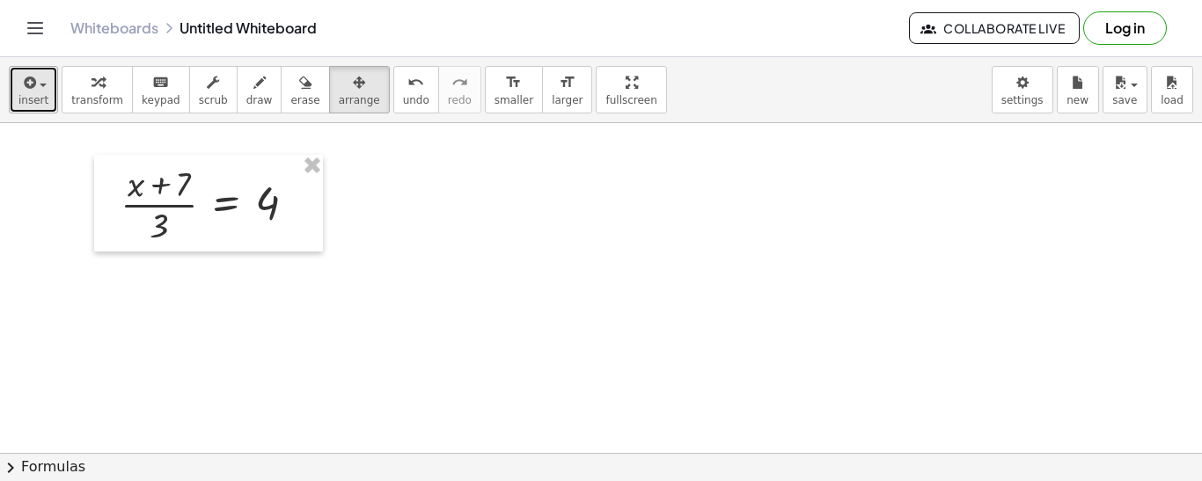
click at [20, 90] on icon "button" at bounding box center [28, 82] width 16 height 21
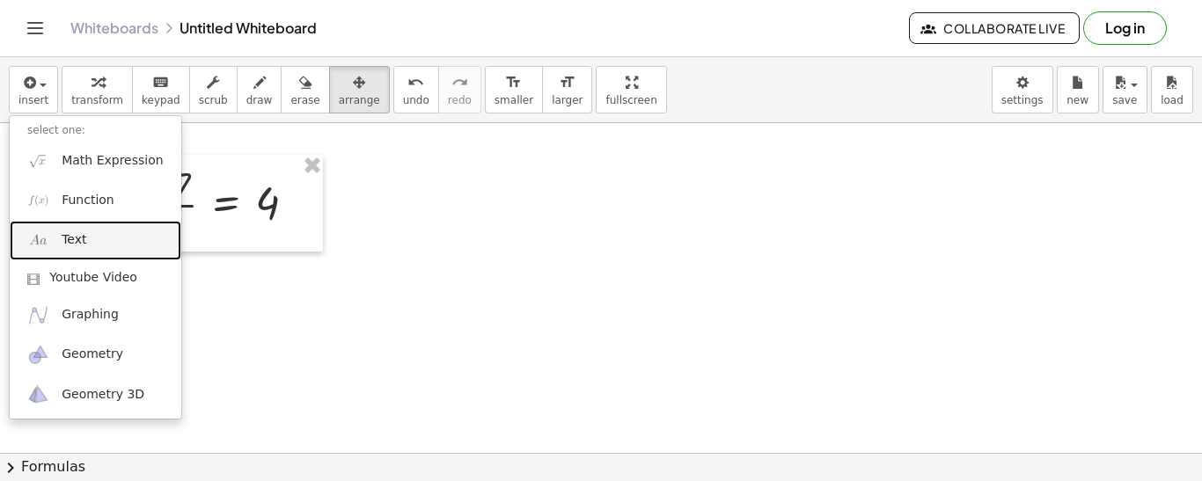
click at [87, 231] on link "Text" at bounding box center [96, 241] width 172 height 40
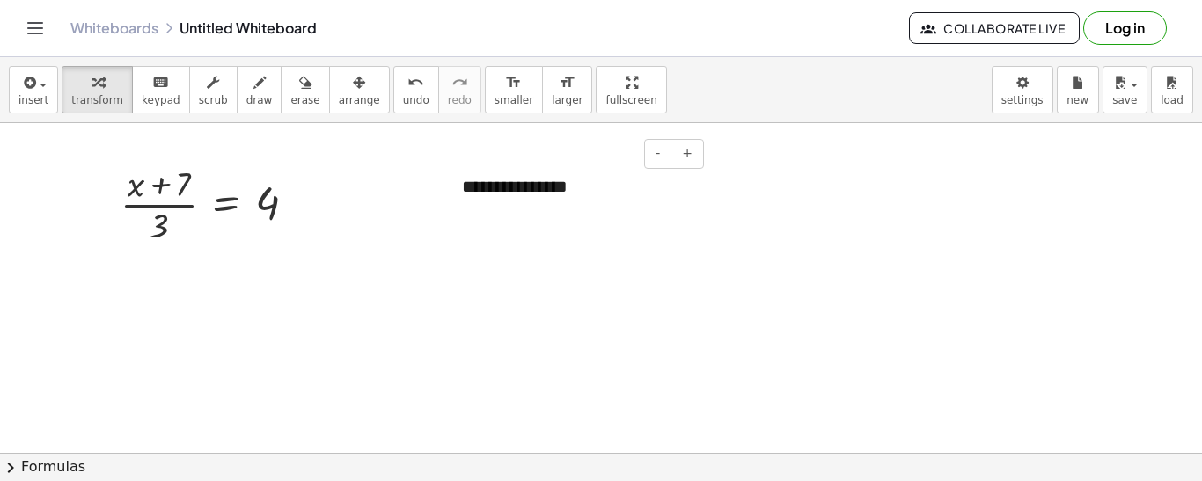
click at [474, 177] on div "**********" at bounding box center [576, 187] width 264 height 61
drag, startPoint x: 254, startPoint y: 194, endPoint x: 314, endPoint y: 206, distance: 61.1
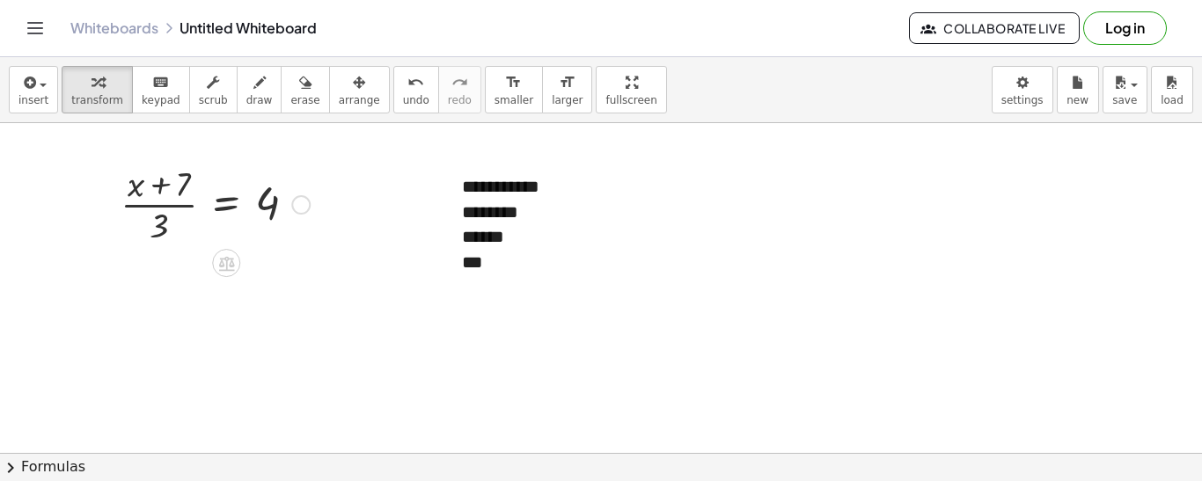
click at [314, 206] on div at bounding box center [215, 203] width 207 height 88
drag, startPoint x: 197, startPoint y: 194, endPoint x: 747, endPoint y: 143, distance: 552.4
click at [339, 96] on span "arrange" at bounding box center [359, 100] width 41 height 12
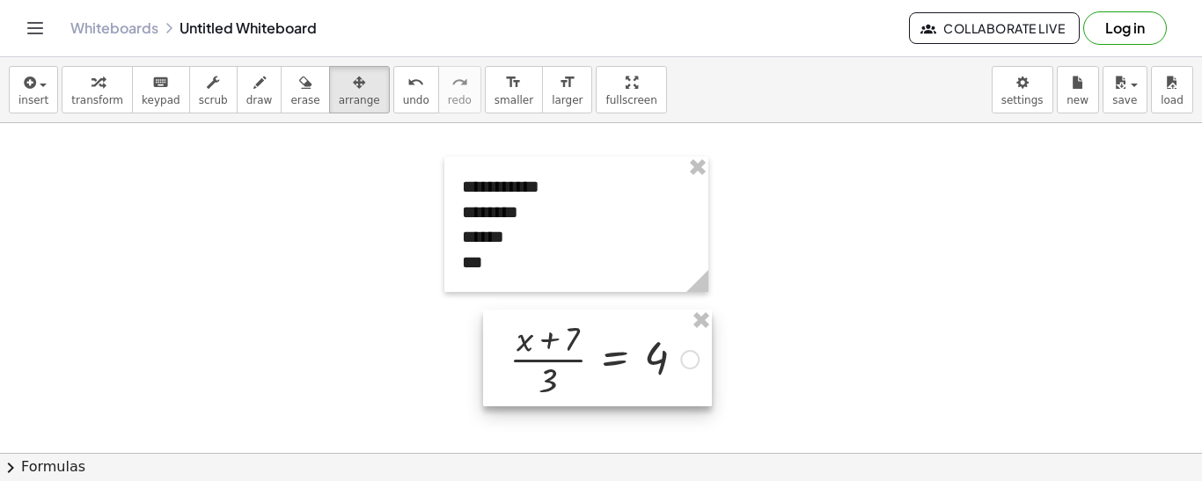
drag, startPoint x: 206, startPoint y: 188, endPoint x: 155, endPoint y: 160, distance: 58.3
click at [595, 344] on div at bounding box center [597, 358] width 229 height 97
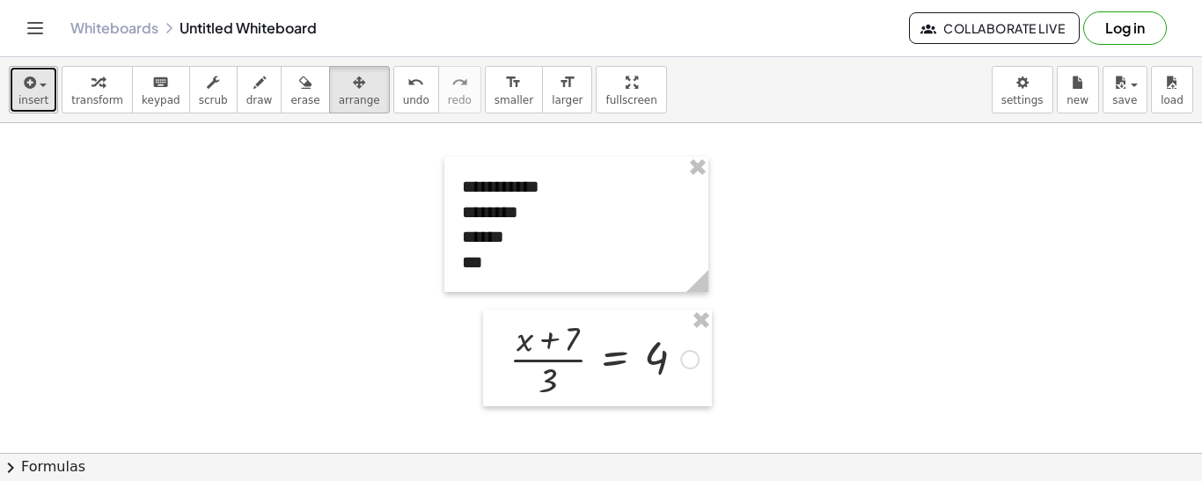
click at [15, 80] on button "insert" at bounding box center [33, 90] width 49 height 48
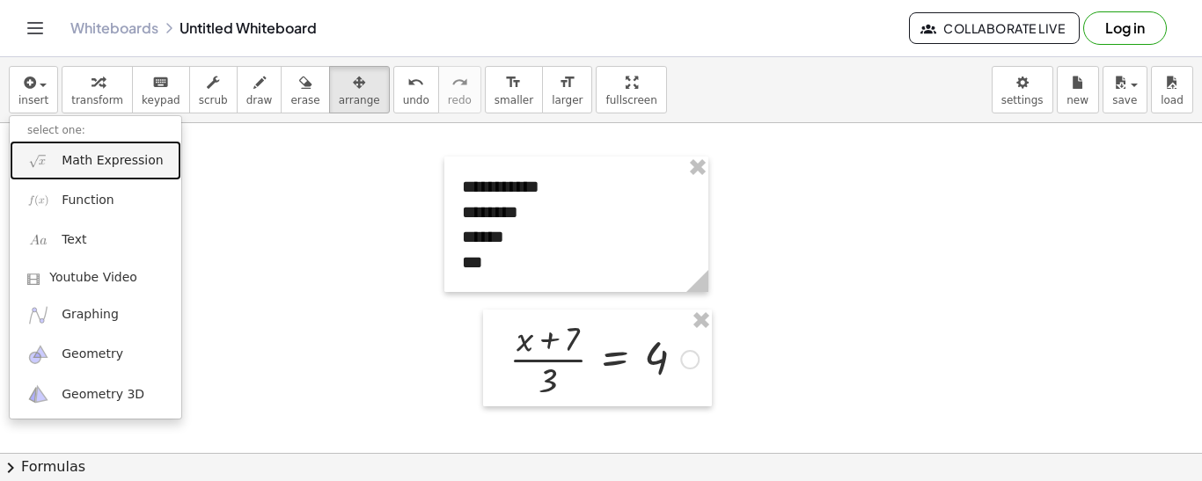
click at [104, 157] on span "Math Expression" at bounding box center [112, 161] width 101 height 18
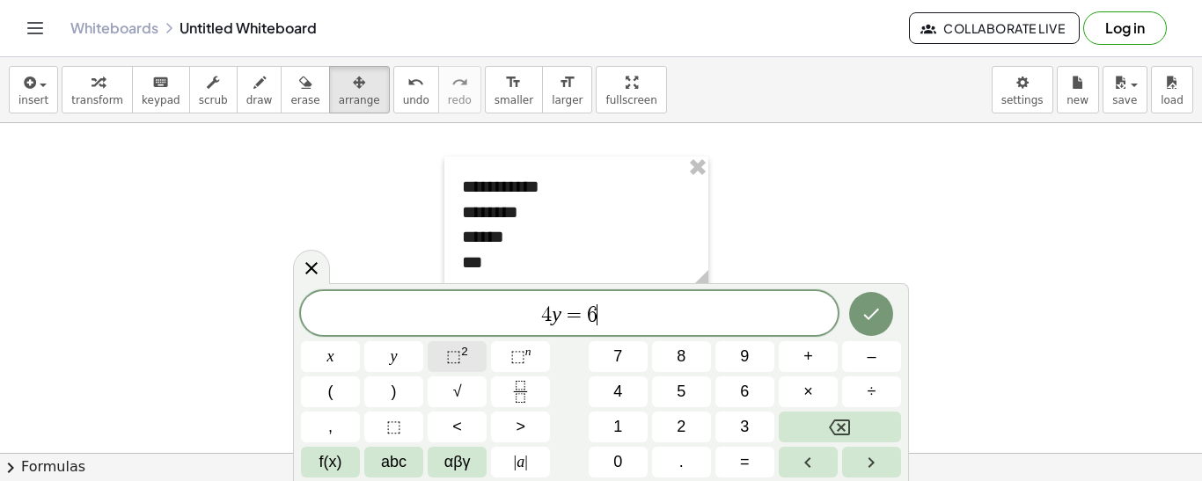
click at [452, 356] on span "⬚" at bounding box center [453, 357] width 15 height 18
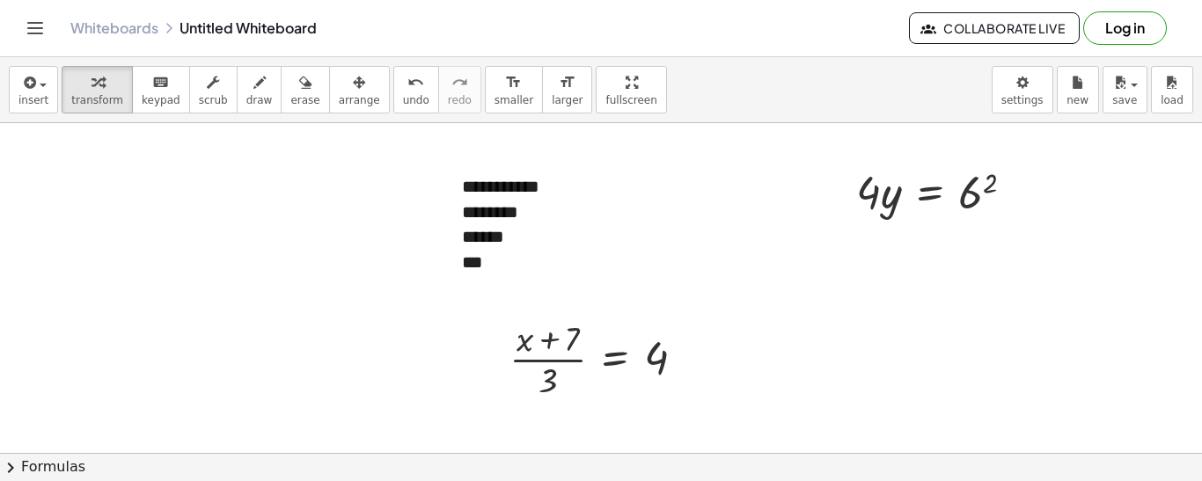
click at [339, 97] on span "arrange" at bounding box center [359, 100] width 41 height 12
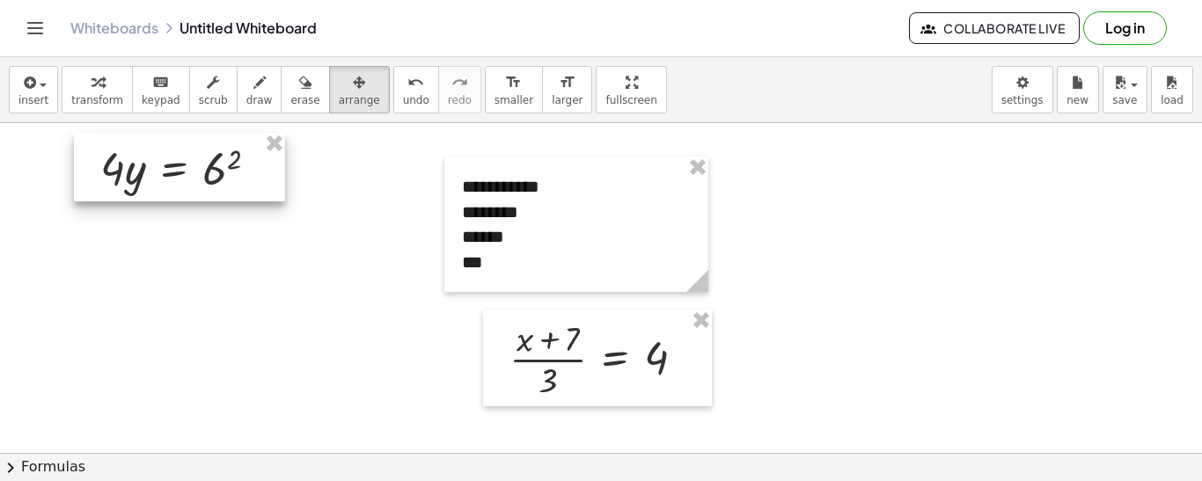
drag, startPoint x: 927, startPoint y: 162, endPoint x: 171, endPoint y: 143, distance: 756.2
click at [171, 143] on div at bounding box center [179, 167] width 211 height 69
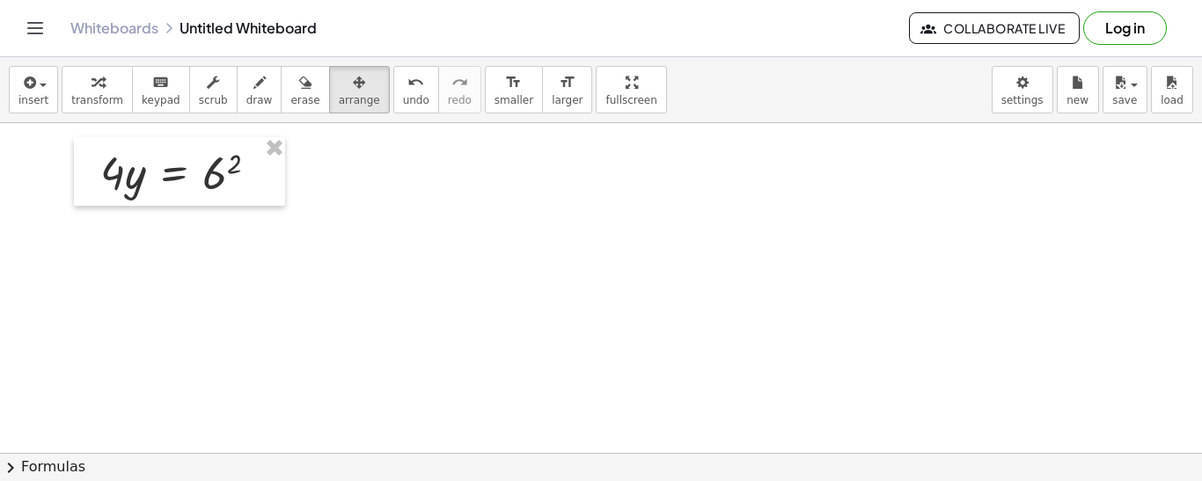
click at [7, 92] on div "insert select one: Math Expression Function Text Youtube Video Graphing Geometr…" at bounding box center [601, 90] width 1202 height 66
click at [22, 99] on span "insert" at bounding box center [33, 100] width 30 height 12
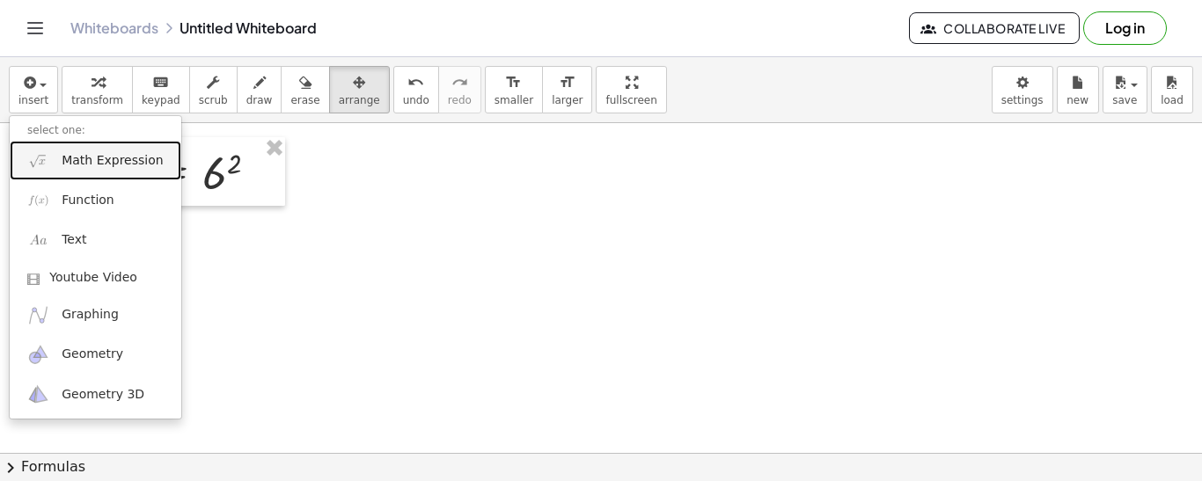
click at [112, 159] on span "Math Expression" at bounding box center [112, 161] width 101 height 18
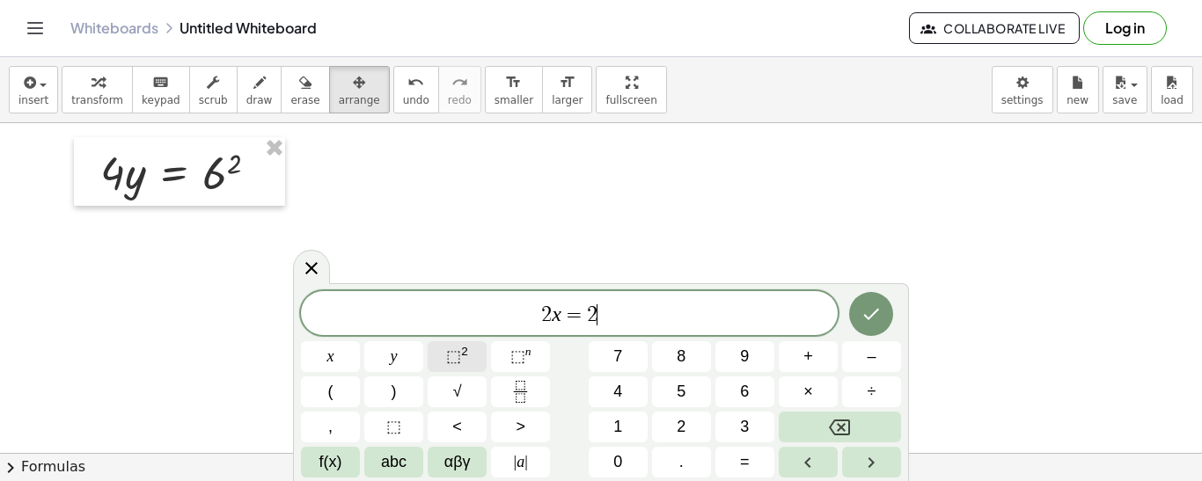
click at [457, 358] on span "⬚" at bounding box center [453, 357] width 15 height 18
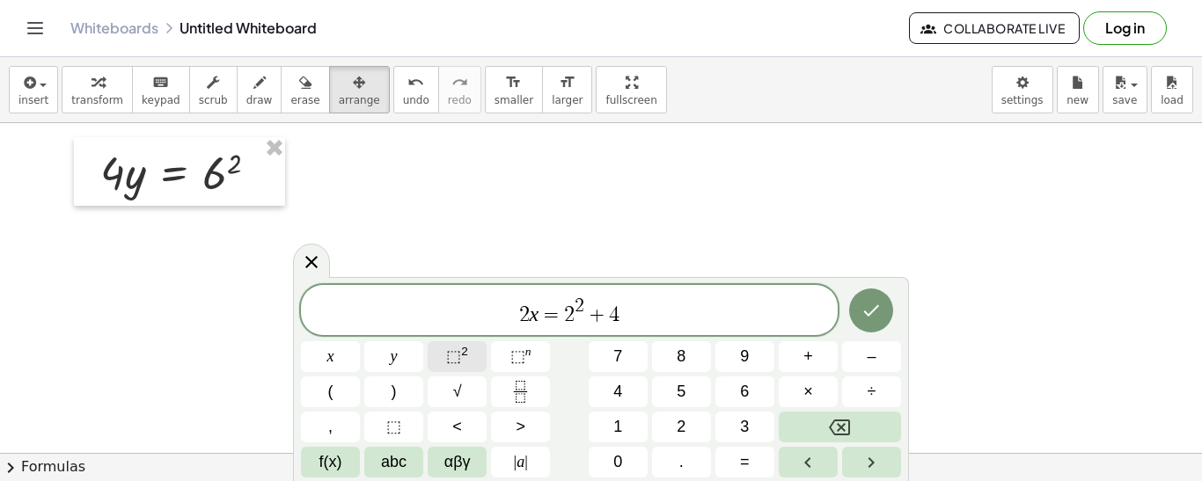
click at [459, 356] on span "⬚" at bounding box center [453, 357] width 15 height 18
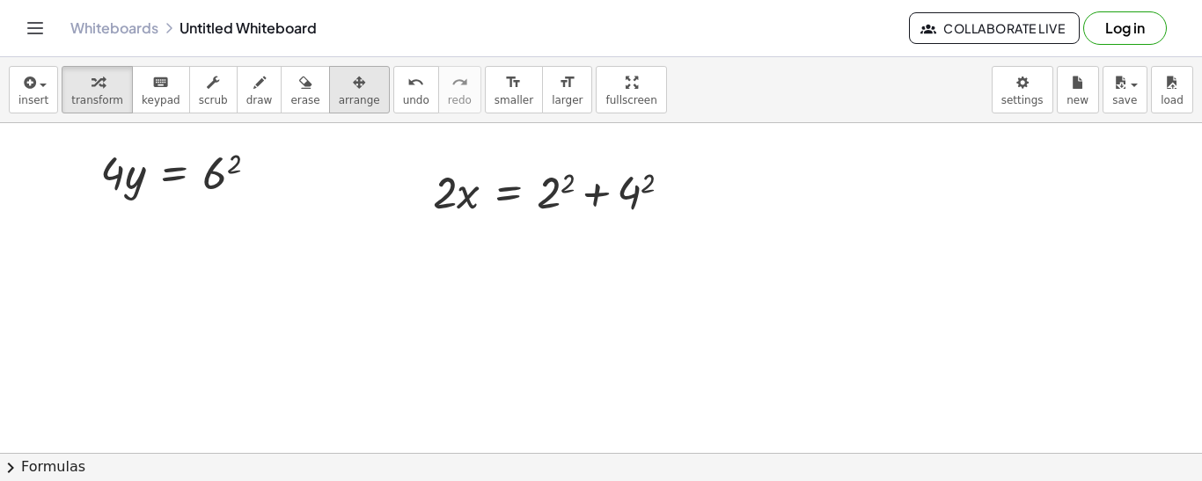
click at [349, 92] on button "arrange" at bounding box center [359, 90] width 61 height 48
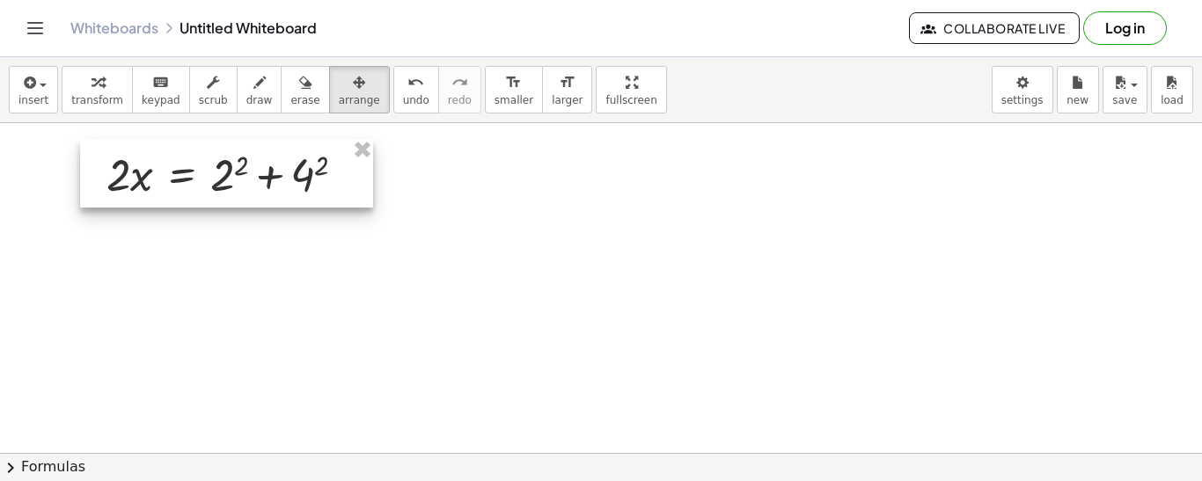
drag, startPoint x: 512, startPoint y: 204, endPoint x: 184, endPoint y: 188, distance: 328.6
click at [184, 188] on div at bounding box center [226, 173] width 293 height 69
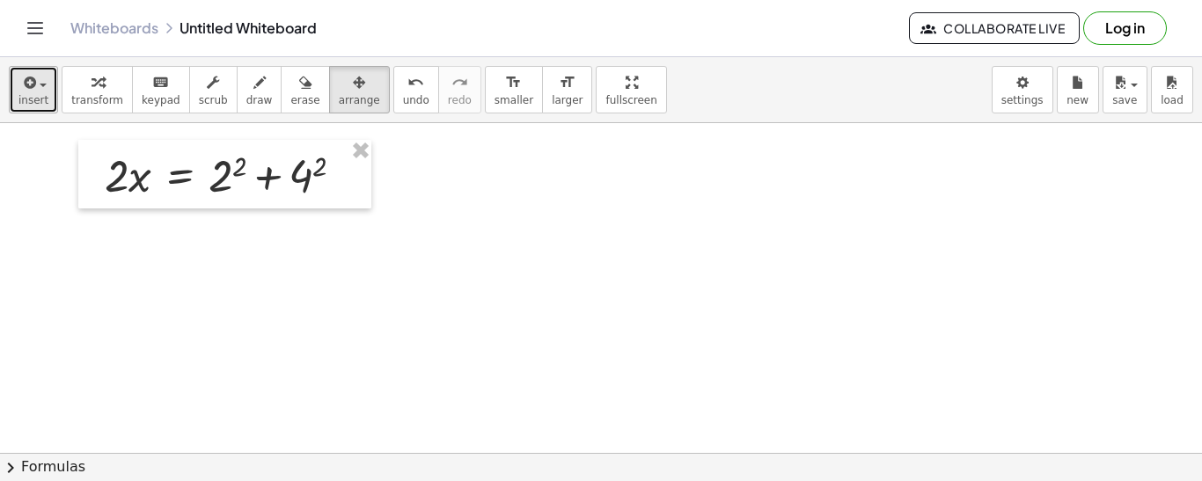
click at [12, 99] on button "insert" at bounding box center [33, 90] width 49 height 48
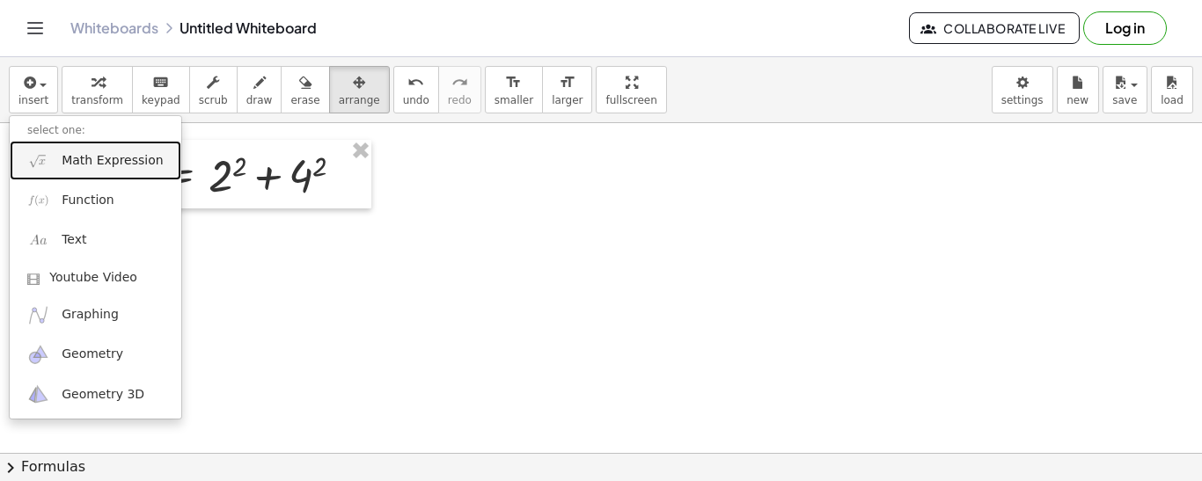
click at [87, 158] on span "Math Expression" at bounding box center [112, 161] width 101 height 18
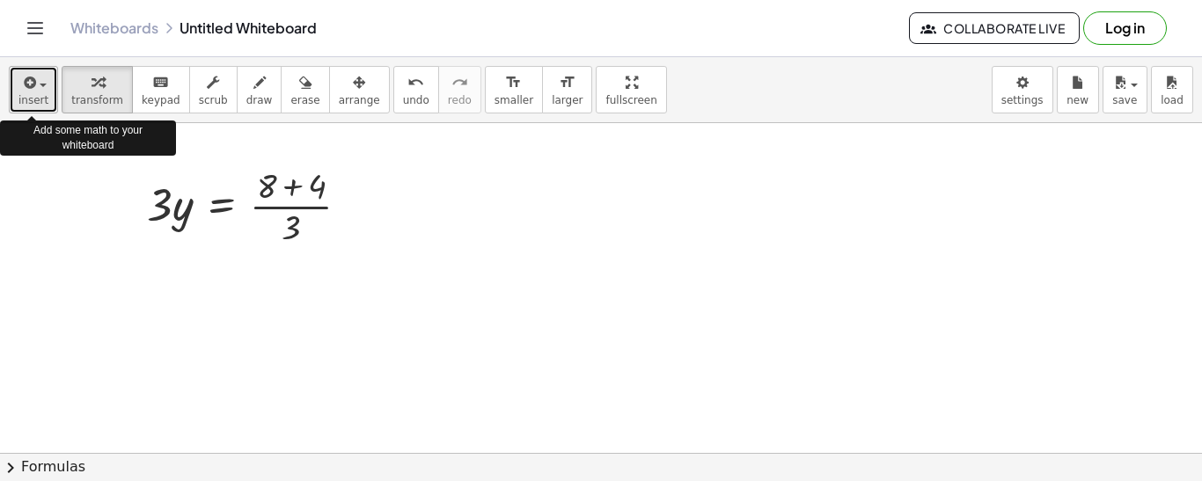
click at [12, 83] on button "insert" at bounding box center [33, 90] width 49 height 48
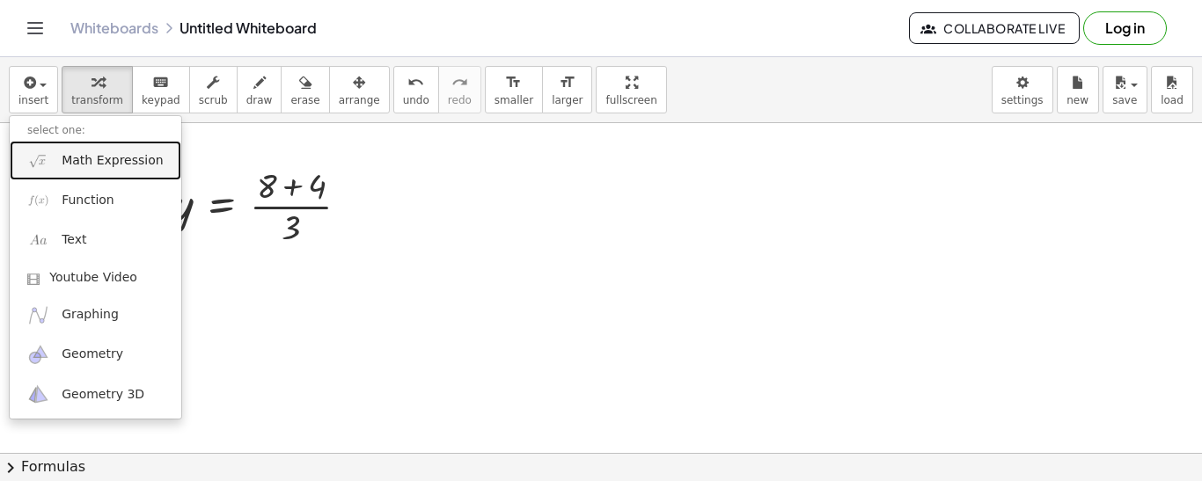
click at [108, 167] on span "Math Expression" at bounding box center [112, 161] width 101 height 18
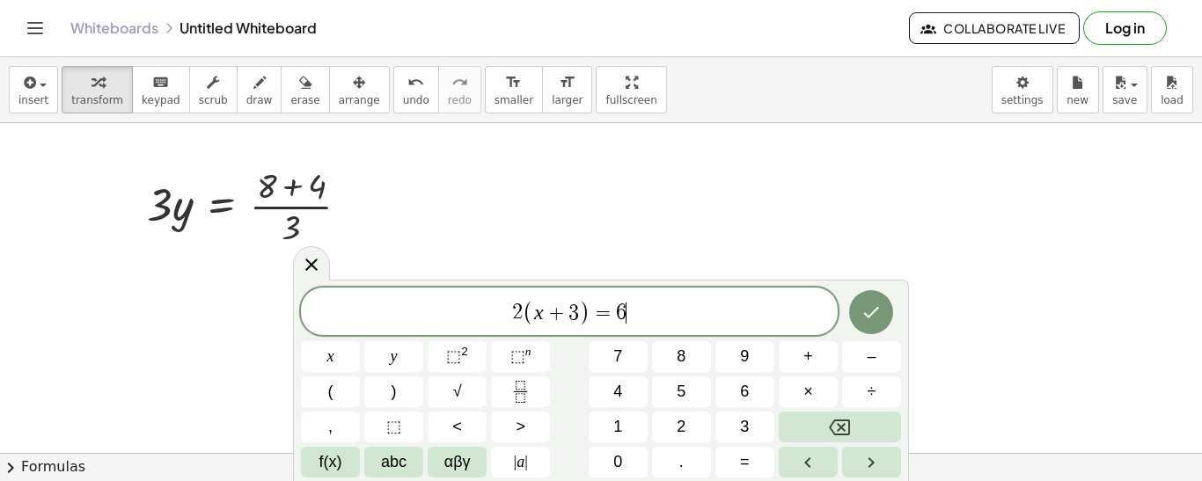
click at [633, 307] on span "2 ( x + 3 ) = 6 ​" at bounding box center [569, 312] width 537 height 29
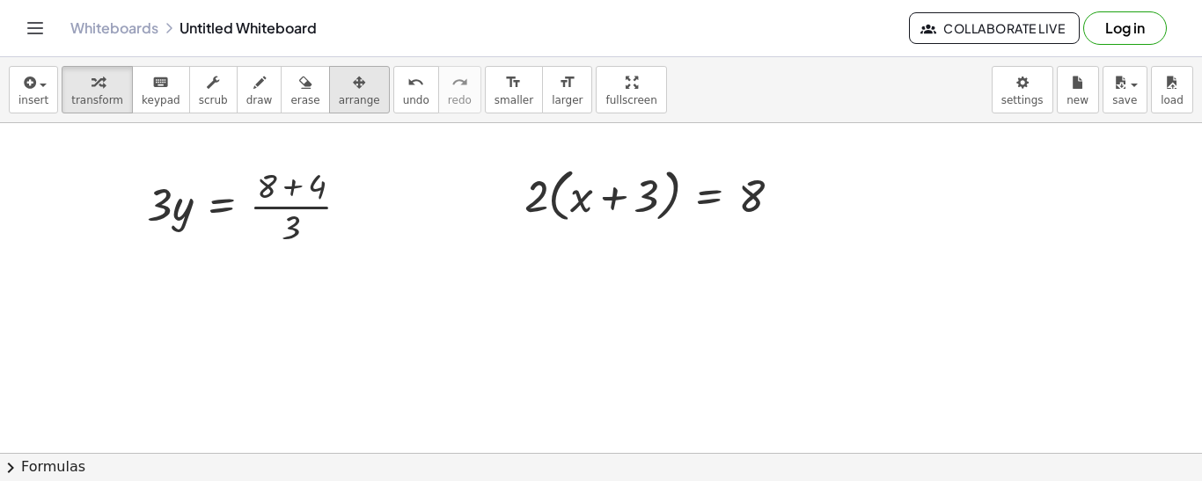
click at [353, 75] on icon "button" at bounding box center [359, 82] width 12 height 21
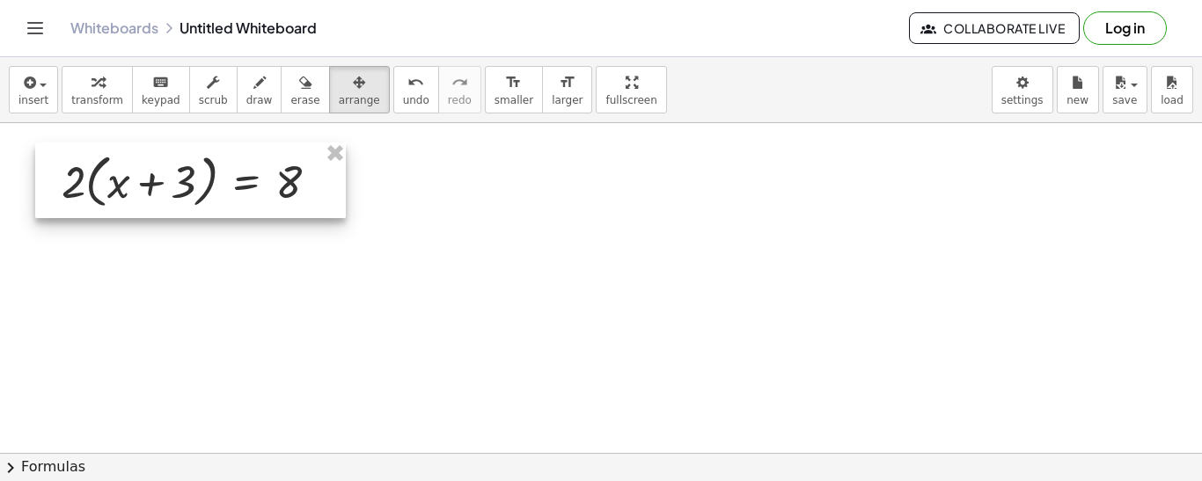
drag, startPoint x: 589, startPoint y: 176, endPoint x: 134, endPoint y: 167, distance: 455.1
click at [134, 167] on div at bounding box center [190, 181] width 311 height 76
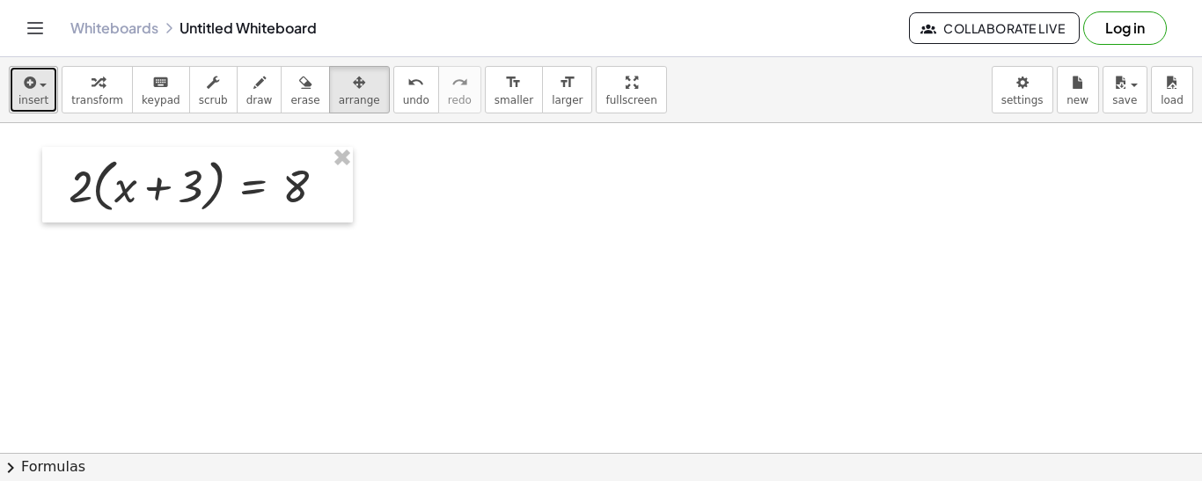
click at [37, 103] on span "insert" at bounding box center [33, 100] width 30 height 12
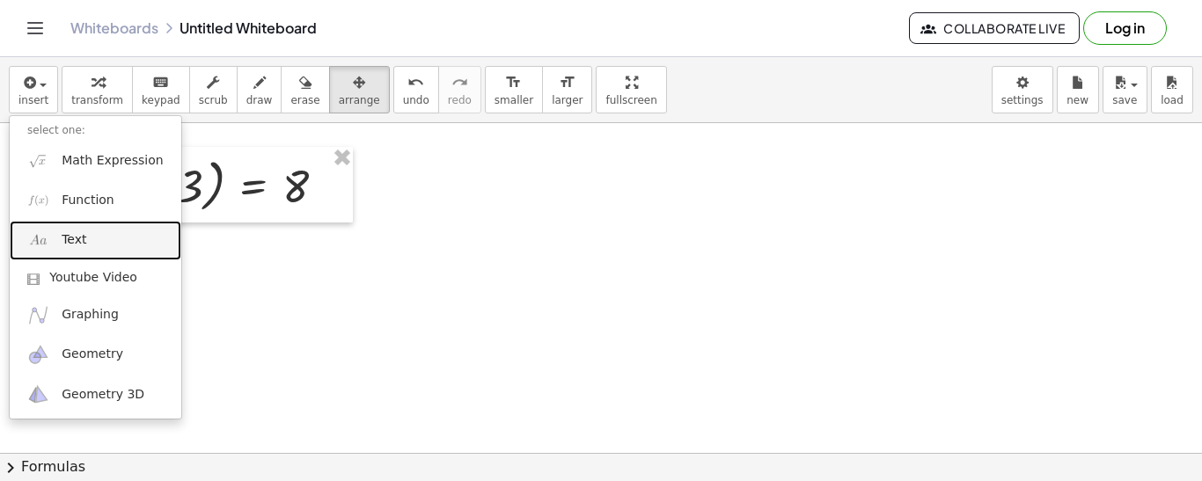
click at [66, 242] on span "Text" at bounding box center [74, 240] width 25 height 18
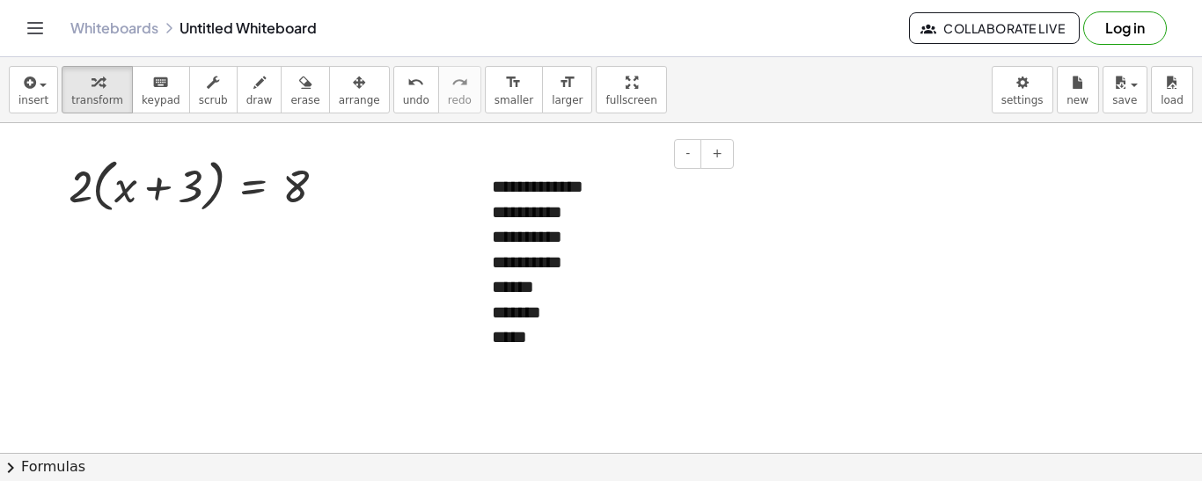
click at [615, 238] on div "**********" at bounding box center [606, 237] width 229 height 26
